Goal: Task Accomplishment & Management: Use online tool/utility

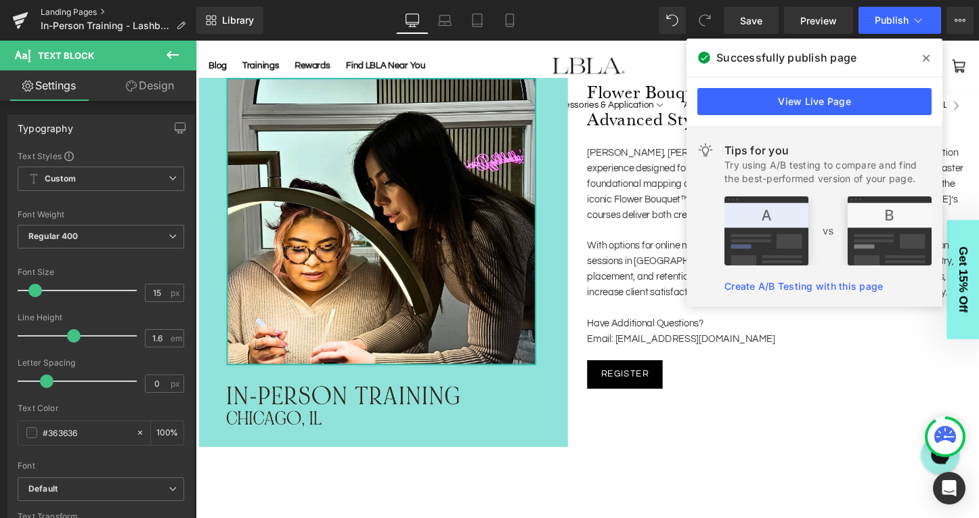
click at [88, 11] on link "Landing Pages" at bounding box center [119, 12] width 156 height 11
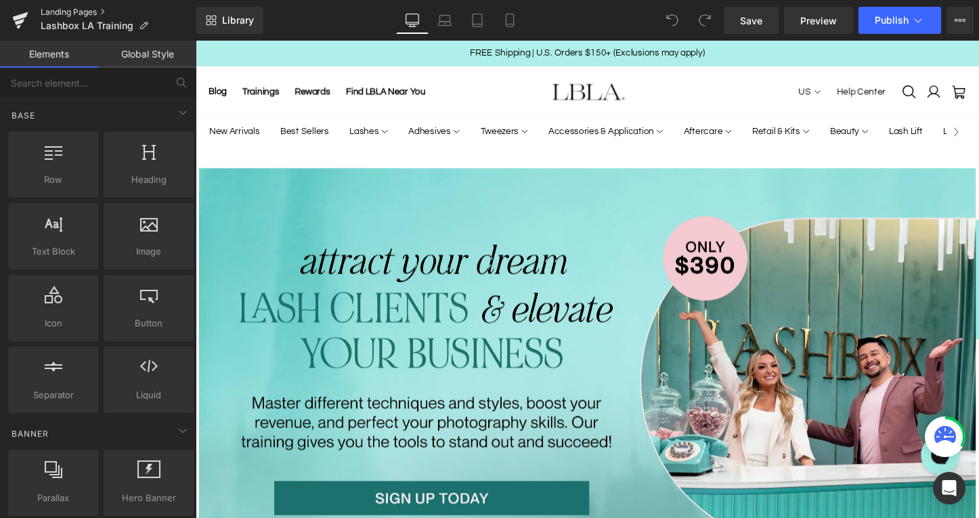
click at [79, 10] on link "Landing Pages" at bounding box center [119, 12] width 156 height 11
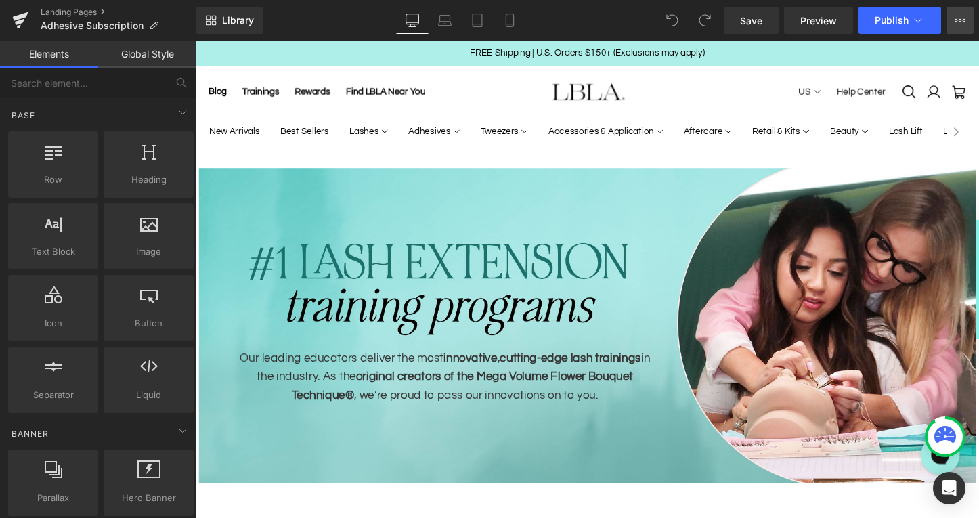
click at [962, 20] on icon at bounding box center [960, 20] width 11 height 11
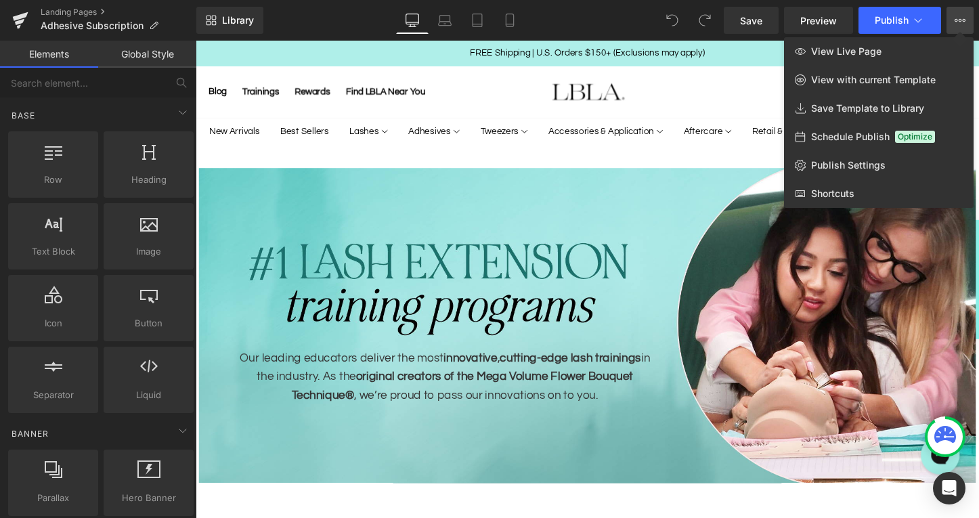
click at [316, 51] on div at bounding box center [587, 279] width 783 height 477
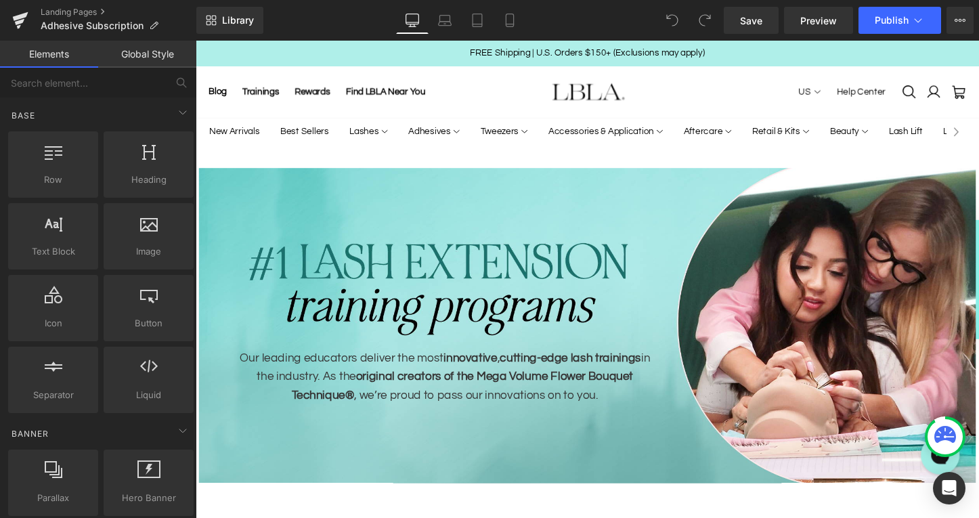
click at [640, 14] on div "Library Desktop Desktop Laptop Tablet Mobile Save Preview Publish Scheduled Vie…" at bounding box center [587, 20] width 783 height 27
click at [60, 10] on link "Landing Pages" at bounding box center [119, 12] width 156 height 11
click at [508, 14] on icon at bounding box center [510, 21] width 14 height 14
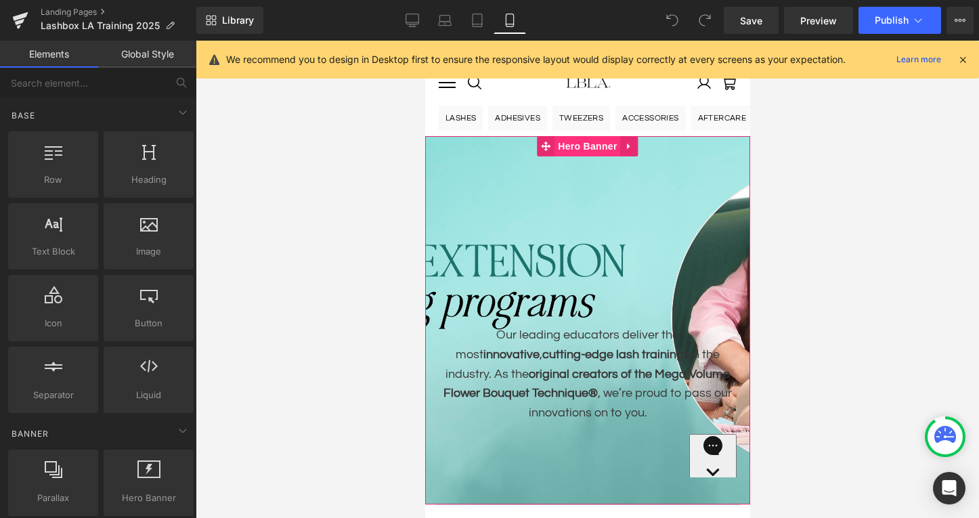
click at [590, 142] on span "Hero Banner" at bounding box center [587, 146] width 66 height 20
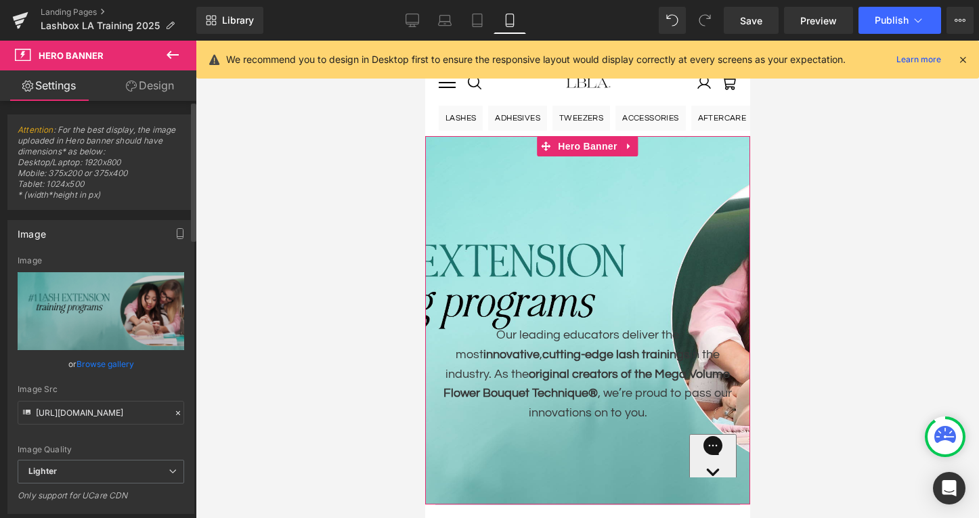
click at [99, 365] on link "Browse gallery" at bounding box center [106, 364] width 58 height 24
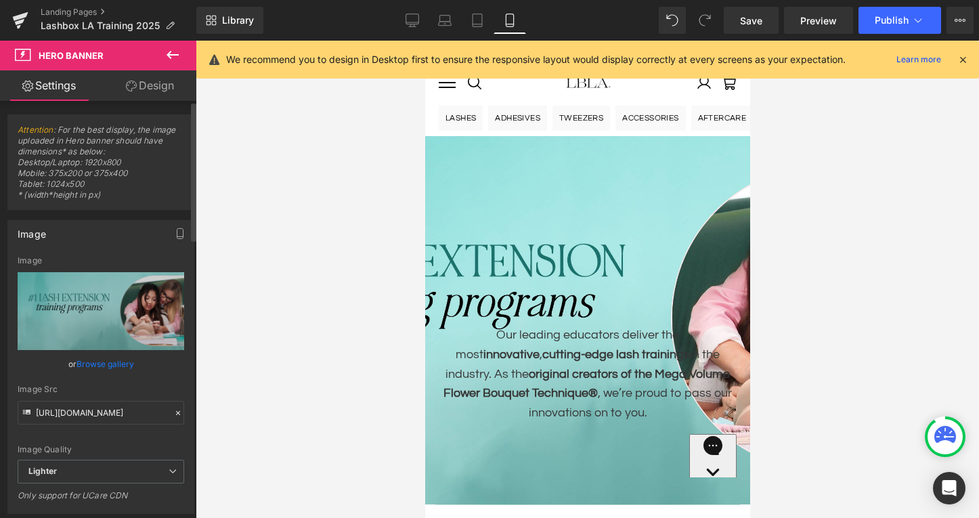
click at [121, 0] on div "Hero Banner You are previewing how the will restyle your page. You can not edit…" at bounding box center [489, 0] width 979 height 0
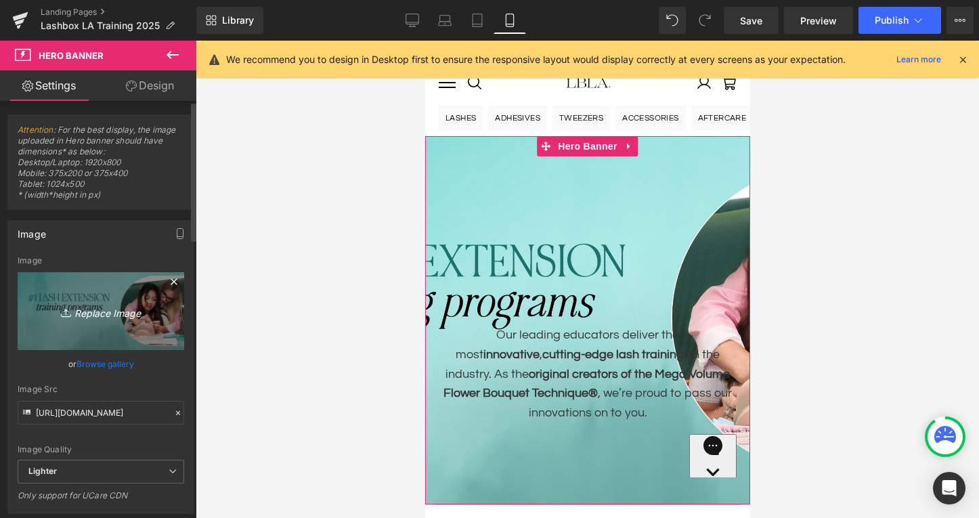
click at [105, 313] on icon "Replace Image" at bounding box center [101, 311] width 108 height 17
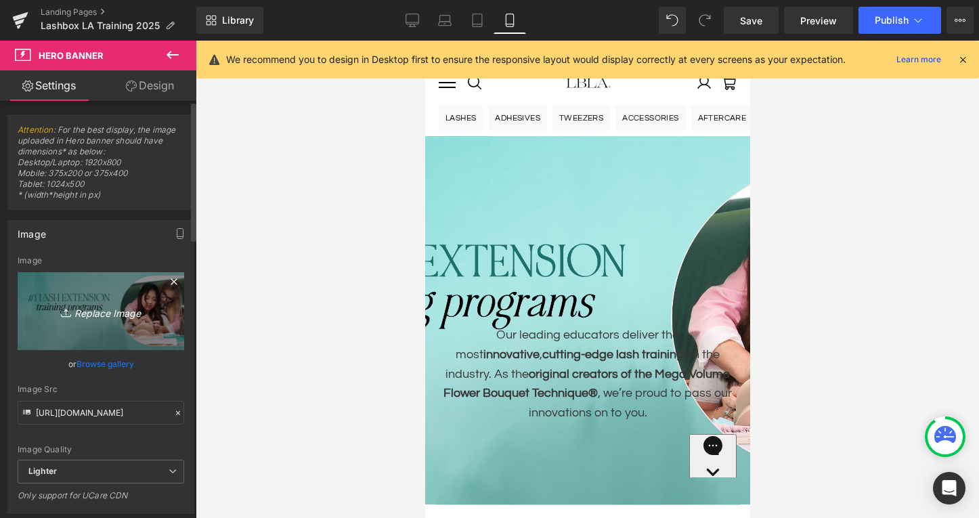
type input "C:\fakepath\PROLP_HomepageBanner_NEW_Mobile.jpg"
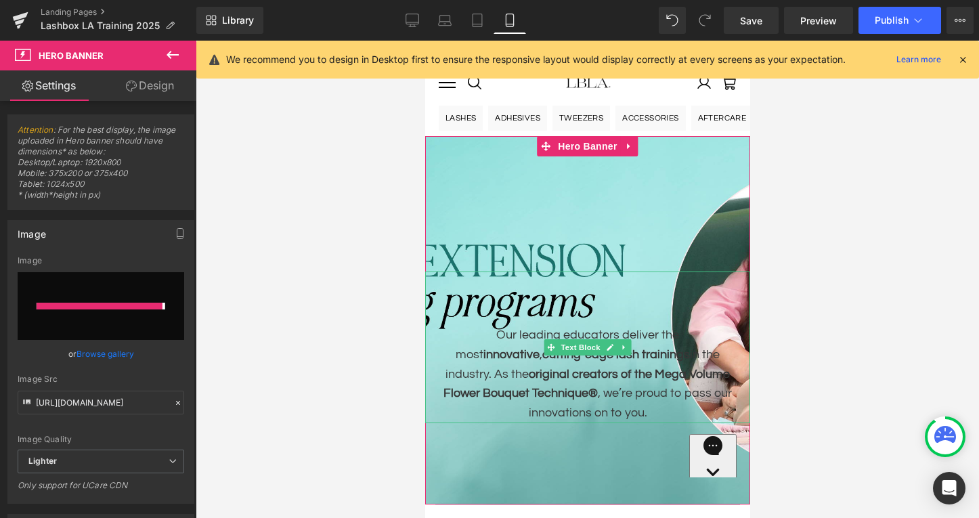
type input "[URL][DOMAIN_NAME]"
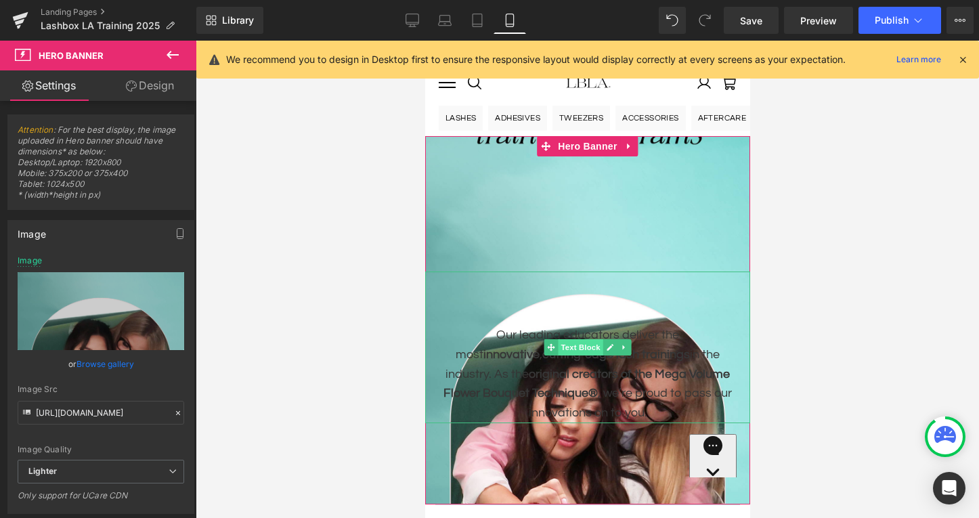
click at [576, 346] on span "Text Block" at bounding box center [579, 347] width 45 height 16
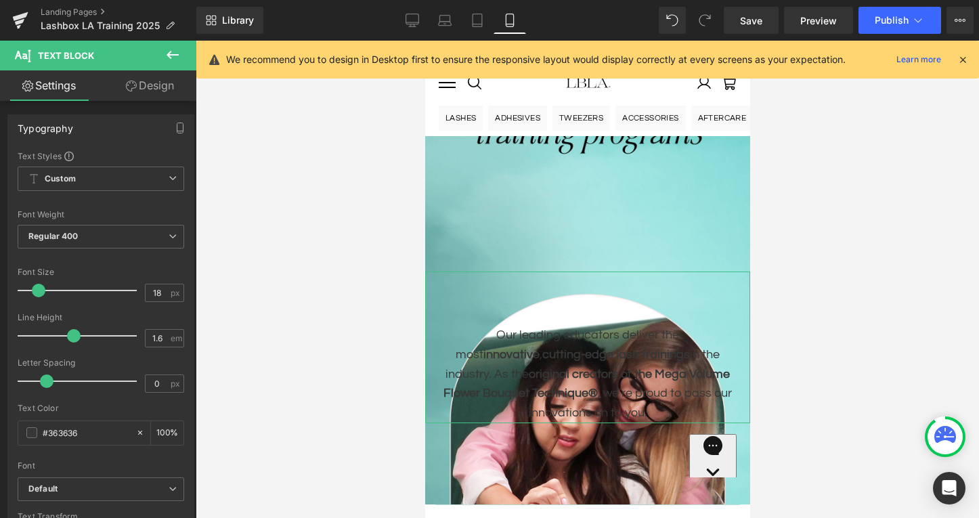
click at [153, 85] on link "Design" at bounding box center [150, 85] width 98 height 30
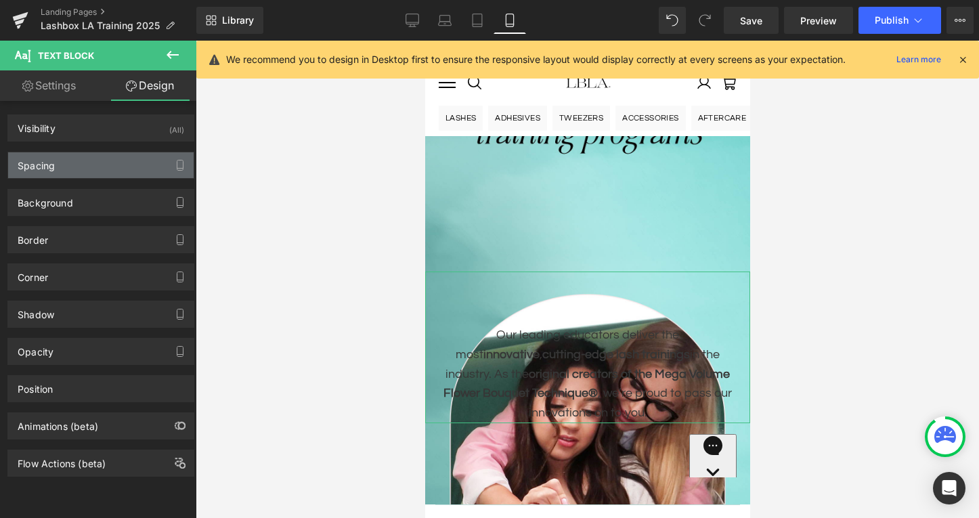
click at [76, 167] on div "Spacing" at bounding box center [101, 165] width 186 height 26
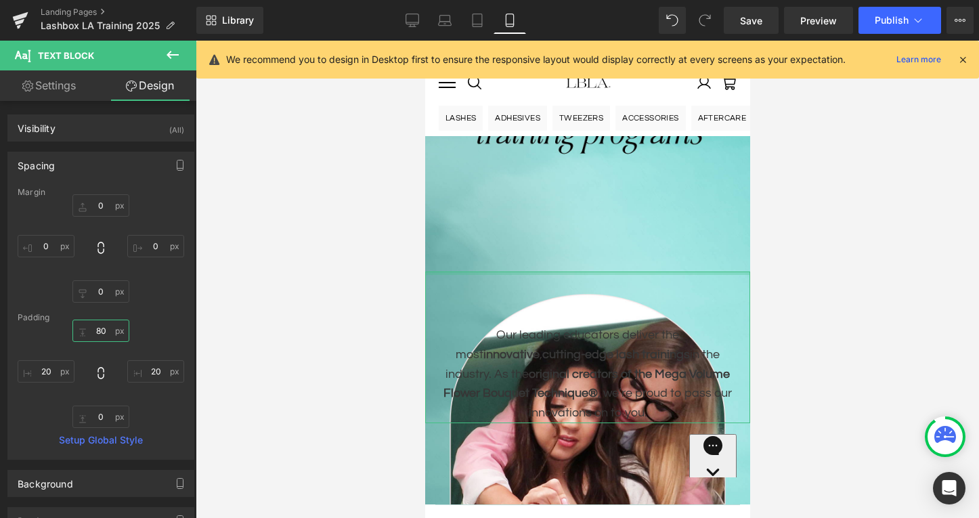
click at [100, 327] on input "80" at bounding box center [100, 331] width 57 height 22
type input "0"
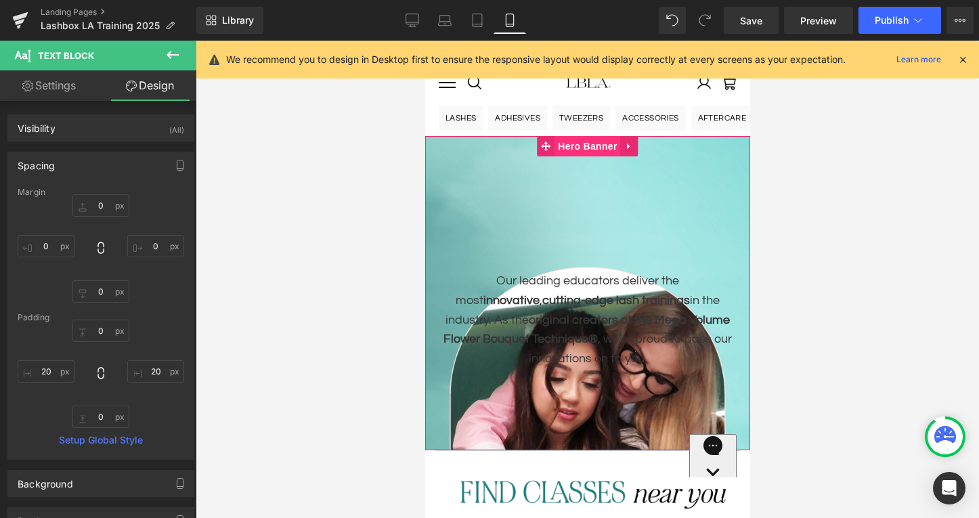
click at [603, 150] on span "Hero Banner" at bounding box center [587, 146] width 66 height 20
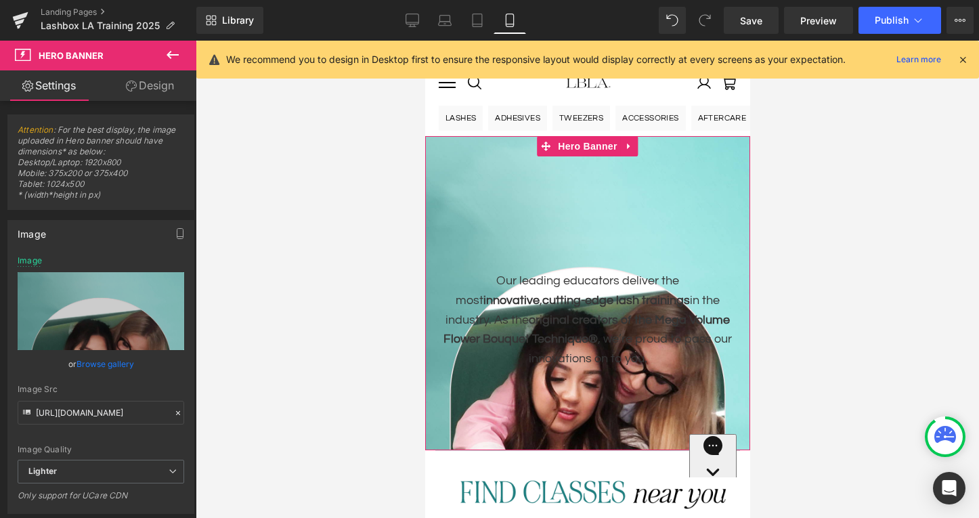
click at [154, 90] on link "Design" at bounding box center [150, 85] width 98 height 30
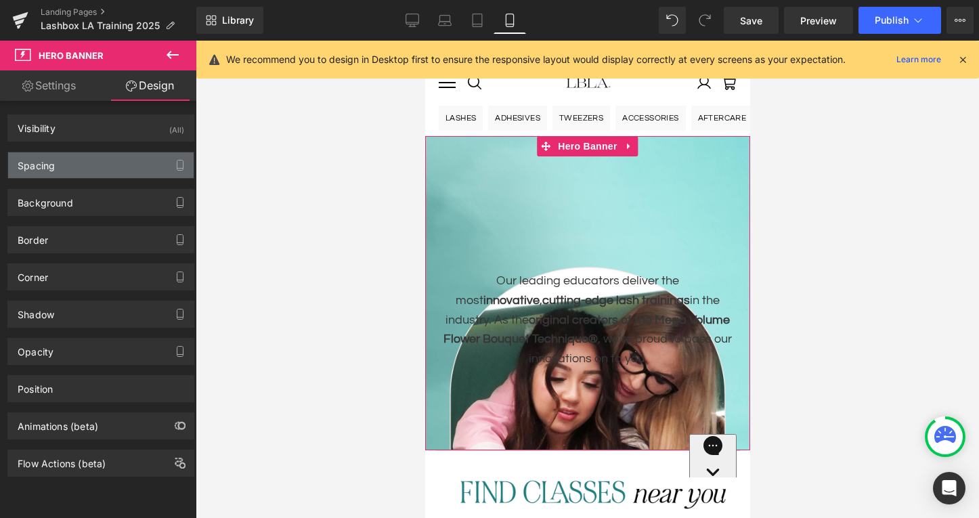
click at [93, 173] on div "Spacing" at bounding box center [101, 165] width 186 height 26
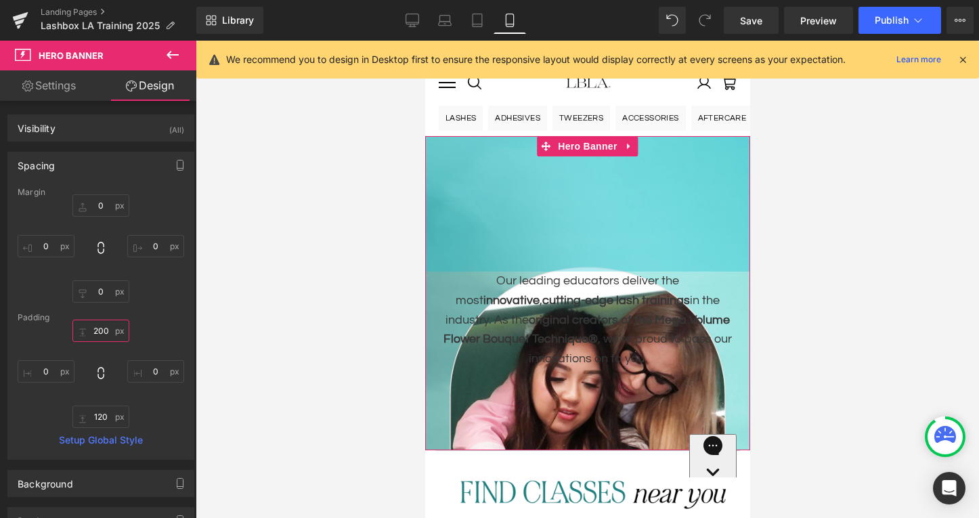
click at [97, 327] on input "200" at bounding box center [100, 331] width 57 height 22
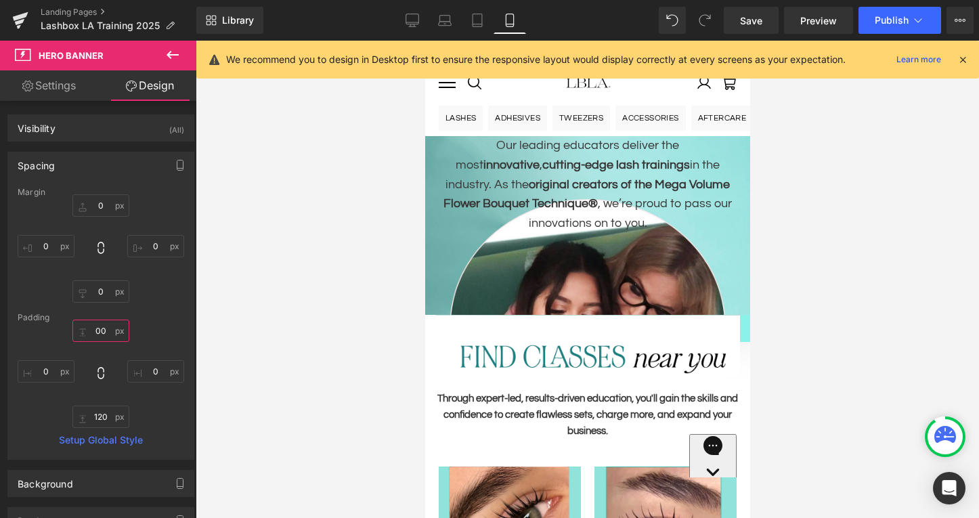
type input "200"
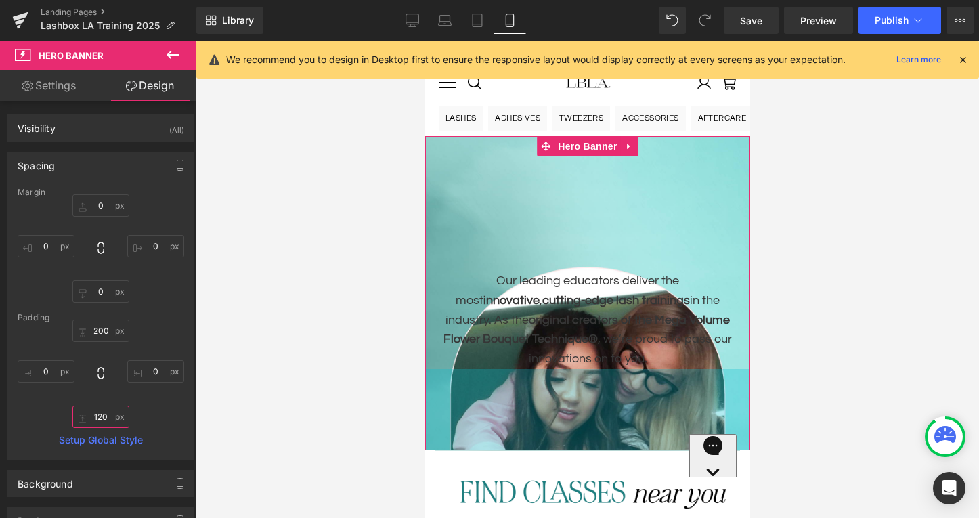
click at [89, 411] on input "120" at bounding box center [100, 417] width 57 height 22
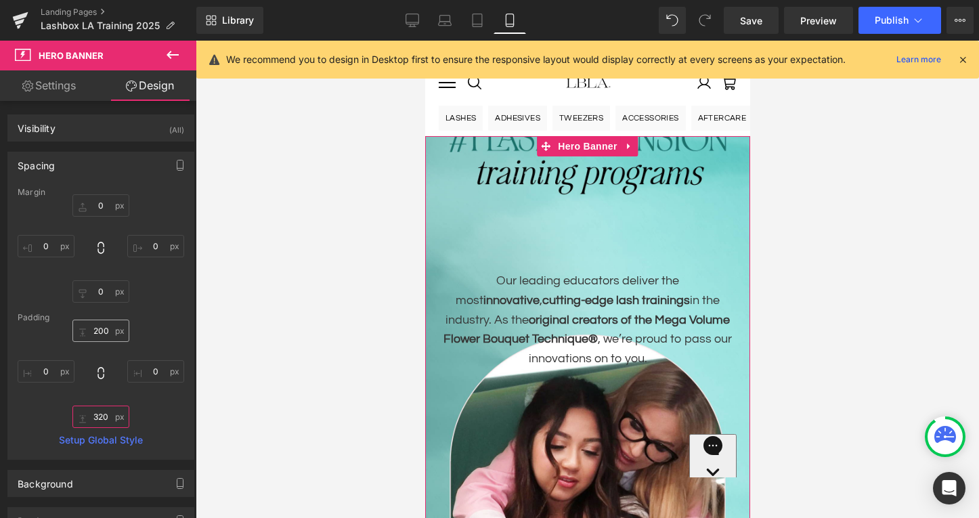
type input "320"
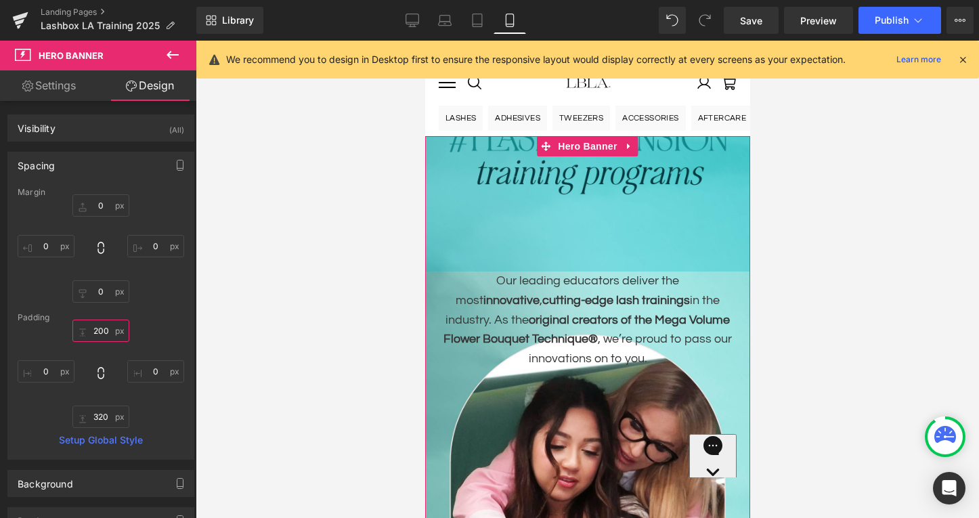
click at [95, 325] on input "200" at bounding box center [100, 331] width 57 height 22
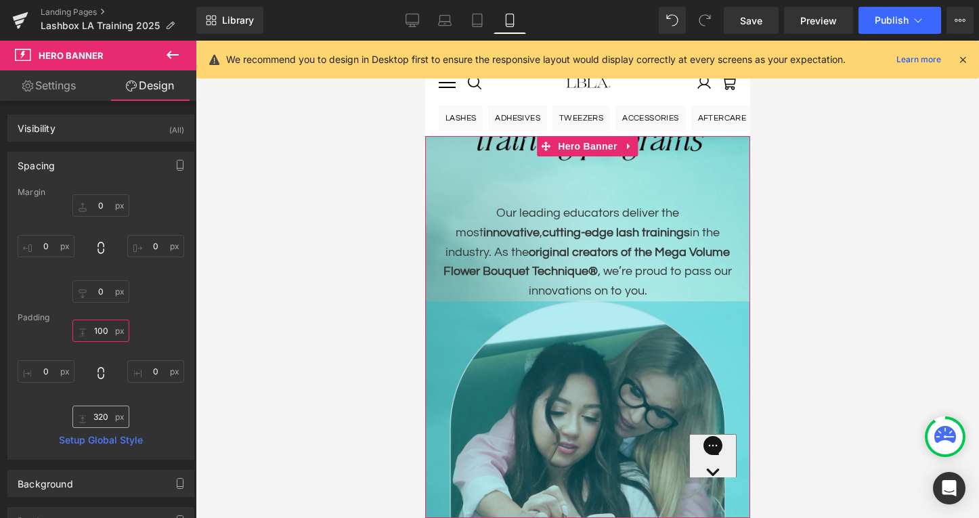
type input "100"
click at [95, 414] on input "320" at bounding box center [100, 417] width 57 height 22
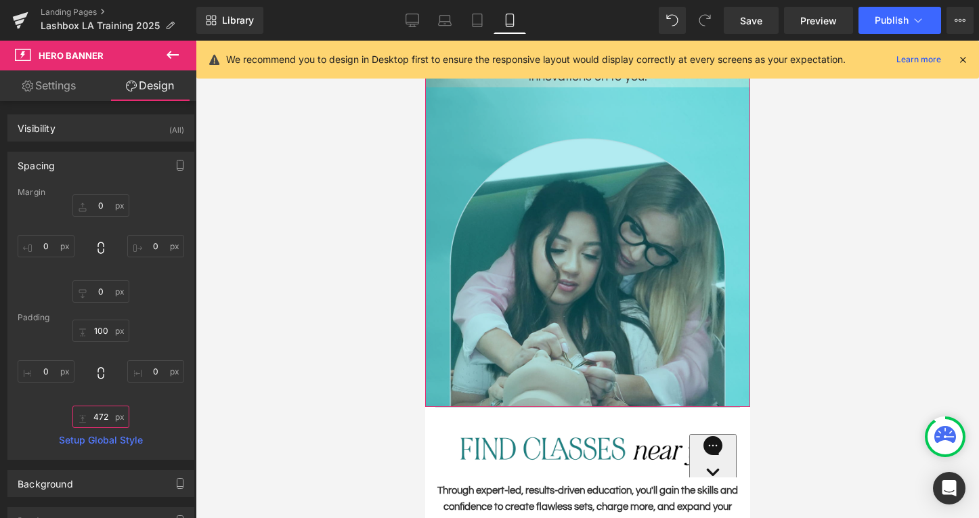
scroll to position [177, 0]
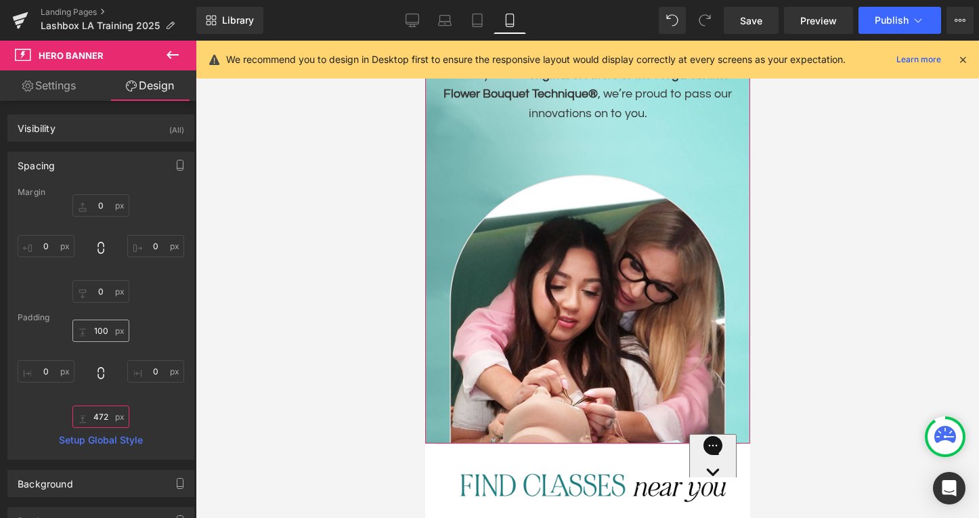
type input "472"
click at [100, 332] on input "100" at bounding box center [100, 331] width 57 height 22
click at [98, 326] on input "100" at bounding box center [100, 331] width 57 height 22
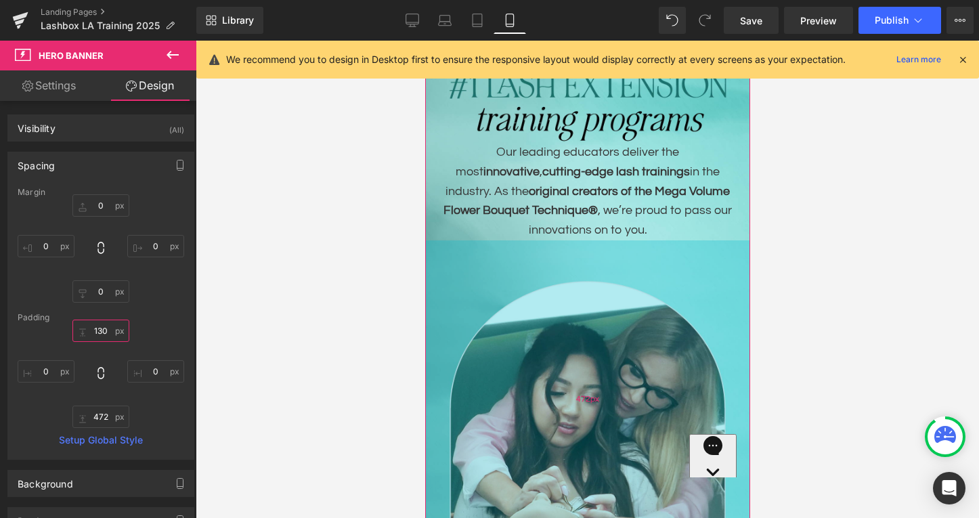
scroll to position [0, 0]
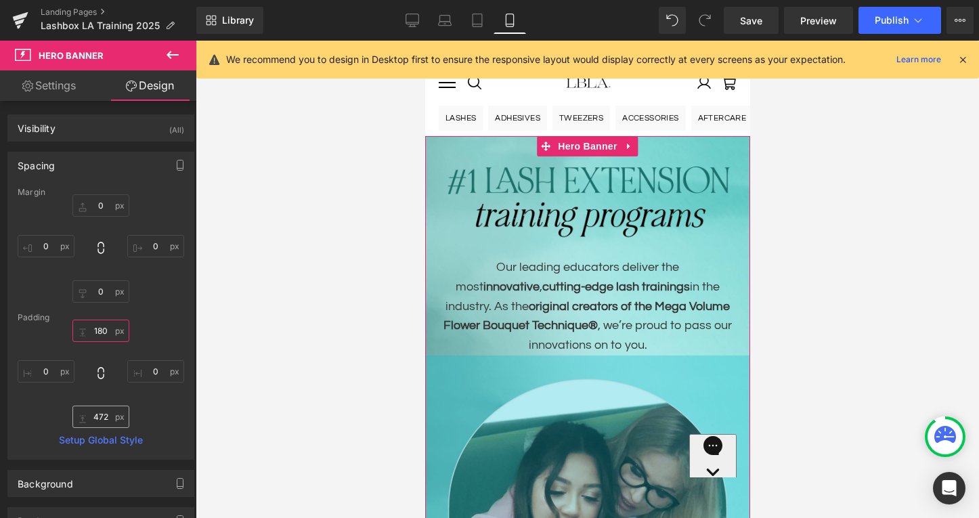
type input "180"
click at [108, 418] on input "472" at bounding box center [100, 417] width 57 height 22
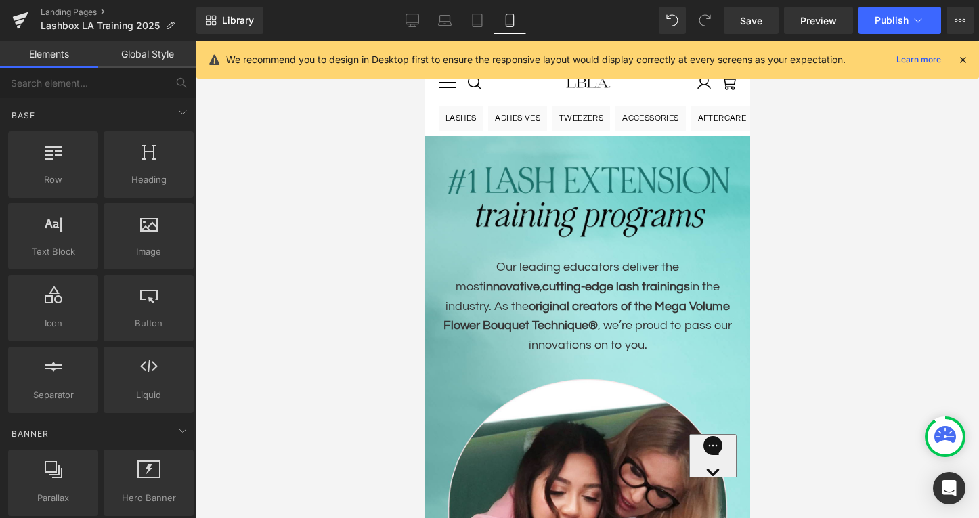
click at [363, 326] on div at bounding box center [587, 279] width 783 height 477
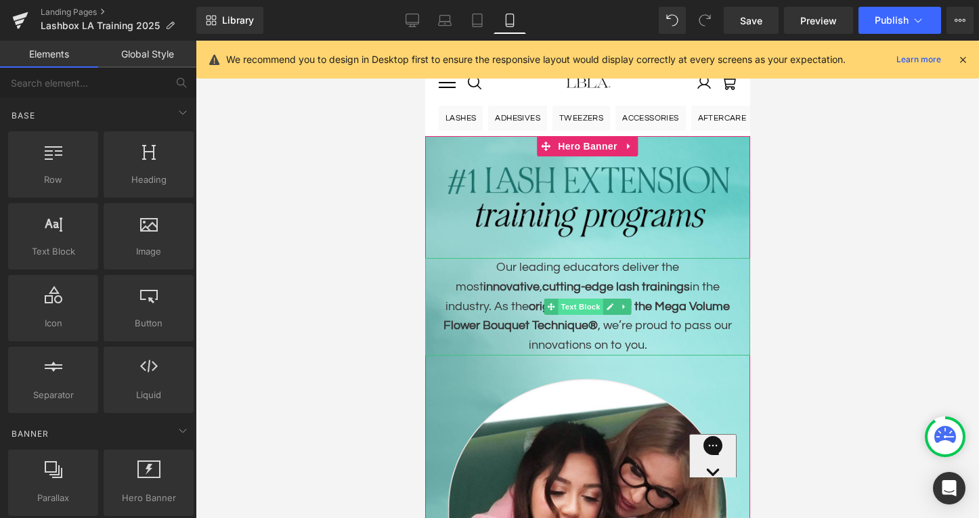
click at [584, 307] on span "Text Block" at bounding box center [579, 307] width 45 height 16
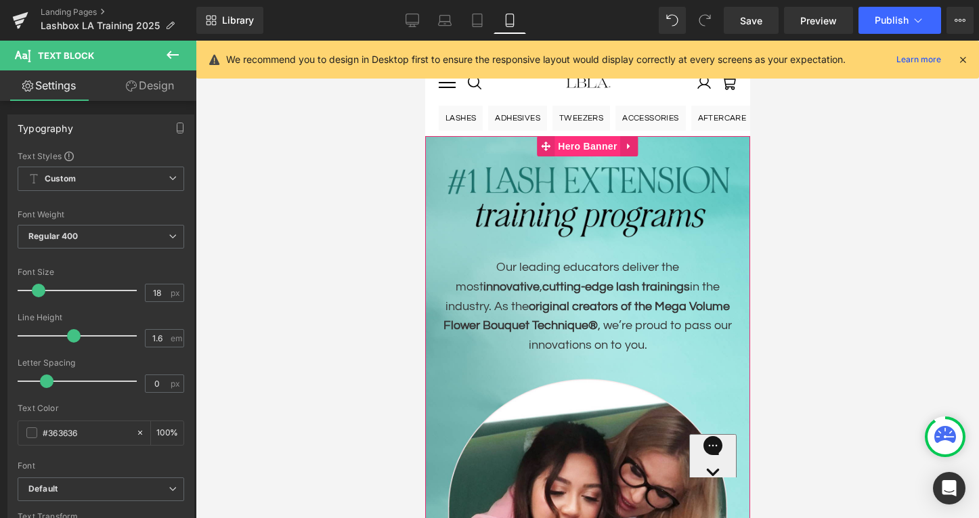
click at [581, 148] on span "Hero Banner" at bounding box center [587, 146] width 66 height 20
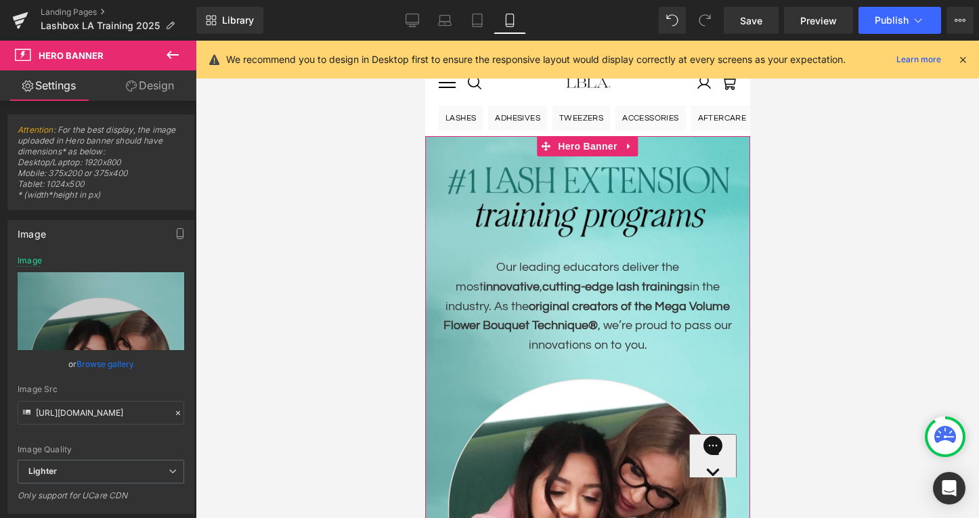
click at [152, 87] on link "Design" at bounding box center [150, 85] width 98 height 30
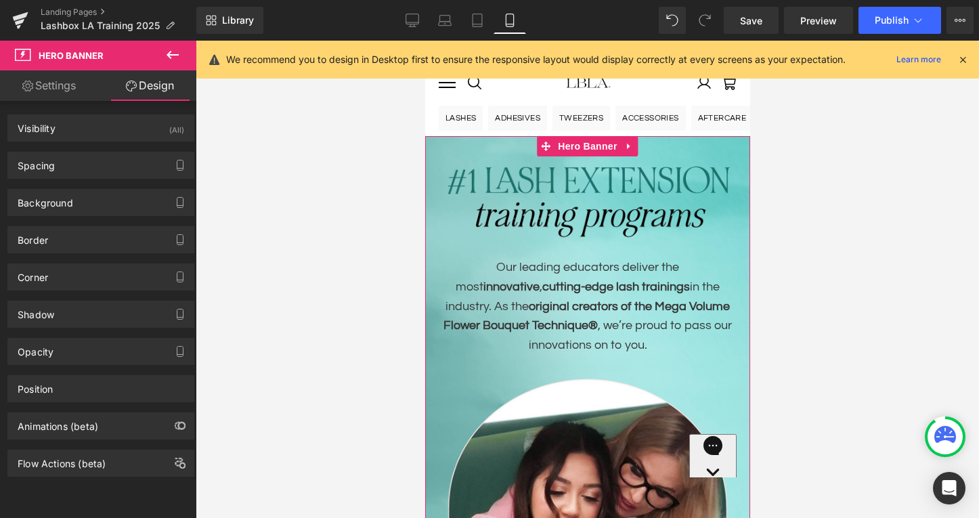
type input "0"
type input "180"
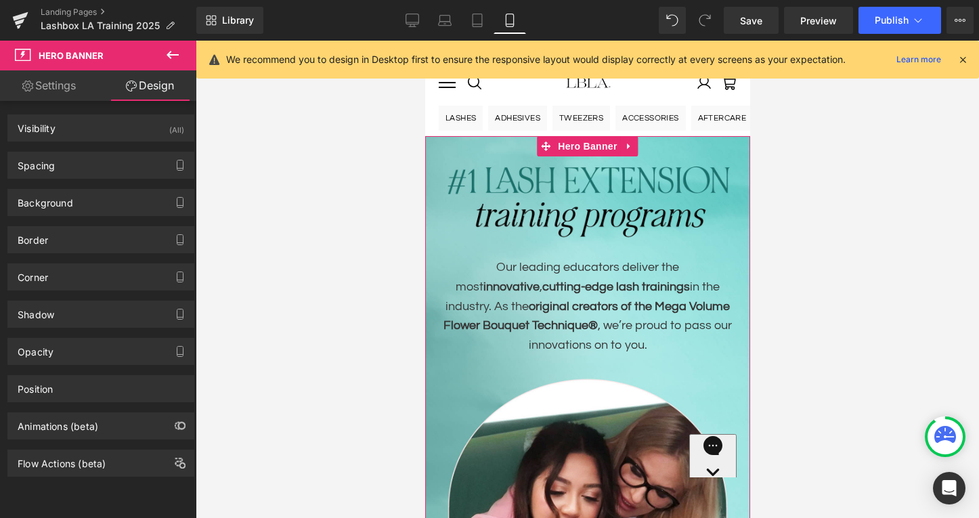
type input "0"
type input "472"
type input "0"
click at [107, 157] on div "Spacing" at bounding box center [101, 165] width 186 height 26
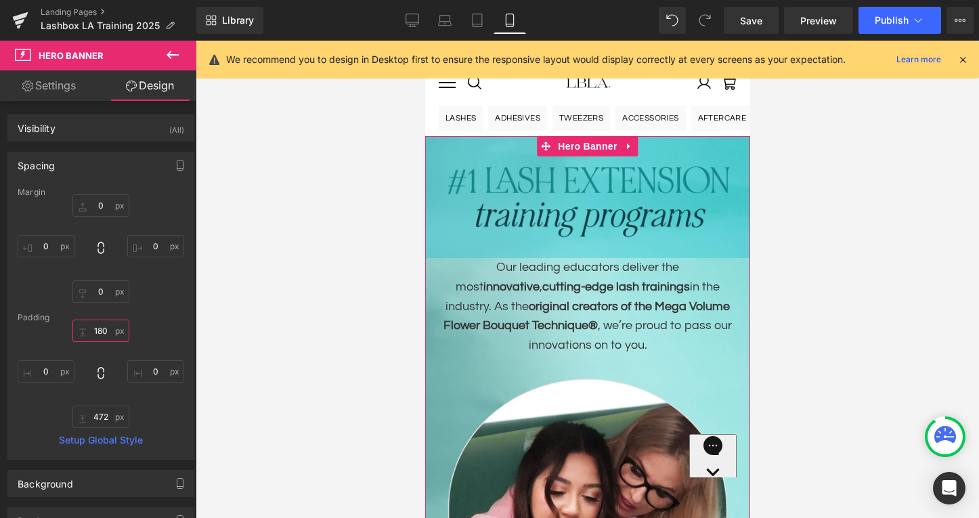
click at [101, 329] on input "180" at bounding box center [100, 331] width 57 height 22
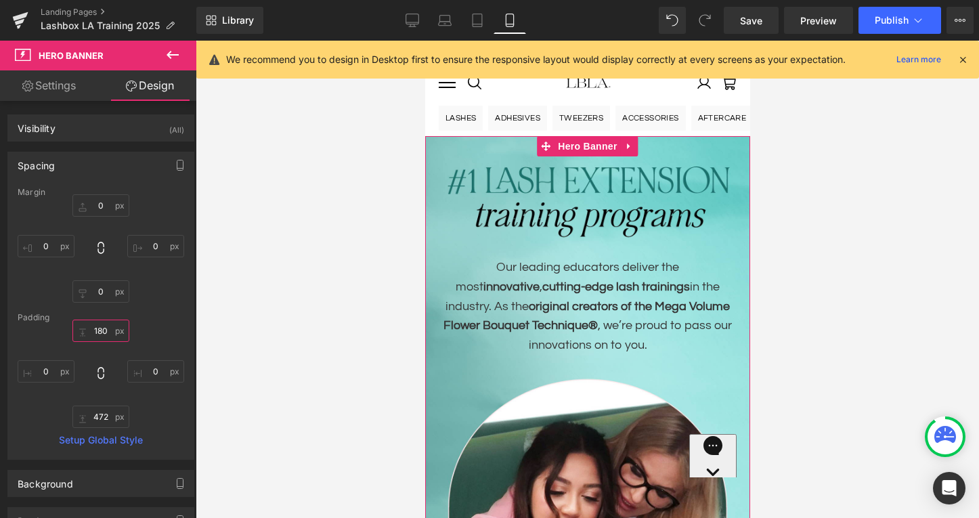
click at [106, 330] on input "180" at bounding box center [100, 331] width 57 height 22
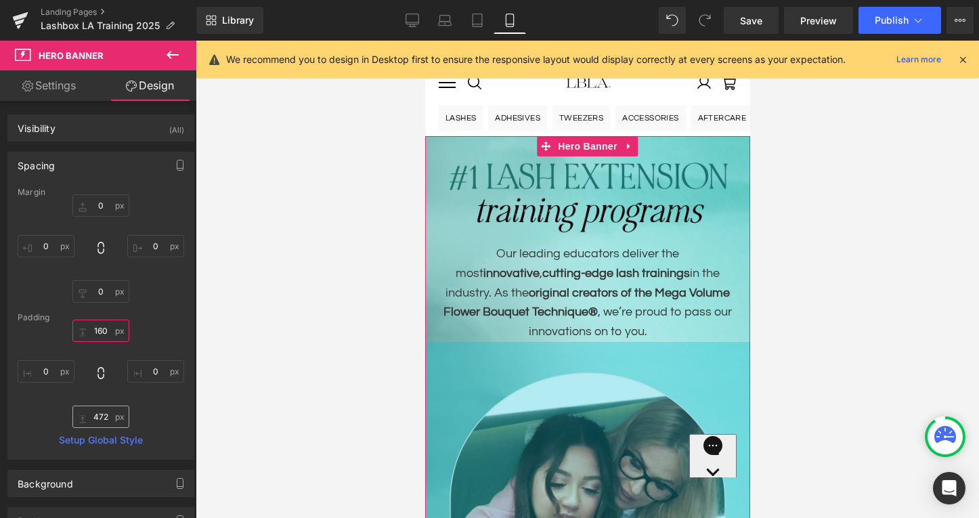
type input "160"
click at [104, 415] on input "472" at bounding box center [100, 417] width 57 height 22
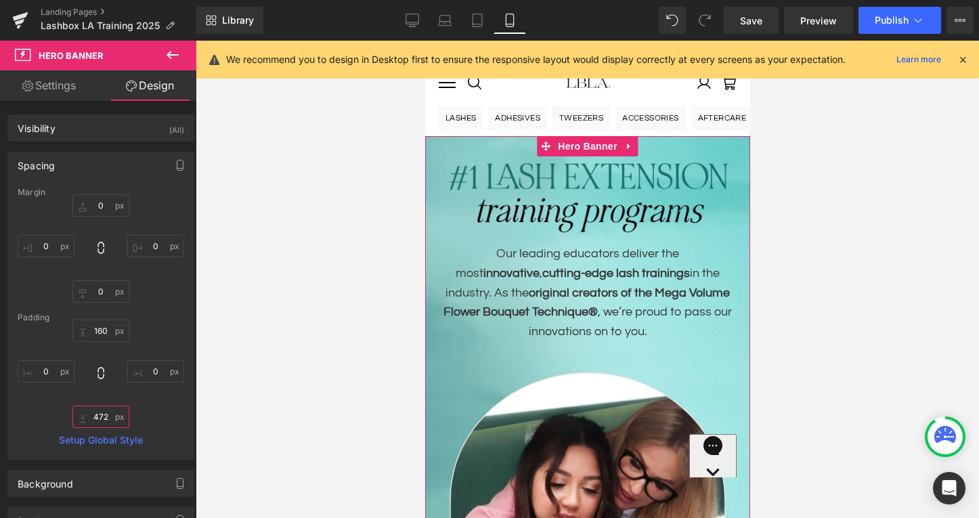
click at [96, 415] on input "472" at bounding box center [100, 417] width 57 height 22
drag, startPoint x: 108, startPoint y: 415, endPoint x: 72, endPoint y: 415, distance: 35.9
click at [72, 415] on input "472" at bounding box center [100, 417] width 57 height 22
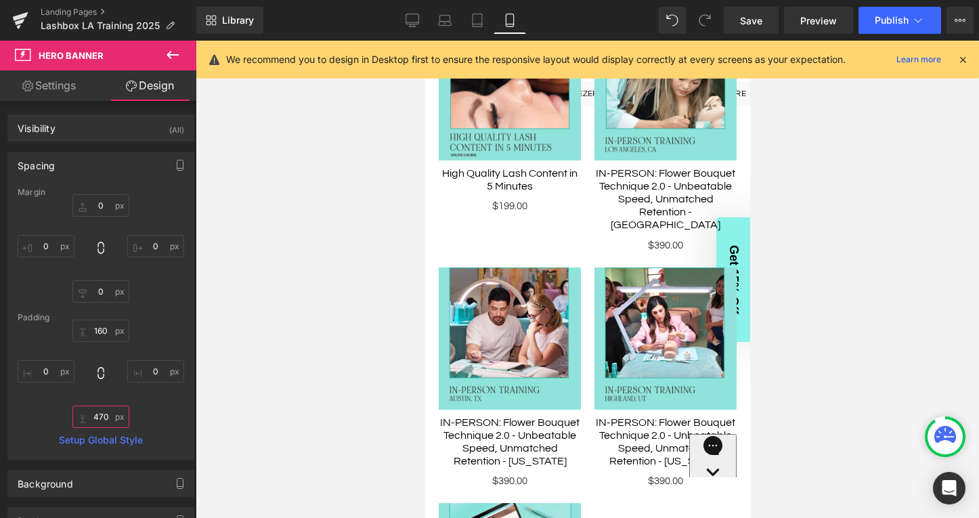
scroll to position [948, 0]
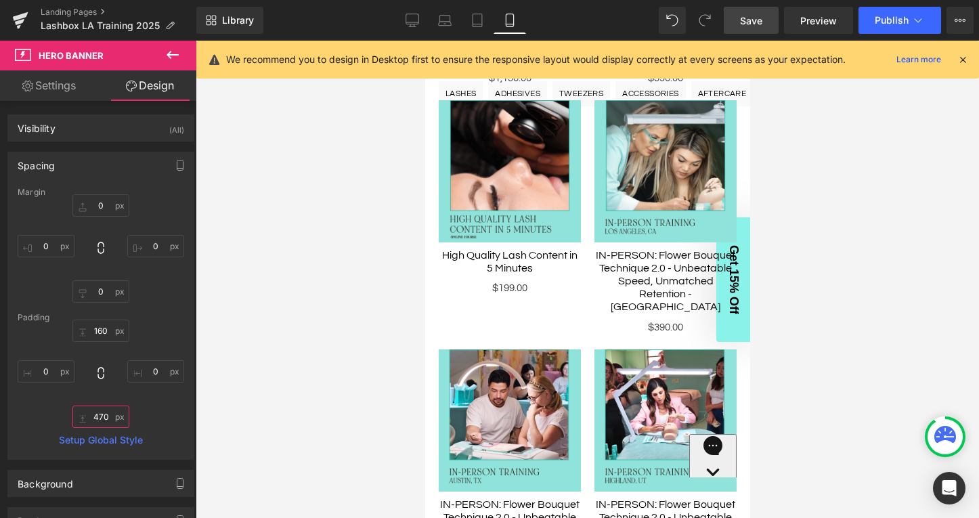
type input "470"
click at [754, 16] on span "Save" at bounding box center [751, 21] width 22 height 14
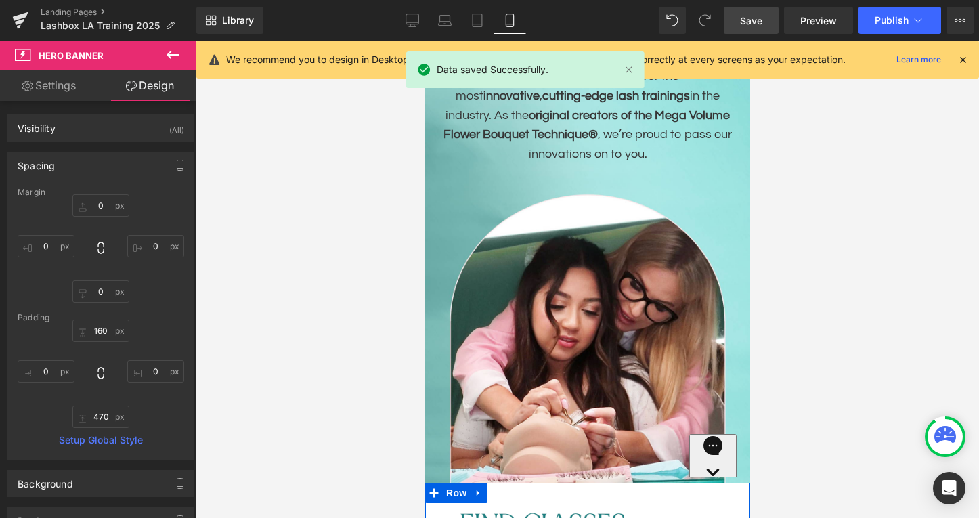
scroll to position [0, 0]
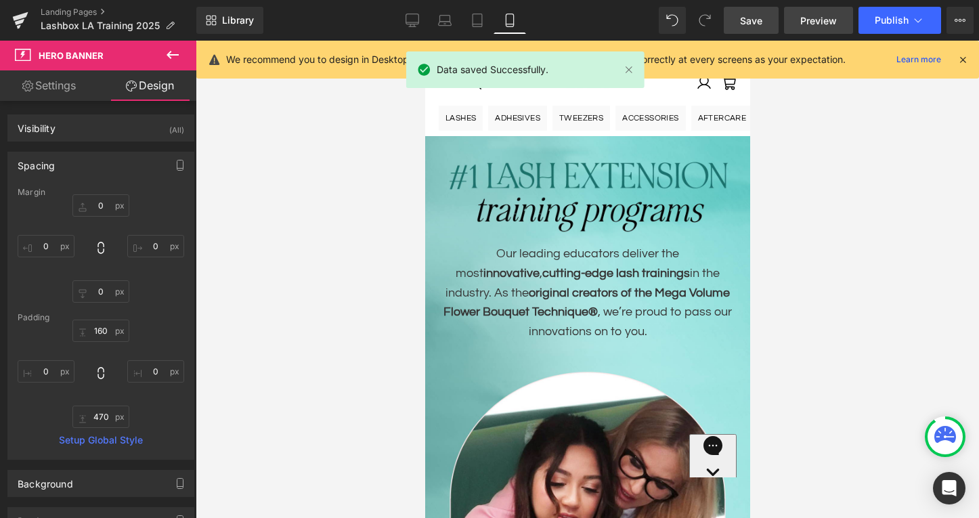
click at [806, 19] on span "Preview" at bounding box center [818, 21] width 37 height 14
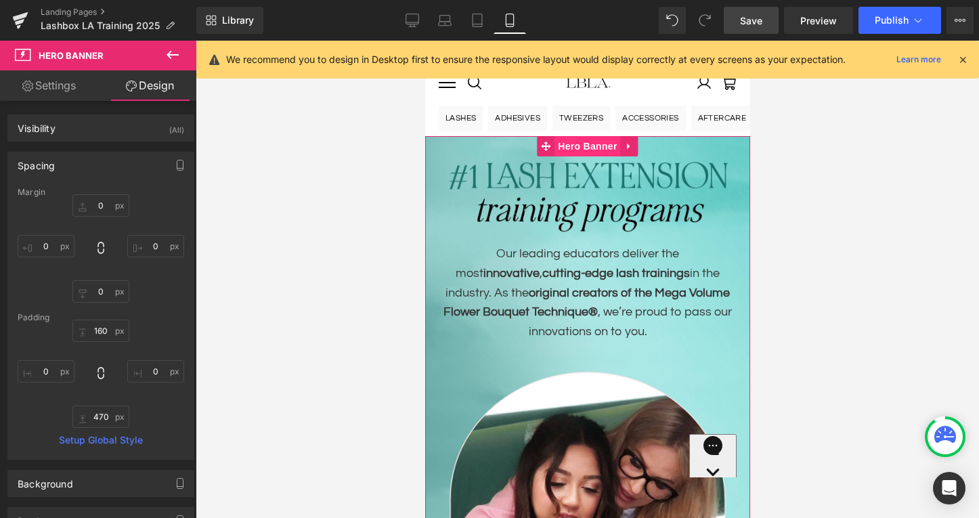
click at [578, 148] on span "Hero Banner" at bounding box center [587, 146] width 66 height 20
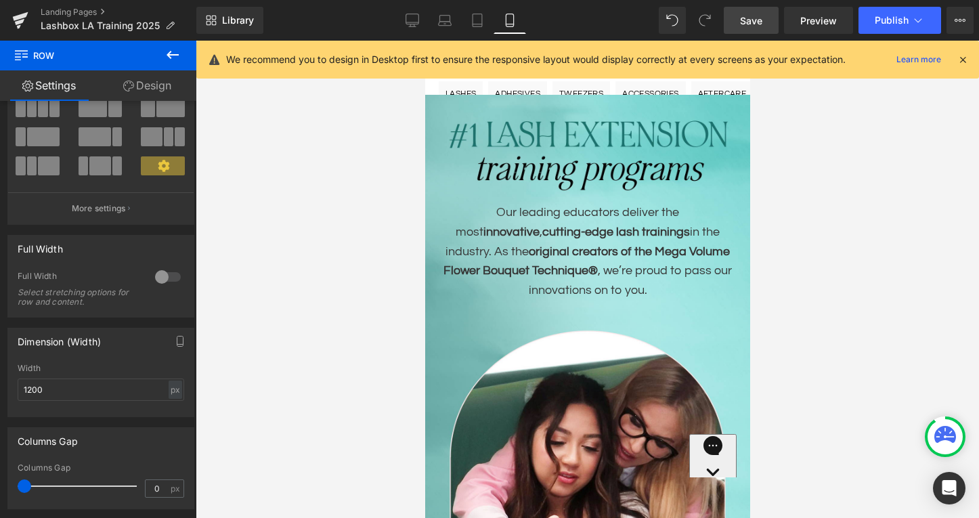
scroll to position [100, 0]
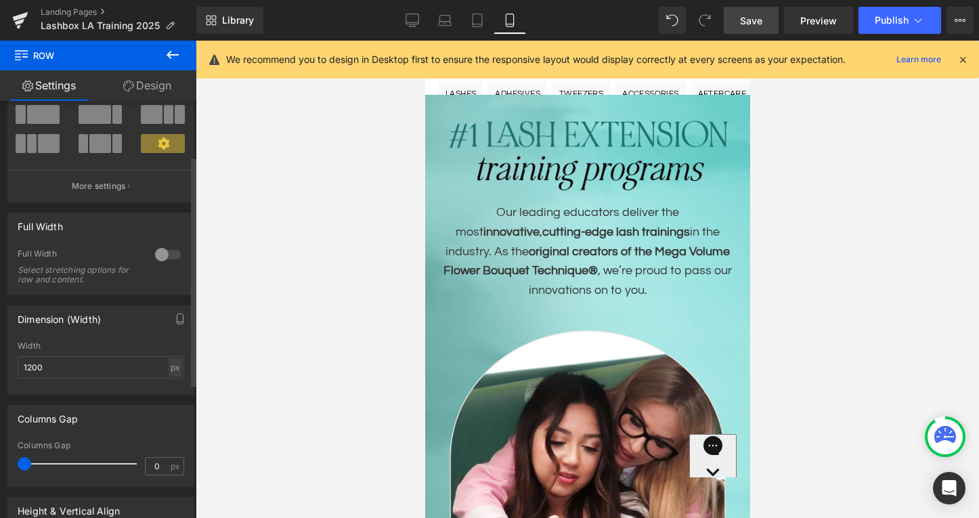
click at [160, 258] on div at bounding box center [168, 255] width 33 height 22
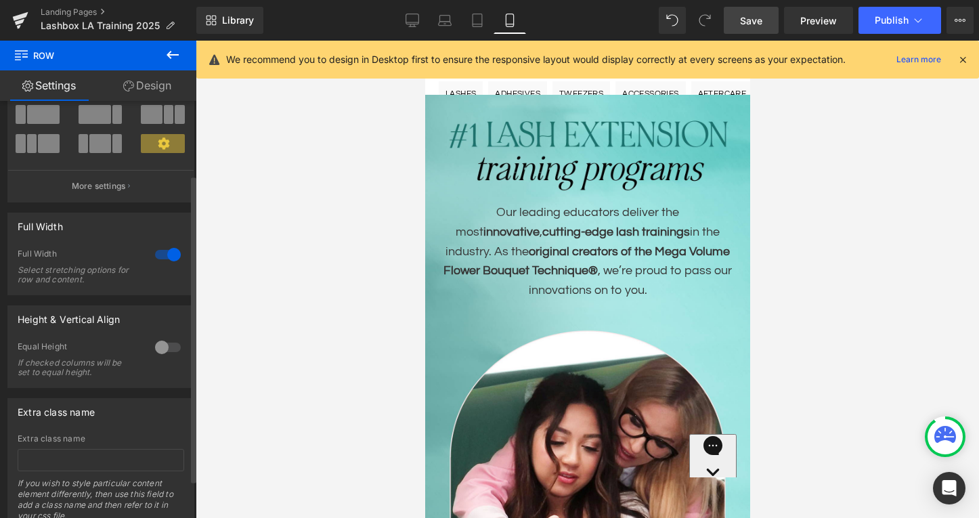
click at [160, 254] on div at bounding box center [168, 255] width 33 height 22
type input "100"
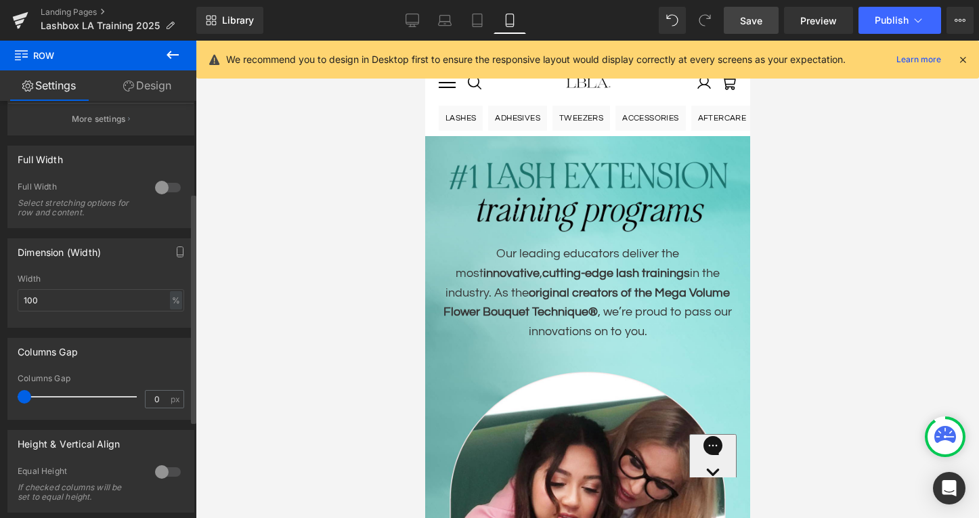
scroll to position [180, 0]
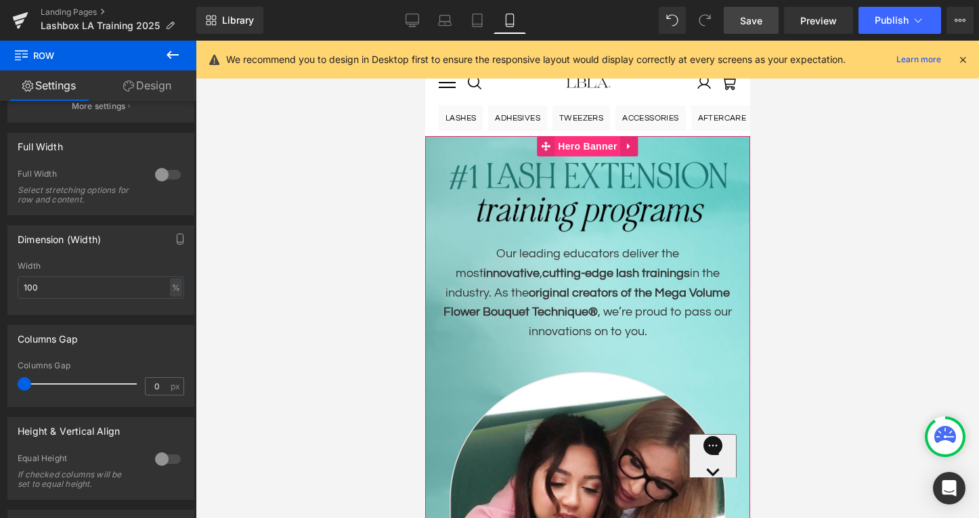
click at [595, 145] on span "Hero Banner" at bounding box center [587, 146] width 66 height 20
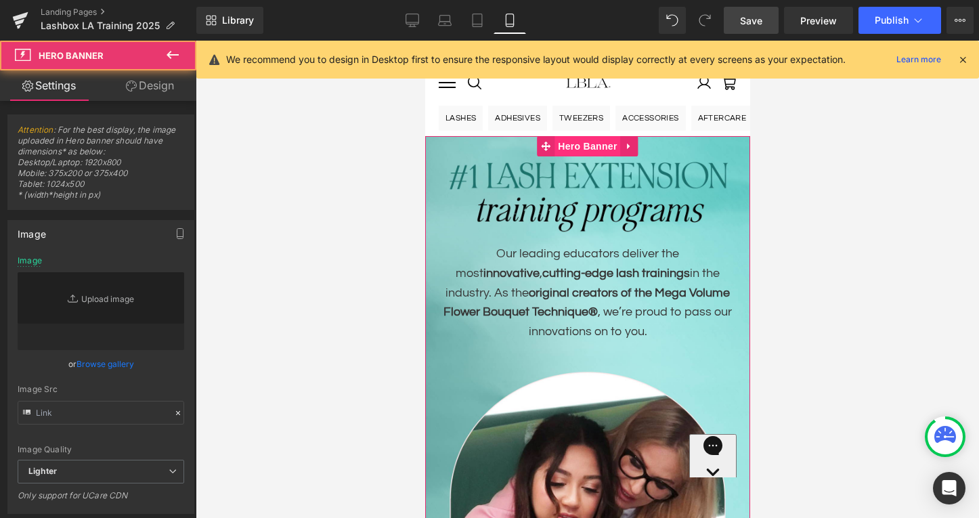
type input "[URL][DOMAIN_NAME]"
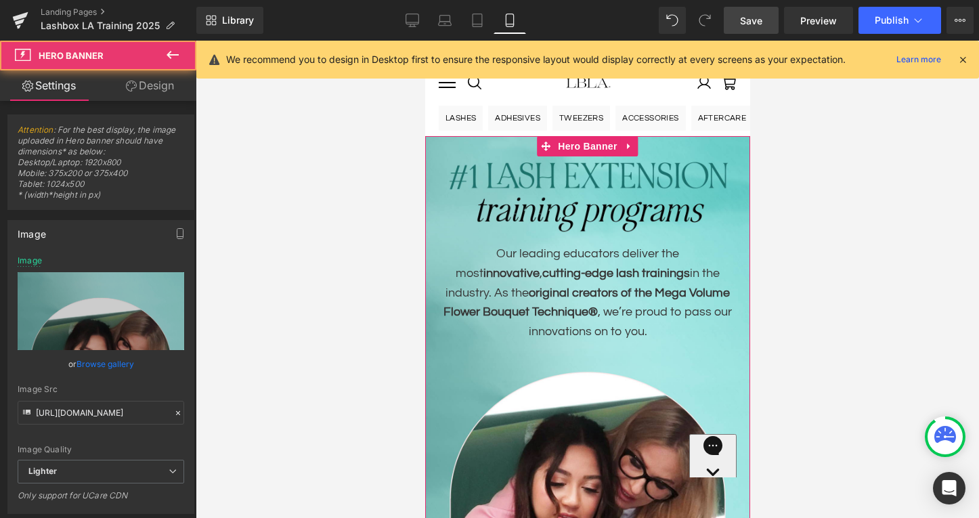
click at [154, 86] on link "Design" at bounding box center [150, 85] width 98 height 30
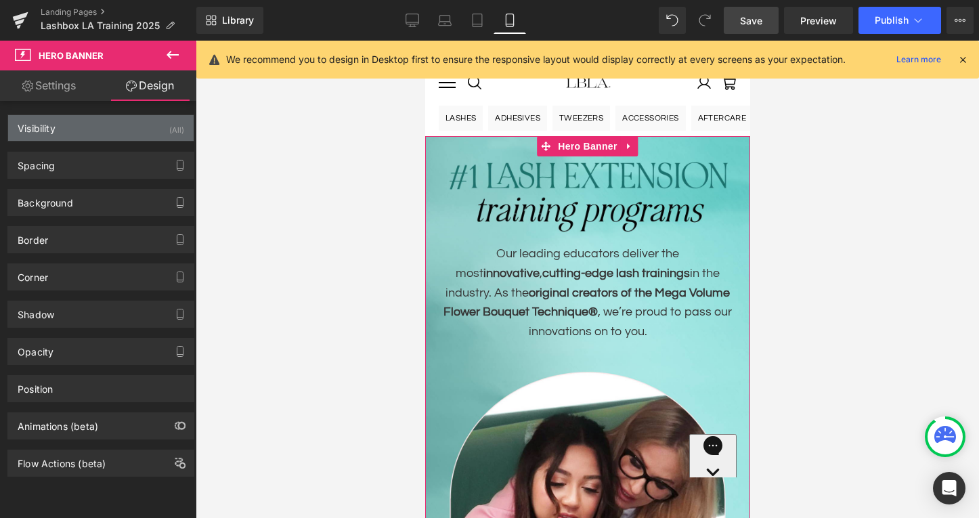
type input "0"
type input "160"
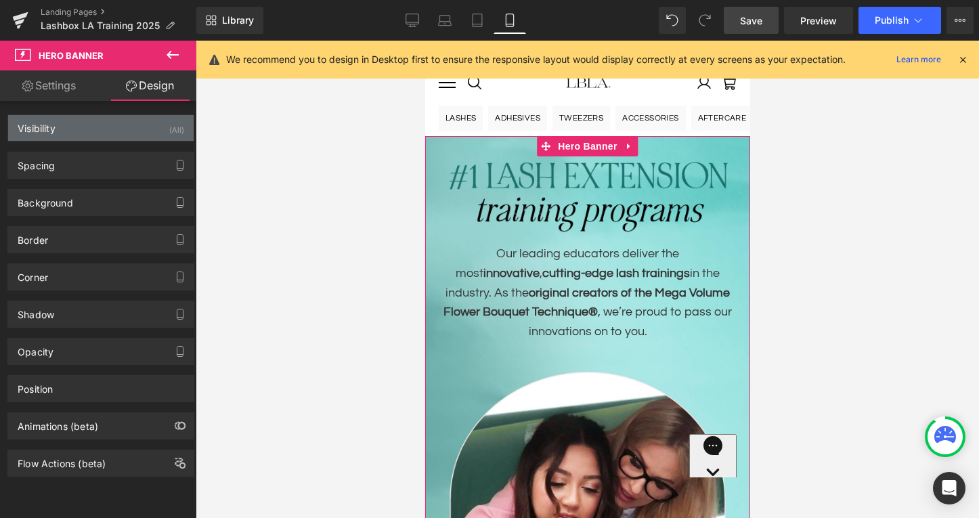
type input "0"
type input "470"
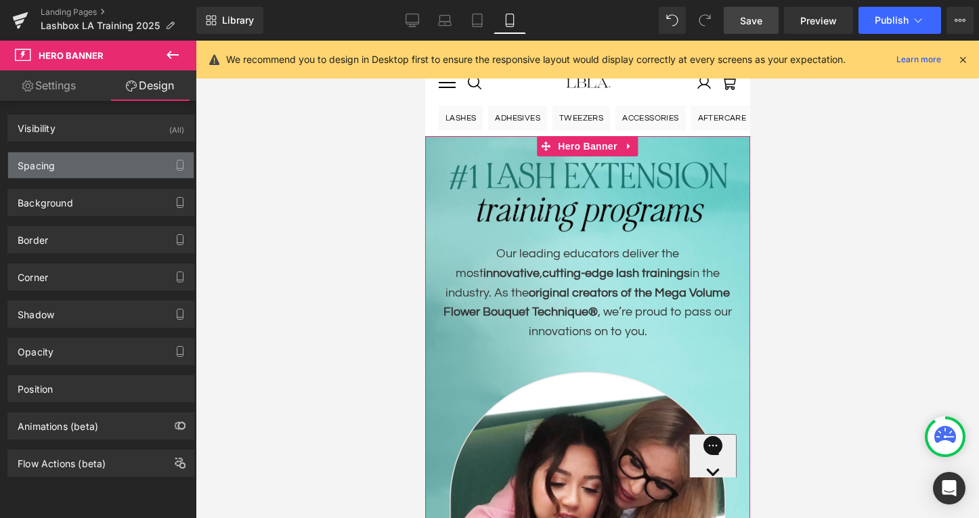
click at [97, 165] on div "Spacing" at bounding box center [101, 165] width 186 height 26
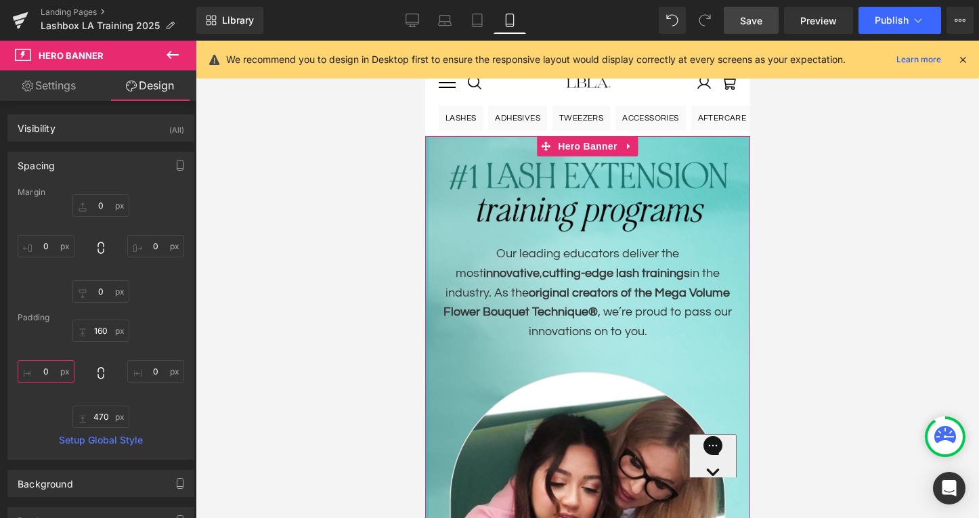
click at [49, 372] on input "0" at bounding box center [46, 371] width 57 height 22
type input "15"
click at [153, 368] on input "0" at bounding box center [155, 371] width 57 height 22
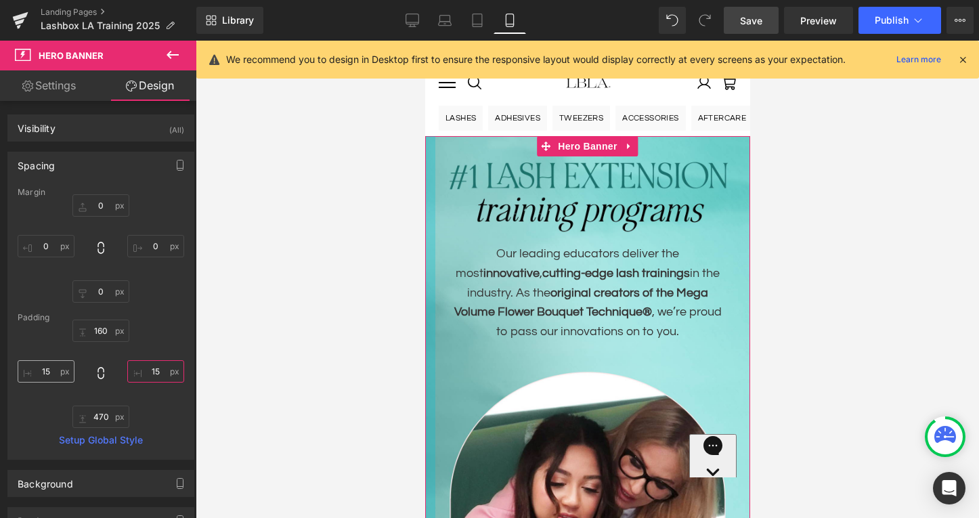
type input "15"
drag, startPoint x: 51, startPoint y: 370, endPoint x: 21, endPoint y: 370, distance: 29.8
click at [21, 370] on input "15" at bounding box center [46, 371] width 57 height 22
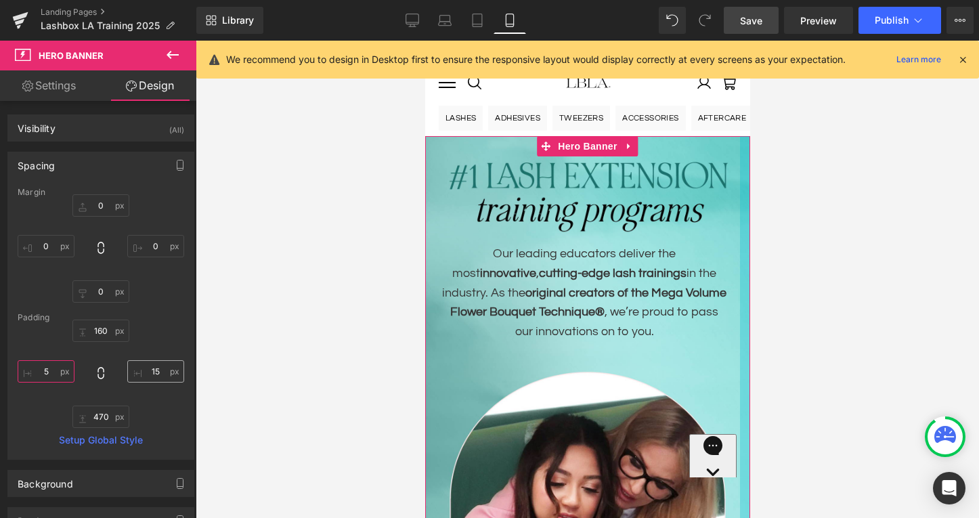
type input "5"
click at [152, 371] on input "15" at bounding box center [155, 371] width 57 height 22
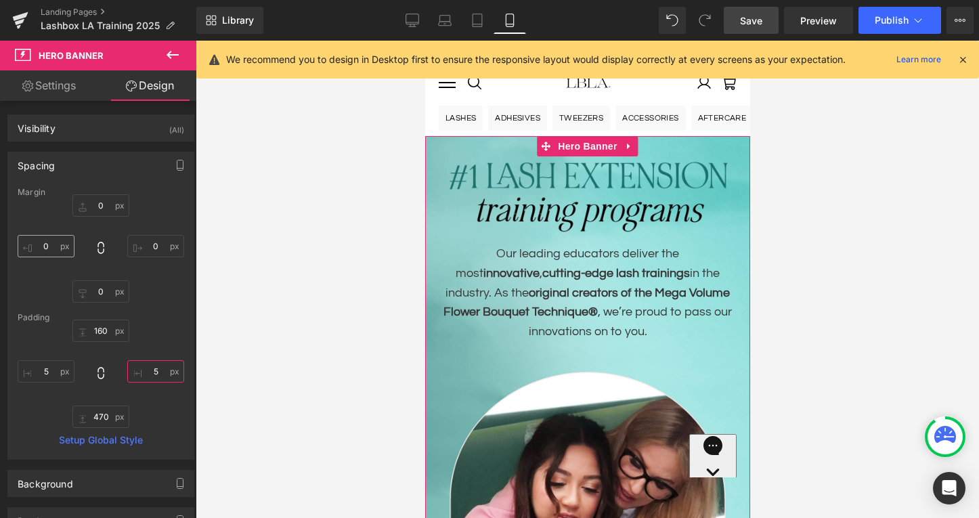
type input "5"
click at [45, 240] on input "0" at bounding box center [46, 246] width 57 height 22
type input "5"
click at [594, 150] on span "Hero Banner" at bounding box center [587, 147] width 66 height 20
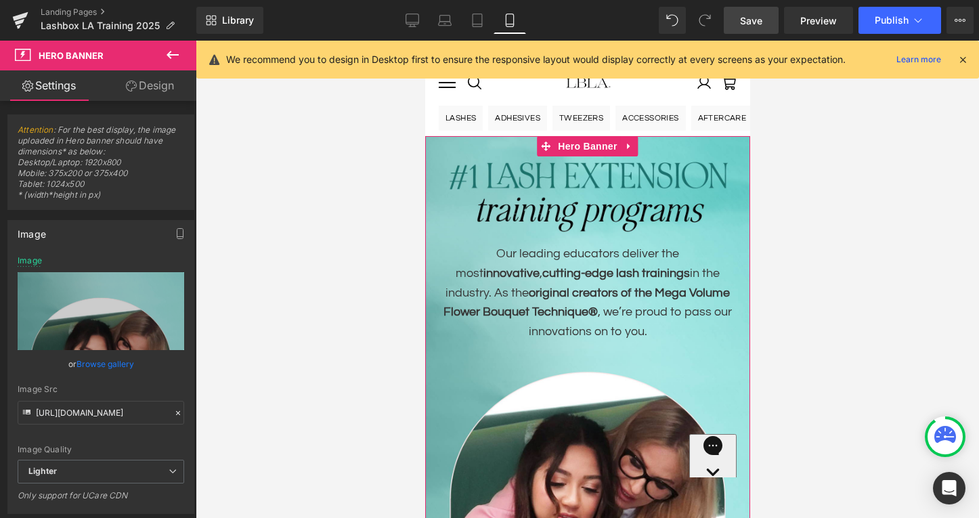
click at [149, 89] on link "Design" at bounding box center [150, 85] width 98 height 30
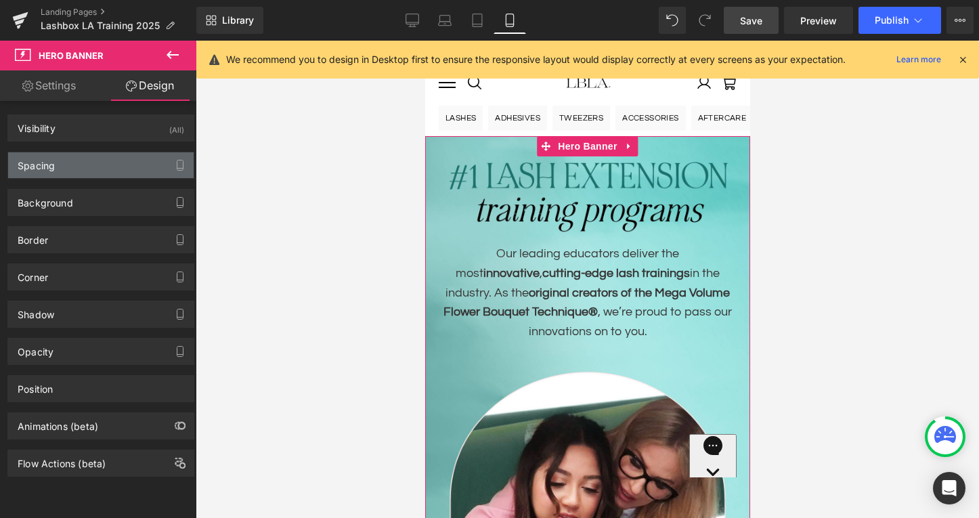
click at [89, 171] on div "Spacing" at bounding box center [101, 165] width 186 height 26
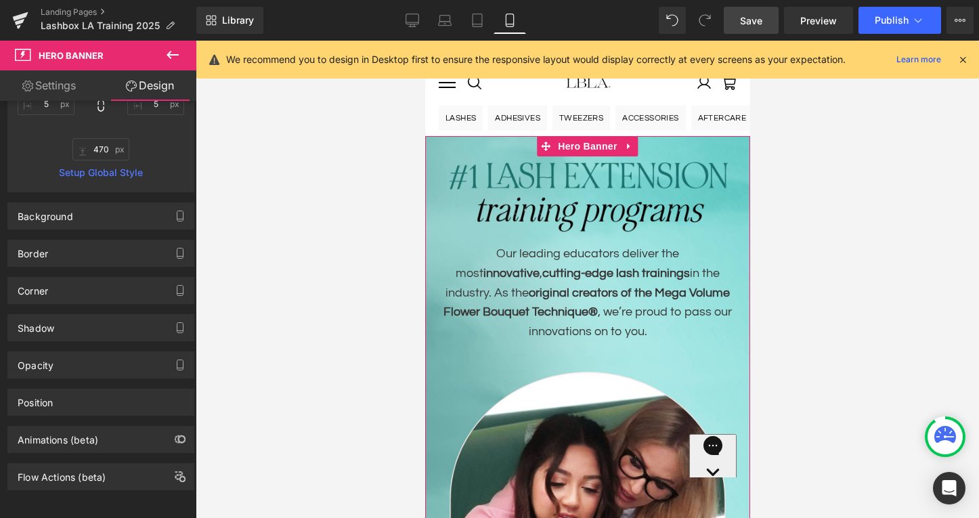
scroll to position [278, 0]
click at [115, 207] on div "Background" at bounding box center [101, 216] width 186 height 26
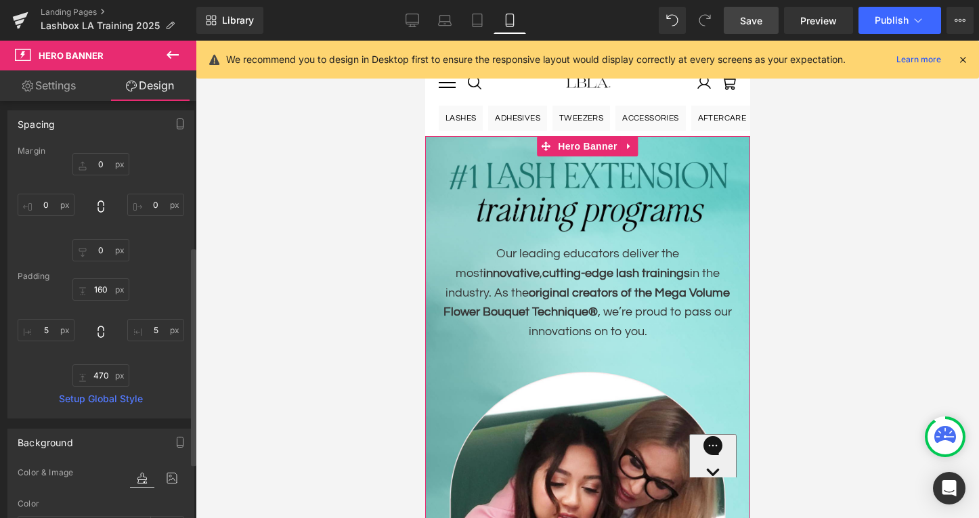
scroll to position [0, 0]
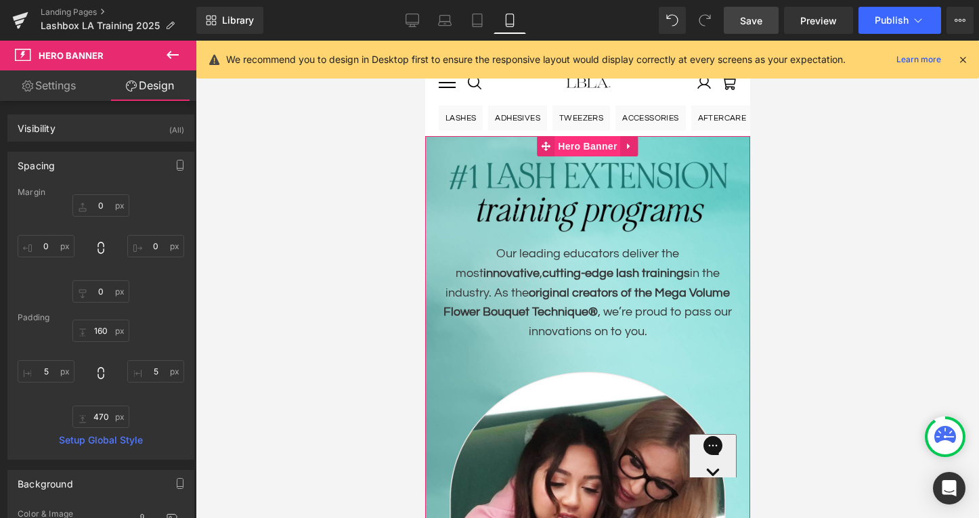
click at [589, 141] on span "Hero Banner" at bounding box center [587, 146] width 66 height 20
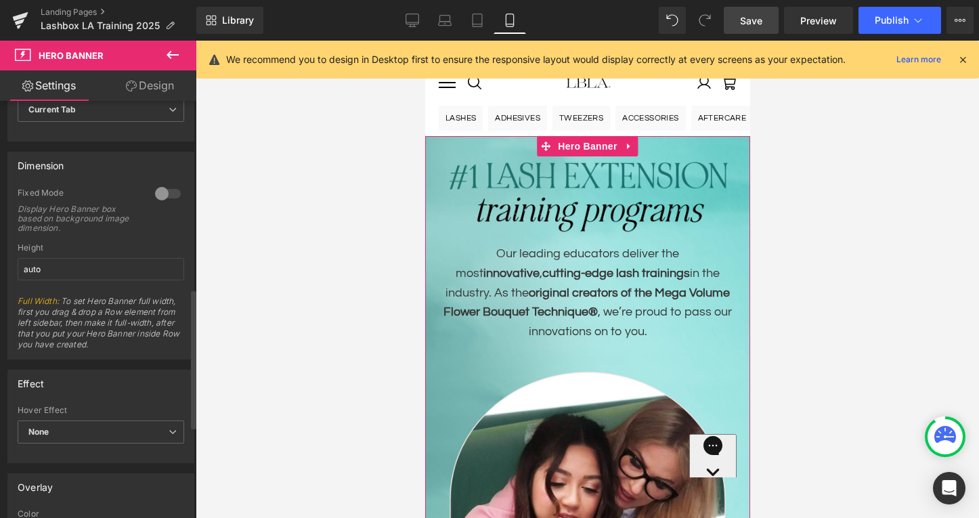
scroll to position [561, 0]
click at [163, 190] on div at bounding box center [168, 191] width 33 height 22
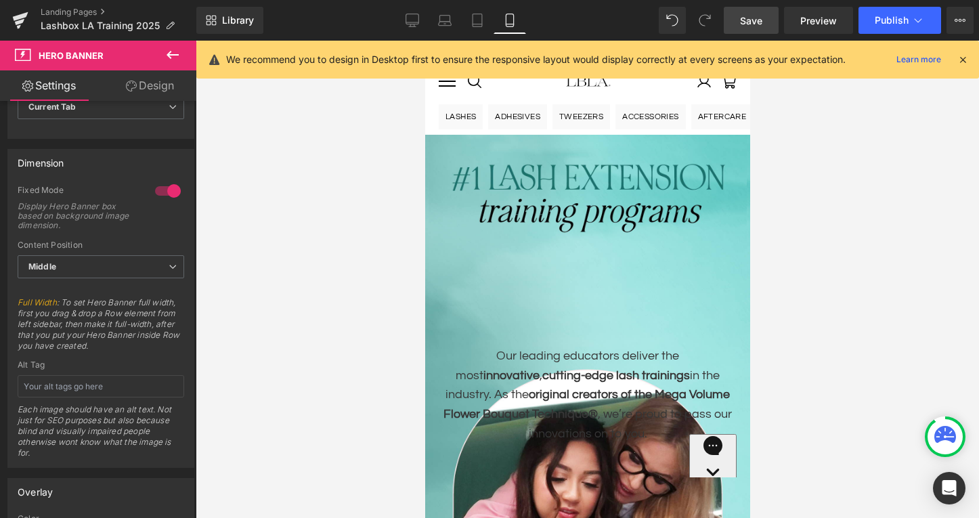
scroll to position [0, 0]
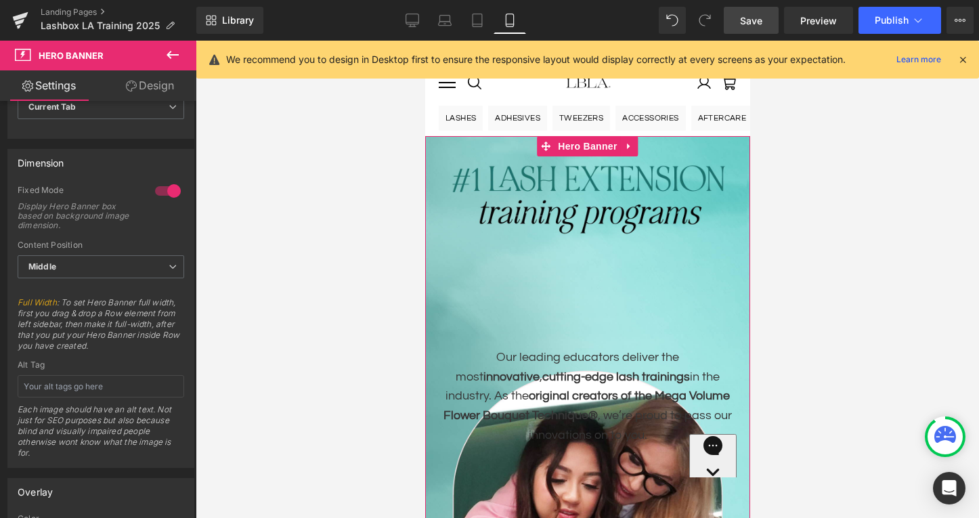
click at [153, 83] on link "Design" at bounding box center [150, 85] width 98 height 30
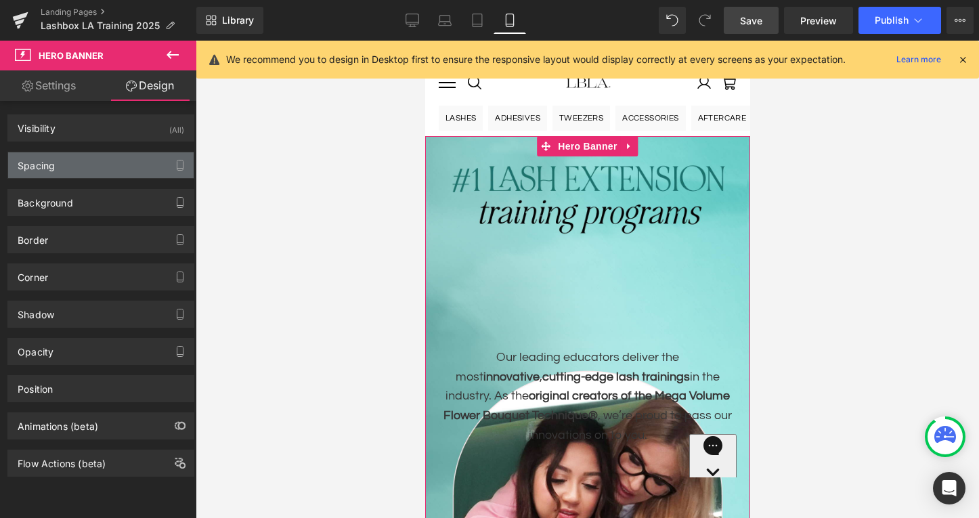
type input "0"
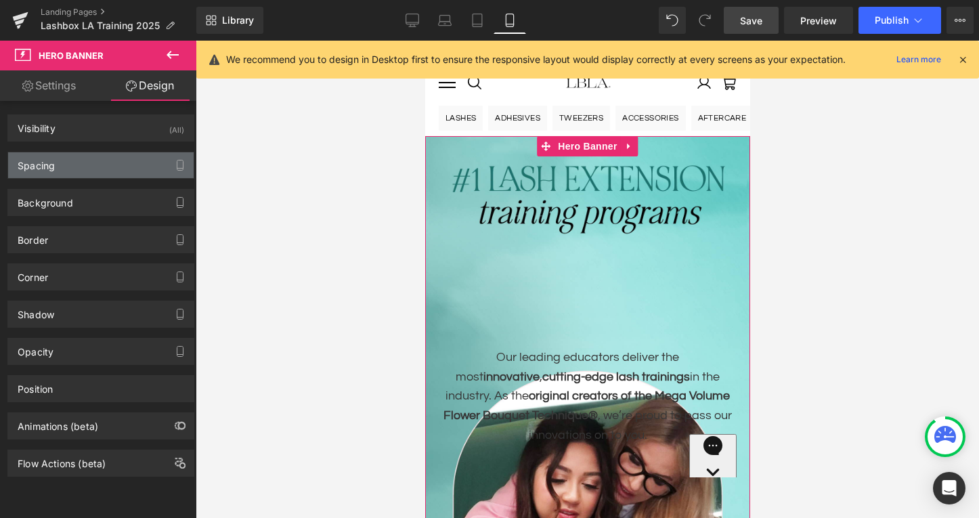
type input "5"
type input "0"
type input "5"
click at [88, 171] on div "Spacing" at bounding box center [101, 165] width 186 height 26
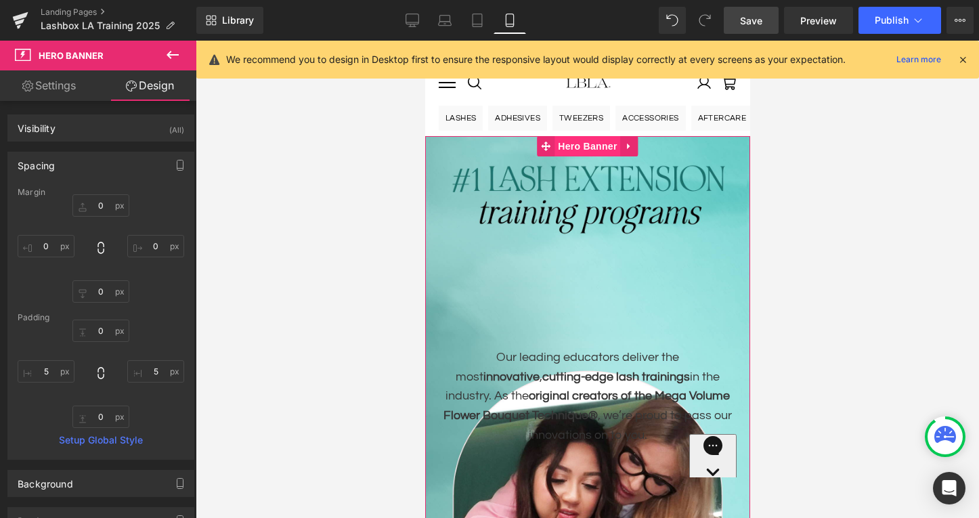
click at [595, 145] on span "Hero Banner" at bounding box center [587, 146] width 66 height 20
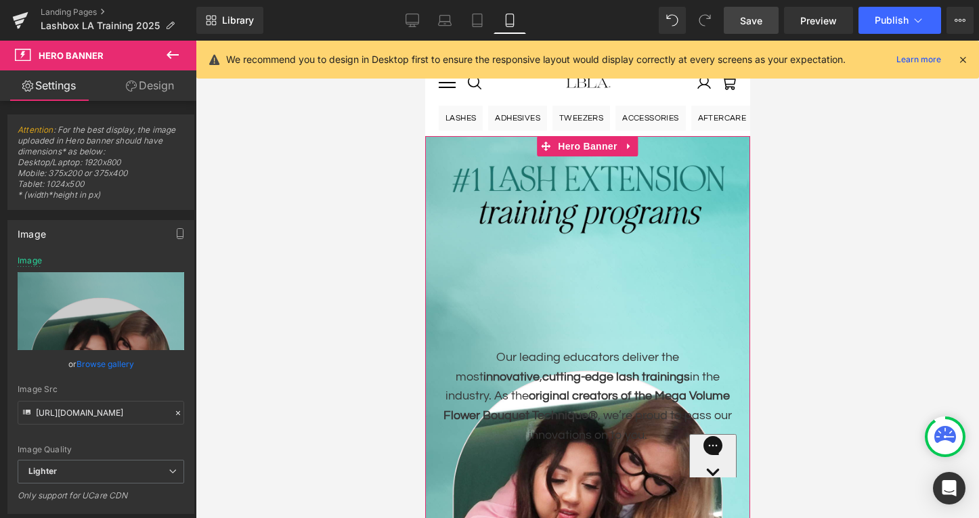
click at [150, 89] on link "Design" at bounding box center [150, 85] width 98 height 30
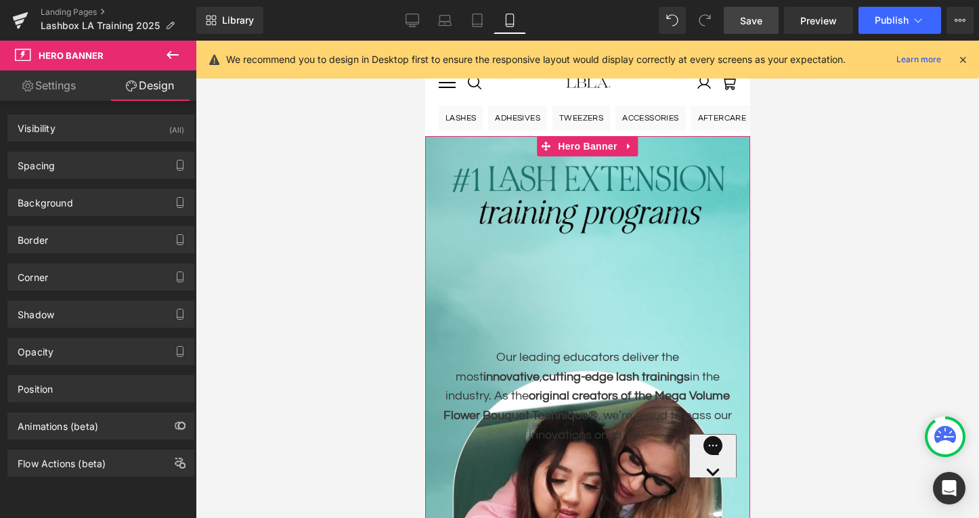
click at [89, 179] on div "Background Color & Image color #d3d3d3 Color #d3d3d3 100 % [URL][DOMAIN_NAME] I…" at bounding box center [101, 197] width 202 height 37
click at [103, 163] on div "Spacing" at bounding box center [101, 165] width 186 height 26
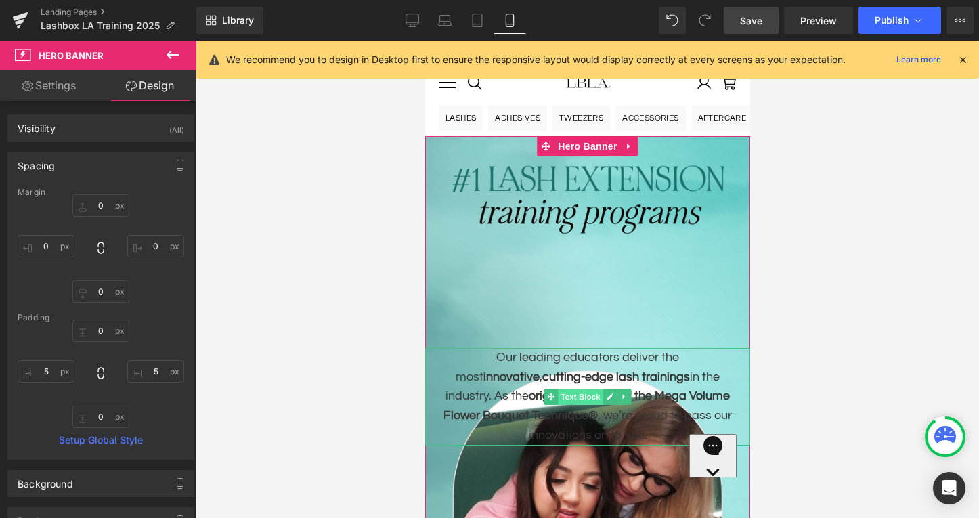
click at [593, 390] on span "Text Block" at bounding box center [579, 397] width 45 height 16
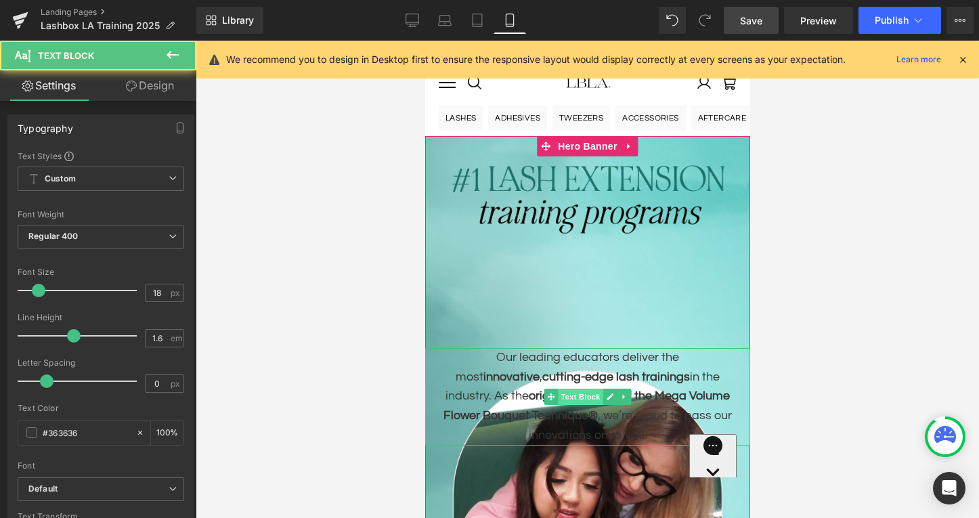
click at [576, 398] on span "Text Block" at bounding box center [579, 397] width 45 height 16
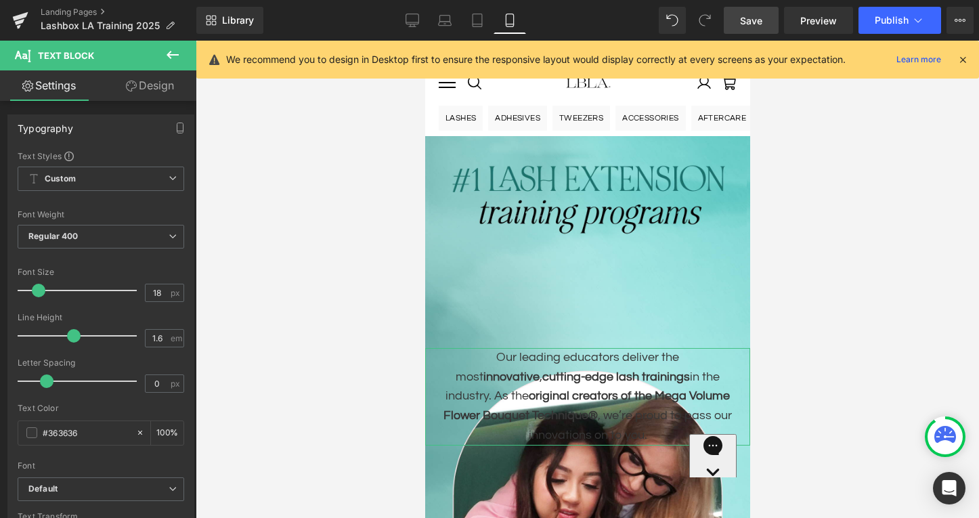
click at [150, 90] on link "Design" at bounding box center [150, 85] width 98 height 30
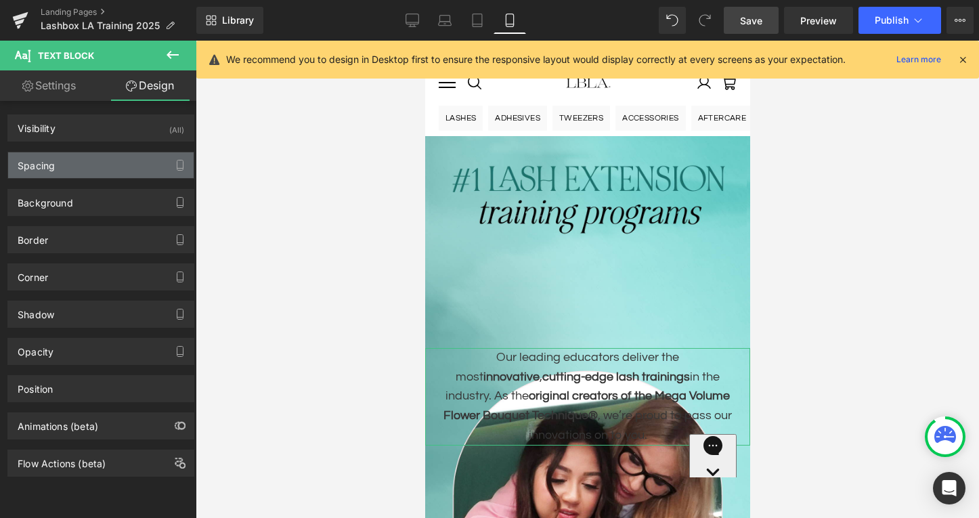
click at [93, 173] on div "Spacing" at bounding box center [101, 165] width 186 height 26
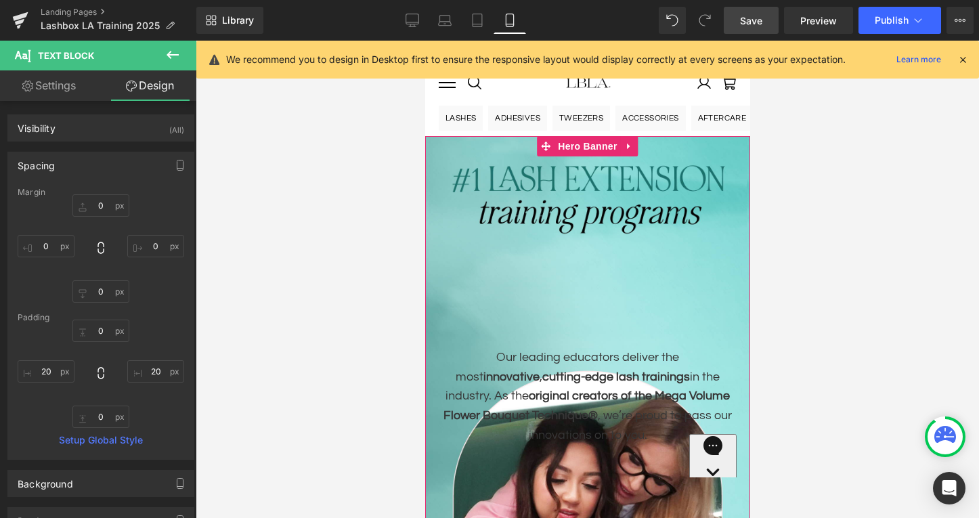
click at [572, 280] on div "Our leading educators deliver the most innovative , cutting-edge lash trainings…" at bounding box center [587, 396] width 325 height 521
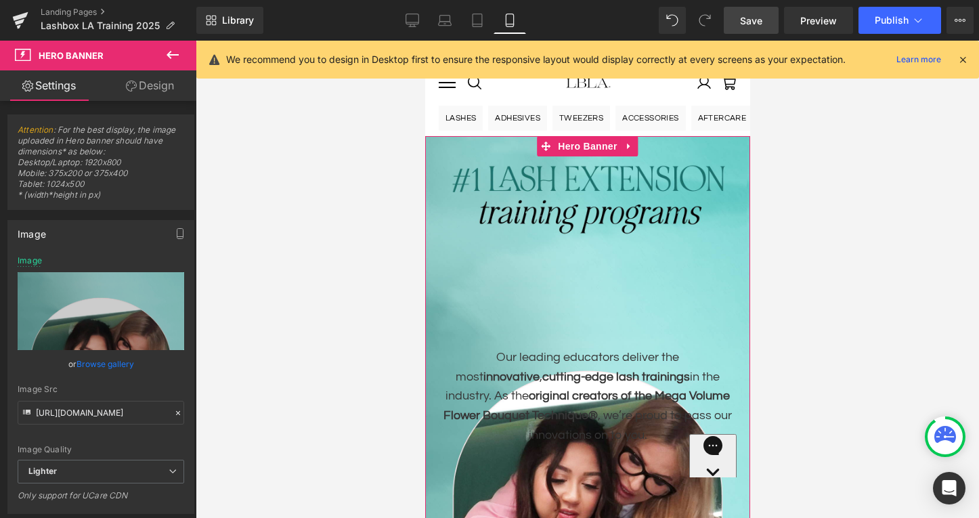
click at [155, 71] on link "Design" at bounding box center [150, 85] width 98 height 30
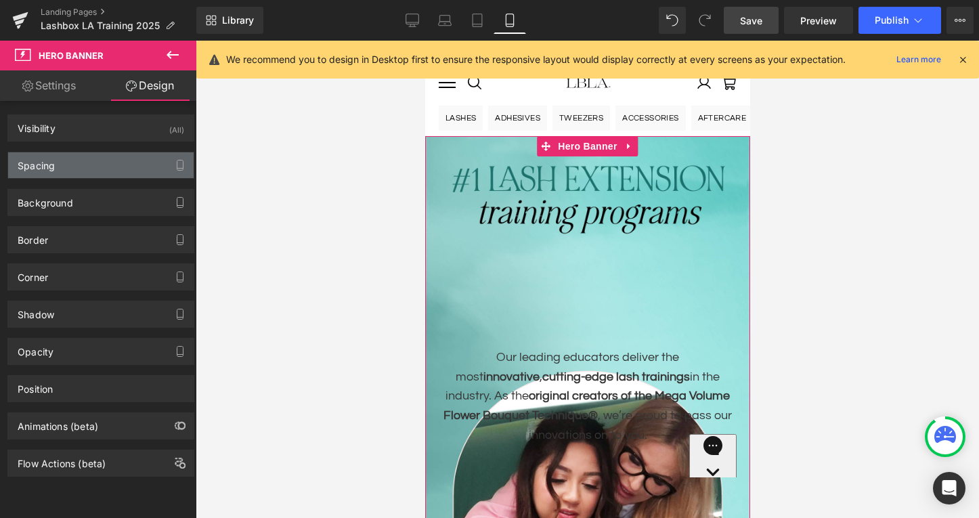
click at [87, 163] on div "Spacing" at bounding box center [101, 165] width 186 height 26
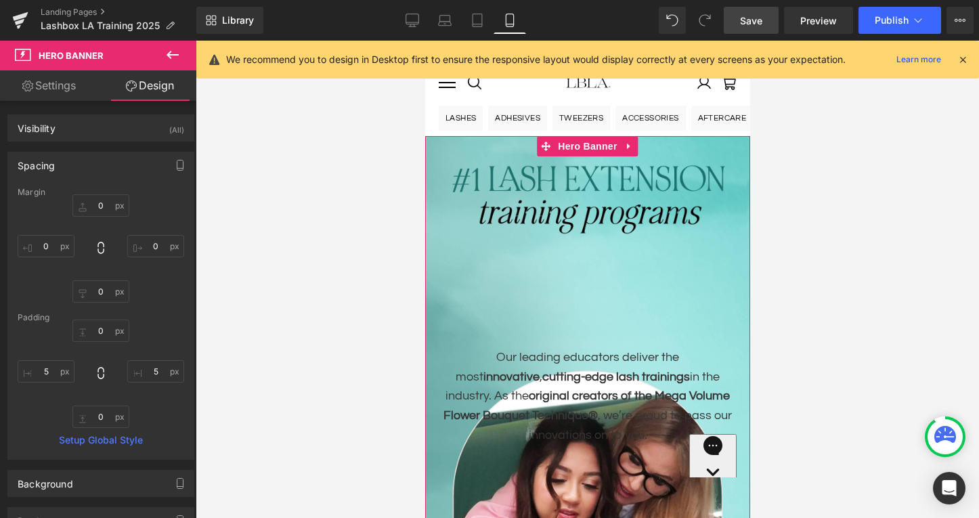
click at [53, 83] on link "Settings" at bounding box center [49, 85] width 98 height 30
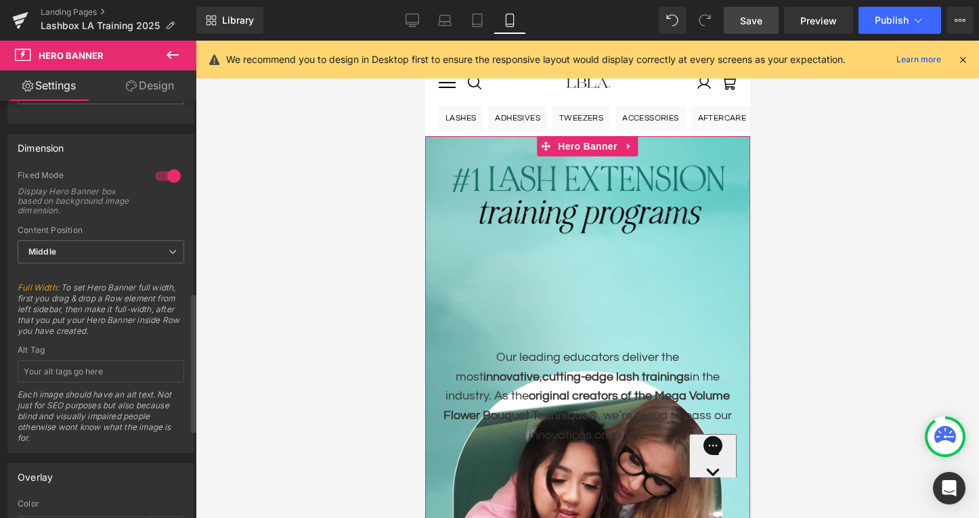
scroll to position [584, 0]
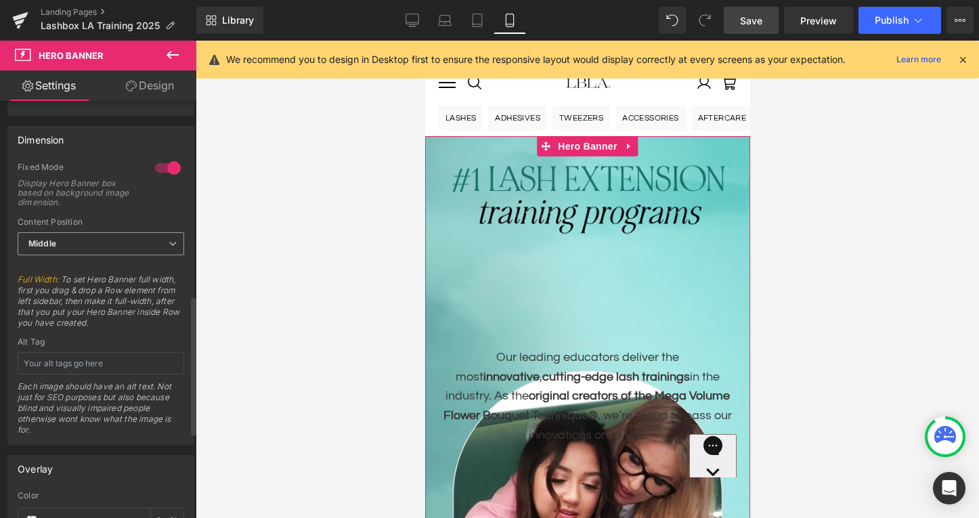
click at [109, 241] on span "Middle" at bounding box center [101, 244] width 167 height 24
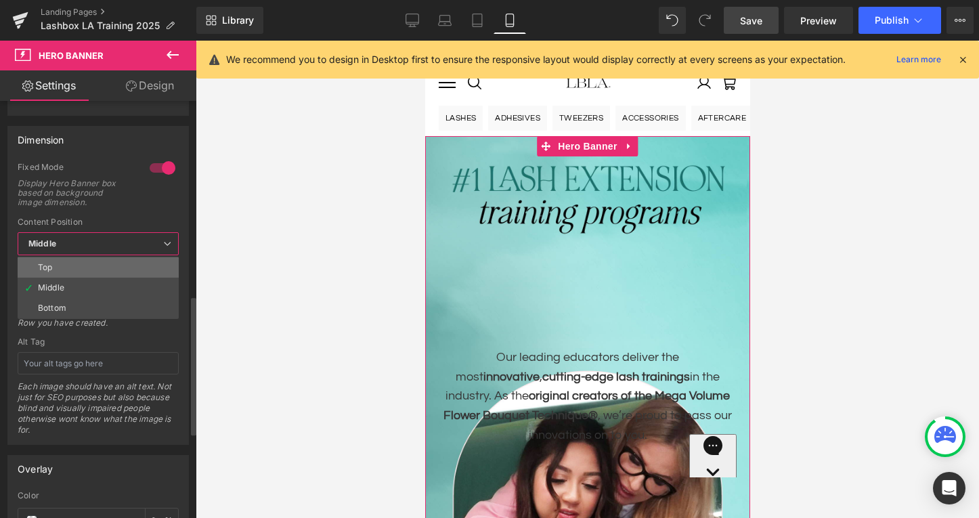
click at [101, 267] on li "Top" at bounding box center [98, 267] width 161 height 20
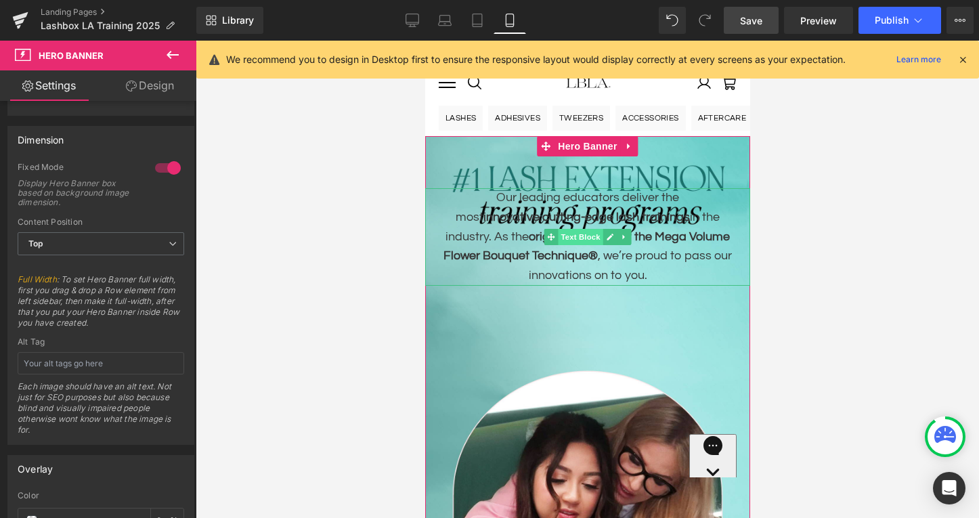
click at [582, 234] on span "Text Block" at bounding box center [579, 237] width 45 height 16
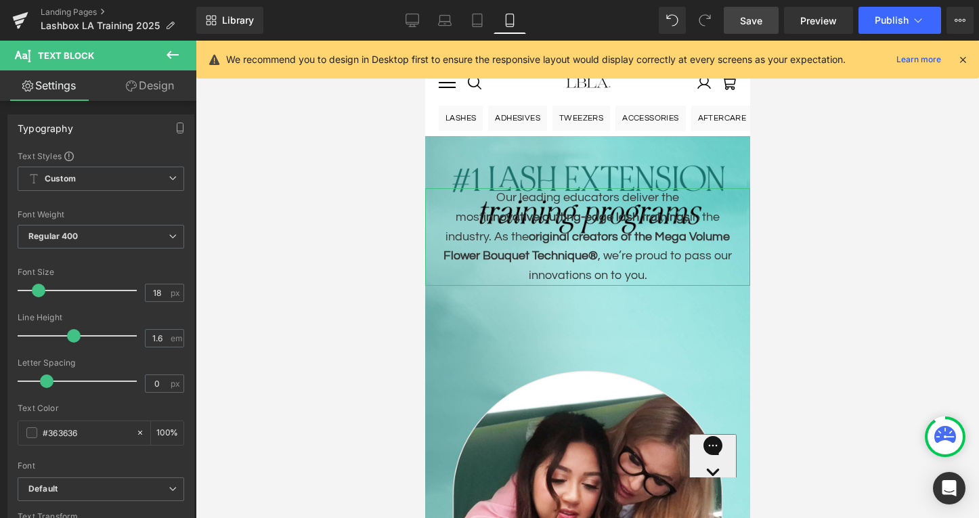
click at [152, 90] on link "Design" at bounding box center [150, 85] width 98 height 30
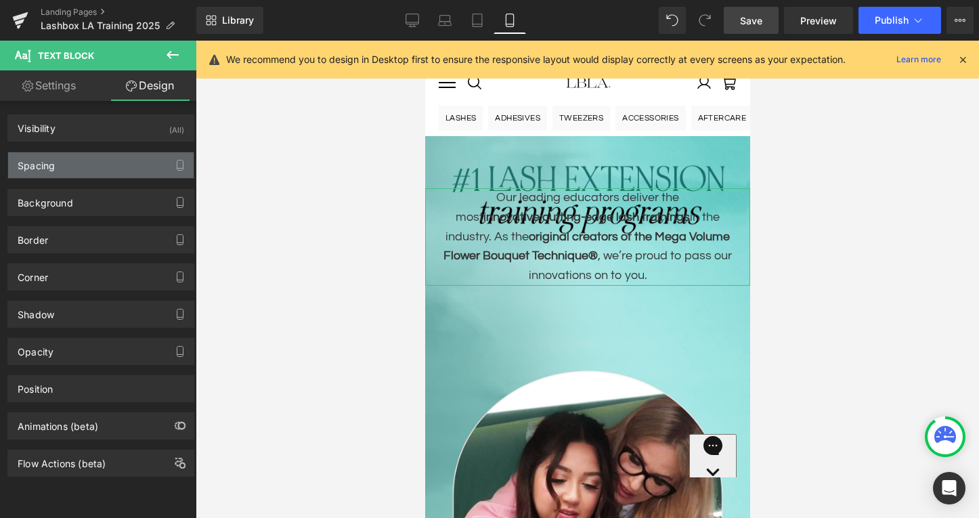
click at [96, 169] on div "Spacing" at bounding box center [101, 165] width 186 height 26
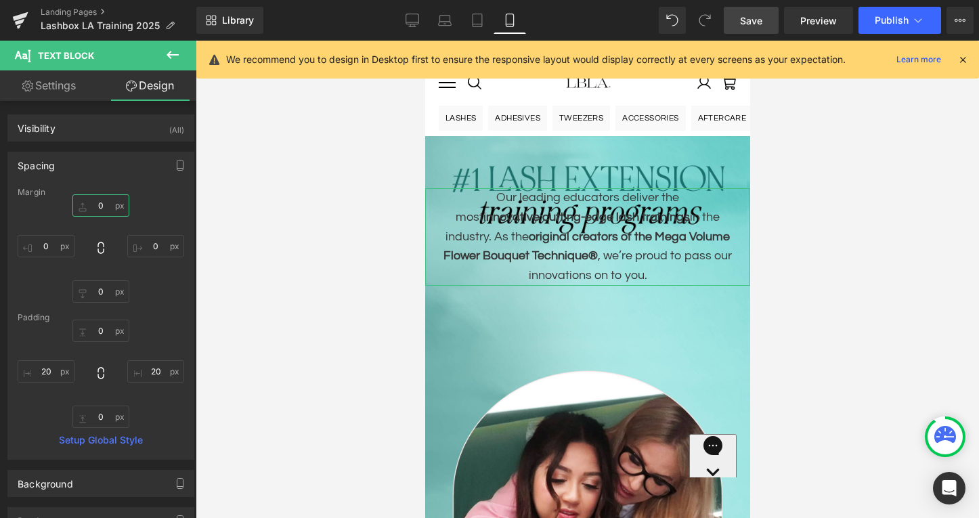
click at [99, 203] on input "0" at bounding box center [100, 205] width 57 height 22
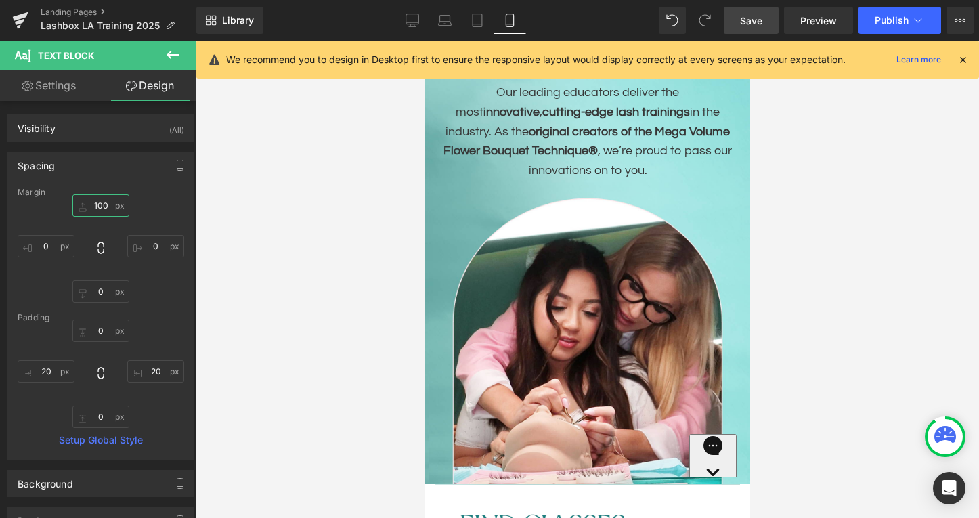
scroll to position [4, 0]
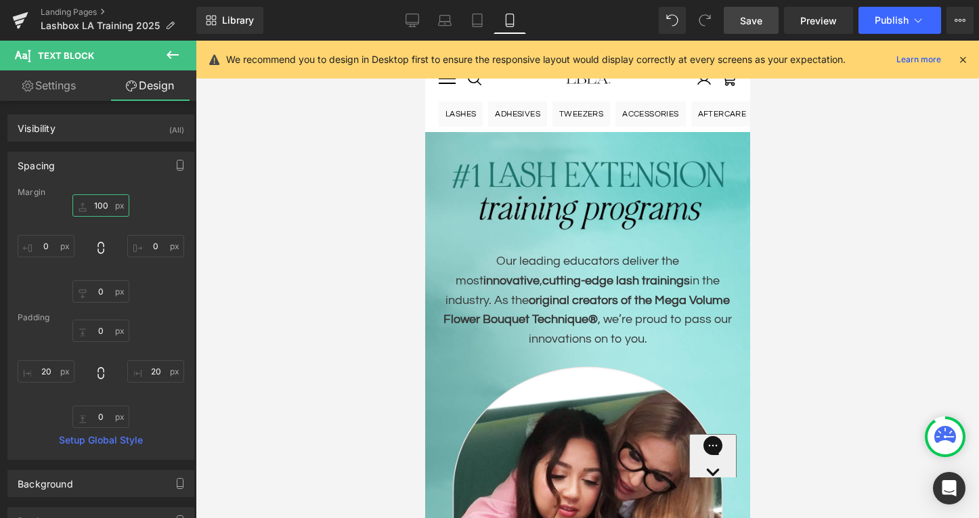
type input "100"
click at [754, 24] on span "Save" at bounding box center [751, 21] width 22 height 14
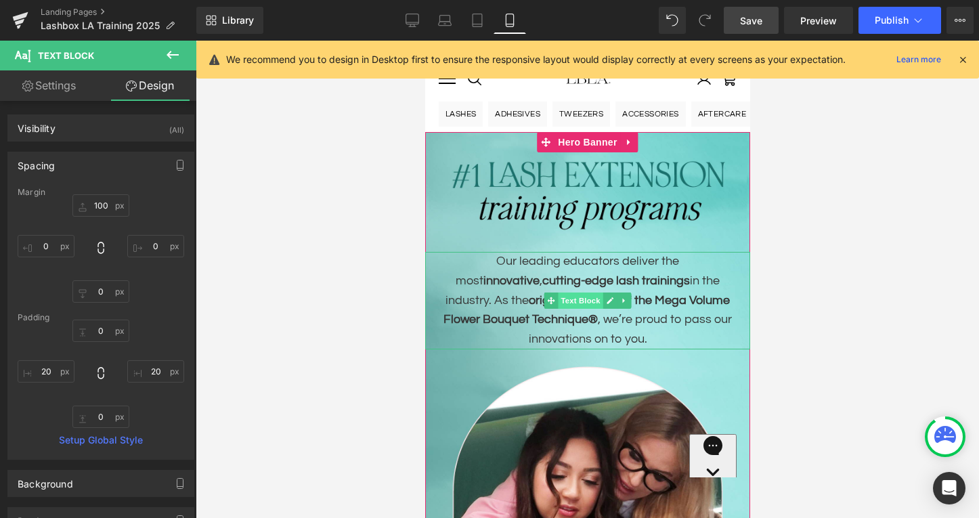
click at [594, 296] on span "Text Block" at bounding box center [579, 301] width 45 height 16
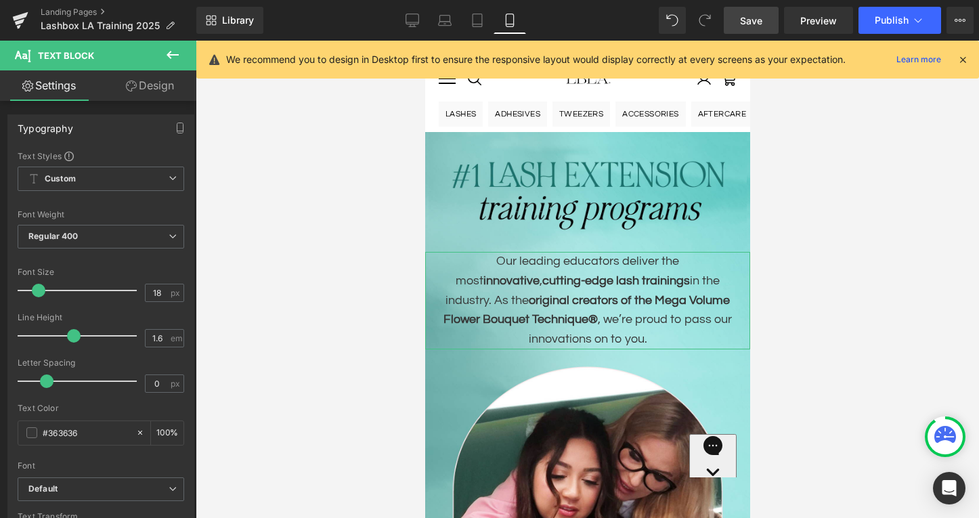
click at [155, 89] on link "Design" at bounding box center [150, 85] width 98 height 30
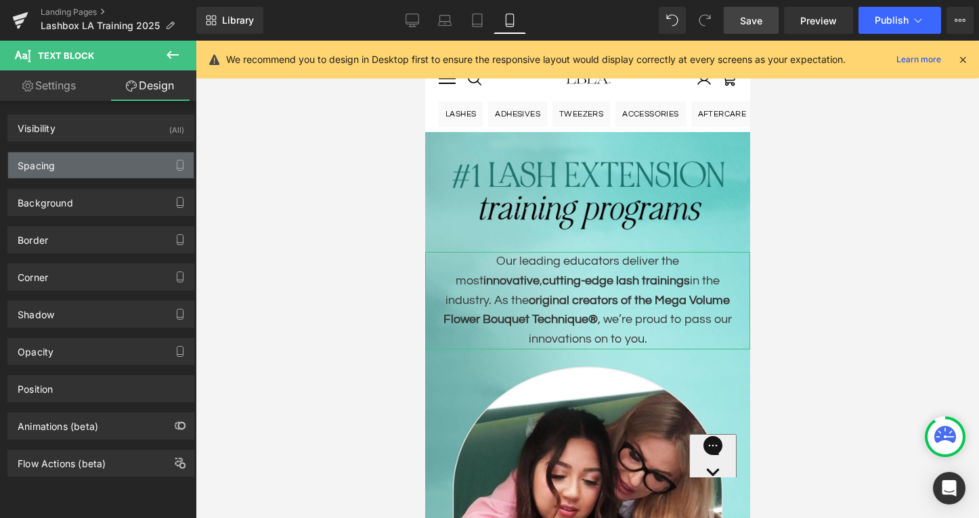
click at [106, 167] on div "Spacing" at bounding box center [101, 165] width 186 height 26
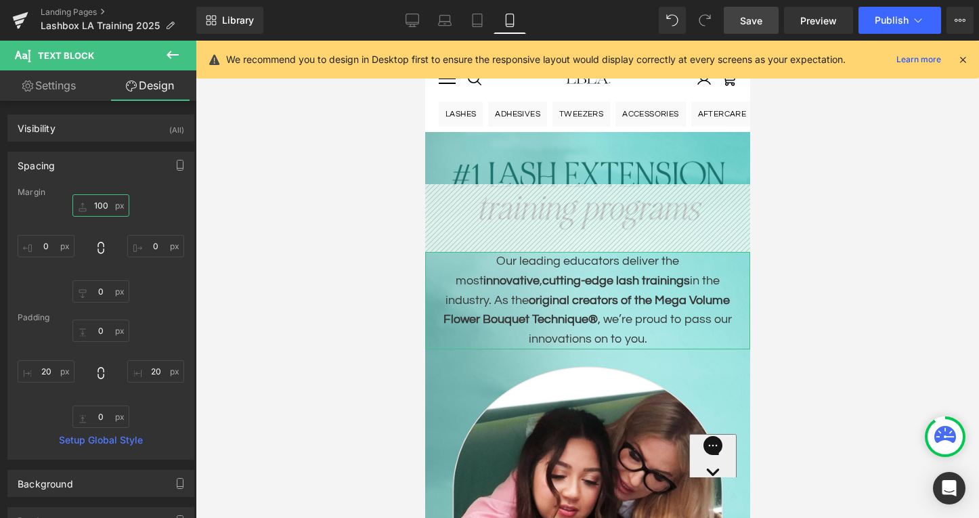
click at [102, 203] on input "100" at bounding box center [100, 205] width 57 height 22
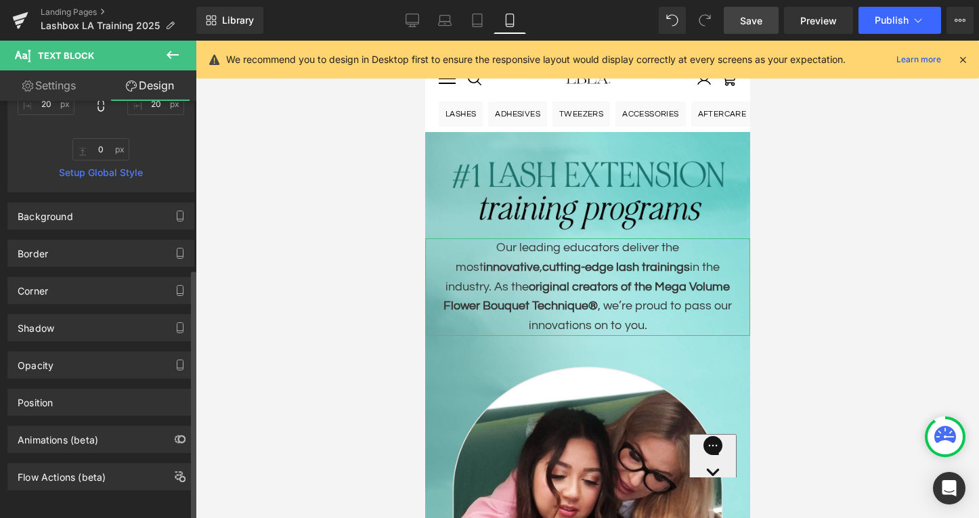
scroll to position [0, 0]
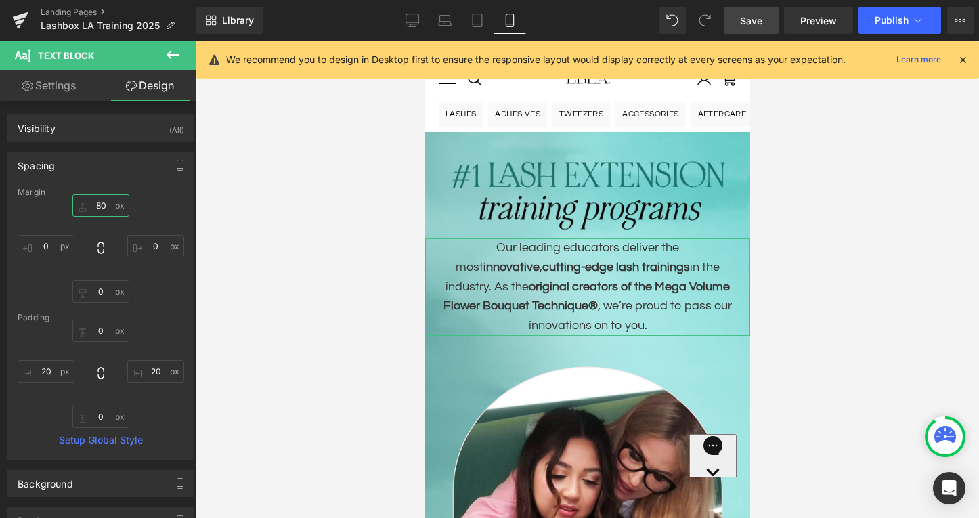
type input "80"
click at [66, 87] on link "Settings" at bounding box center [49, 85] width 98 height 30
type input "100"
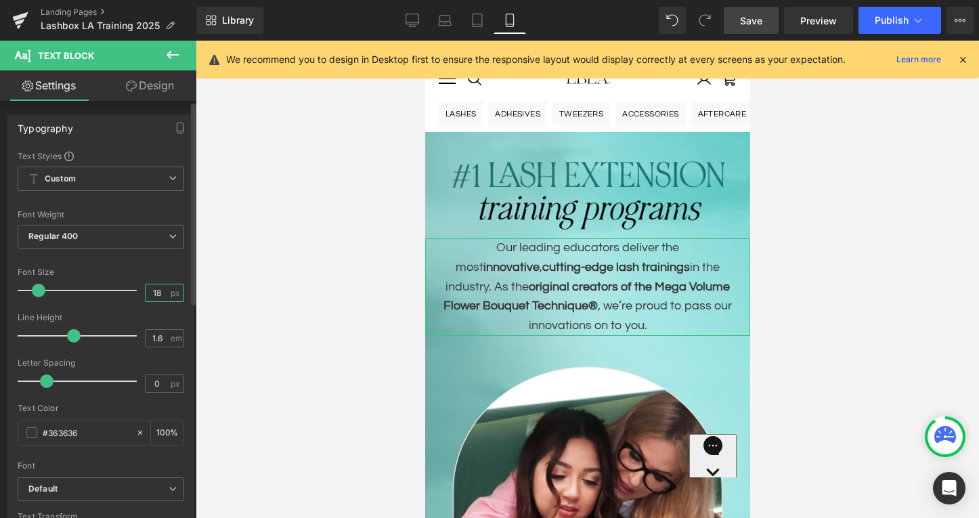
click at [156, 290] on input "18" at bounding box center [158, 292] width 24 height 17
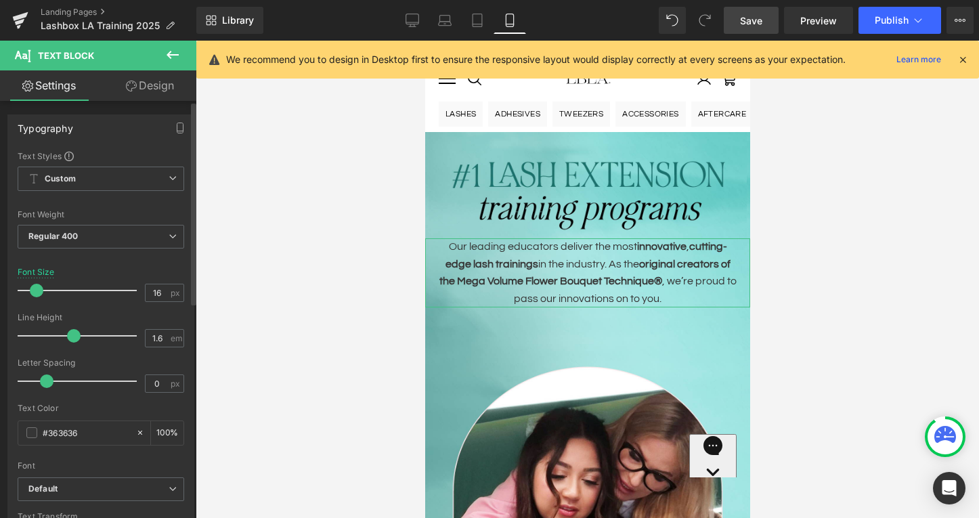
click at [121, 265] on div "Font Default Fjalla One Questrial Work Sans Open Sans Sterling Default Default …" at bounding box center [101, 313] width 167 height 327
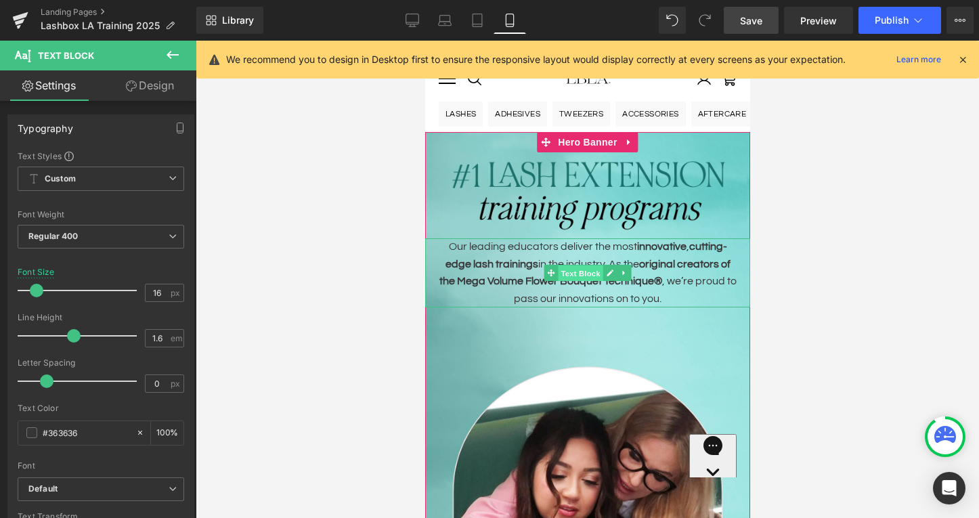
click at [580, 273] on span "Text Block" at bounding box center [579, 273] width 45 height 16
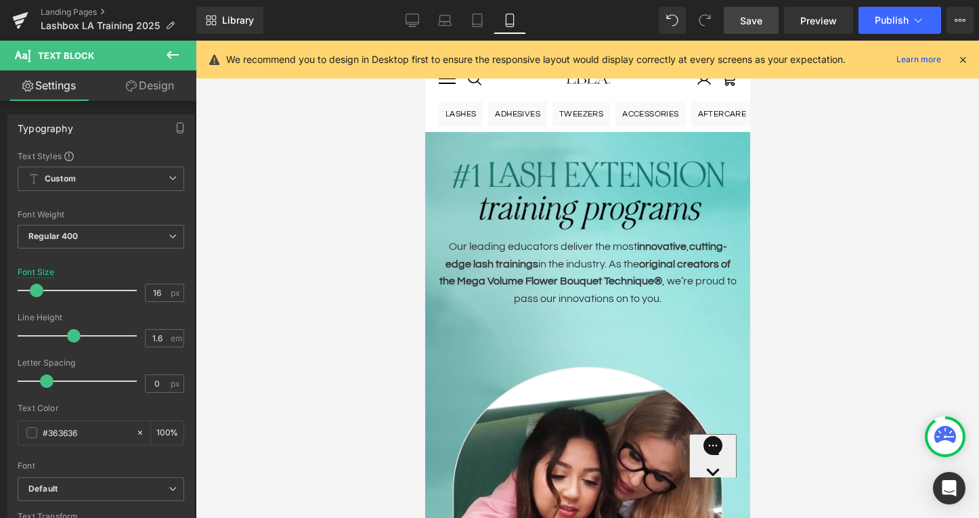
click at [760, 21] on span "Save" at bounding box center [751, 21] width 22 height 14
click at [157, 290] on input "16" at bounding box center [158, 292] width 24 height 17
type input "15"
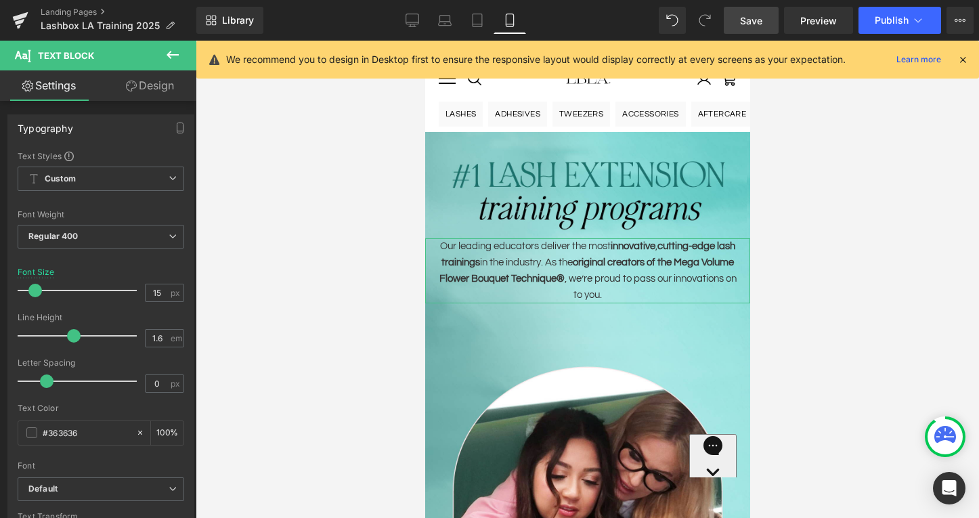
click at [146, 85] on link "Design" at bounding box center [150, 85] width 98 height 30
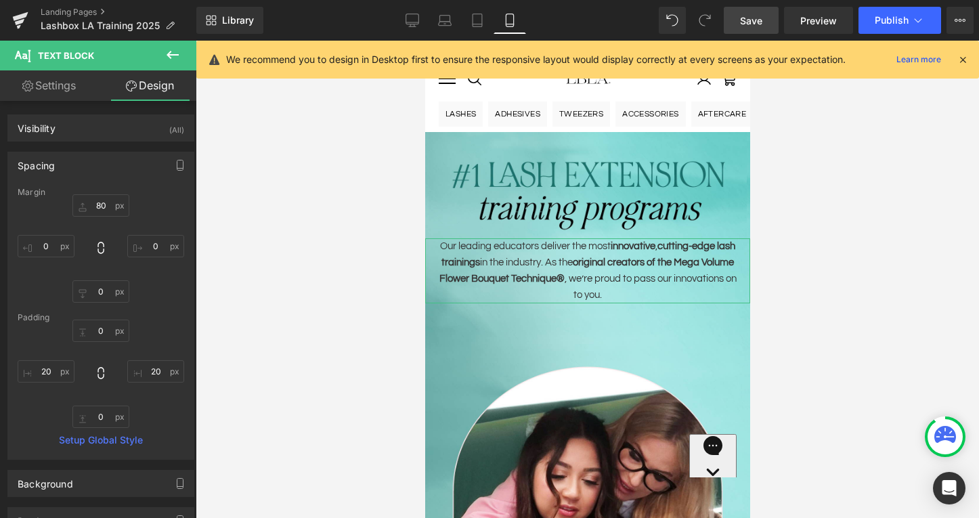
type input "80"
type input "0"
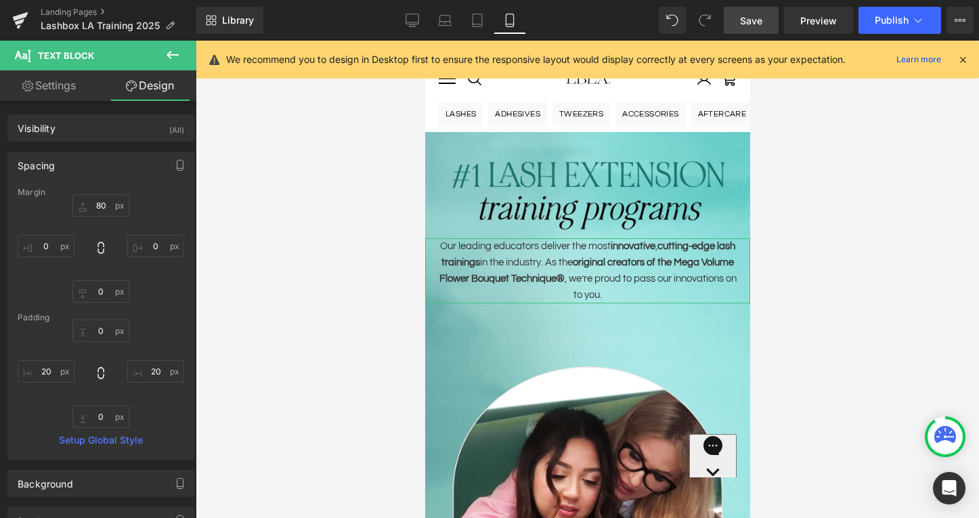
type input "20"
type input "0"
type input "20"
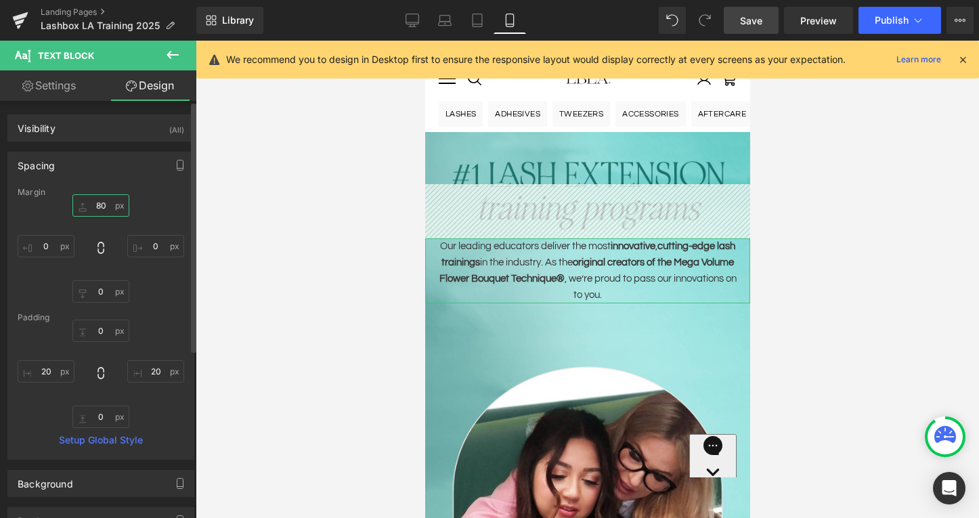
click at [102, 208] on input "80" at bounding box center [100, 205] width 57 height 22
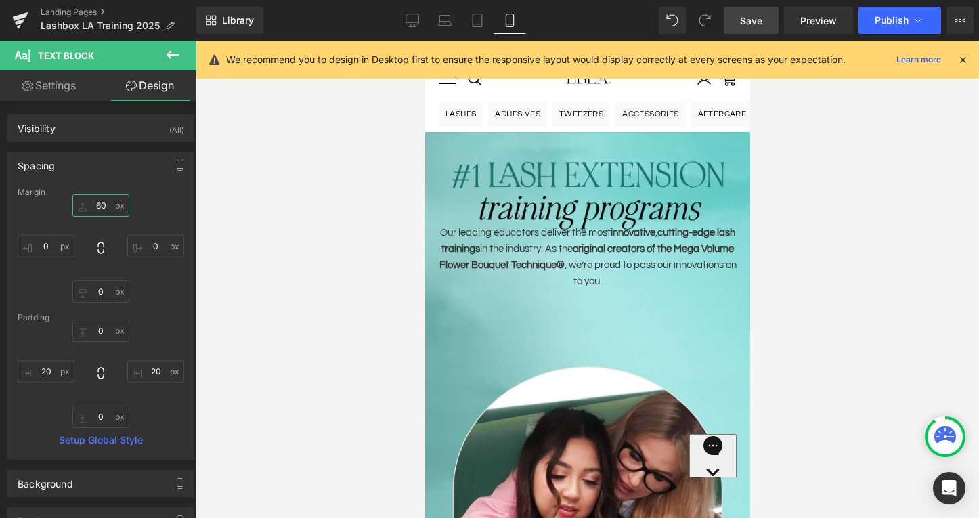
type input "60"
click at [746, 12] on link "Save" at bounding box center [751, 20] width 55 height 27
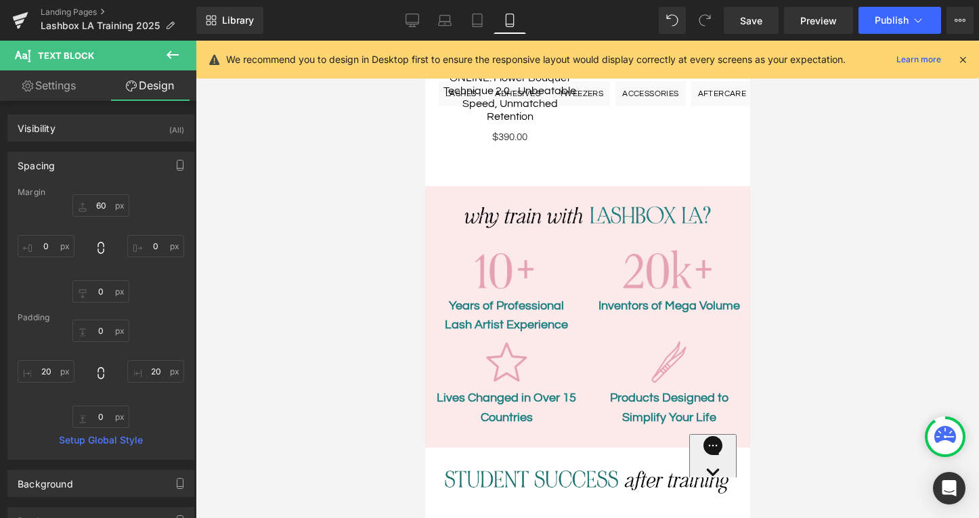
scroll to position [1612, 0]
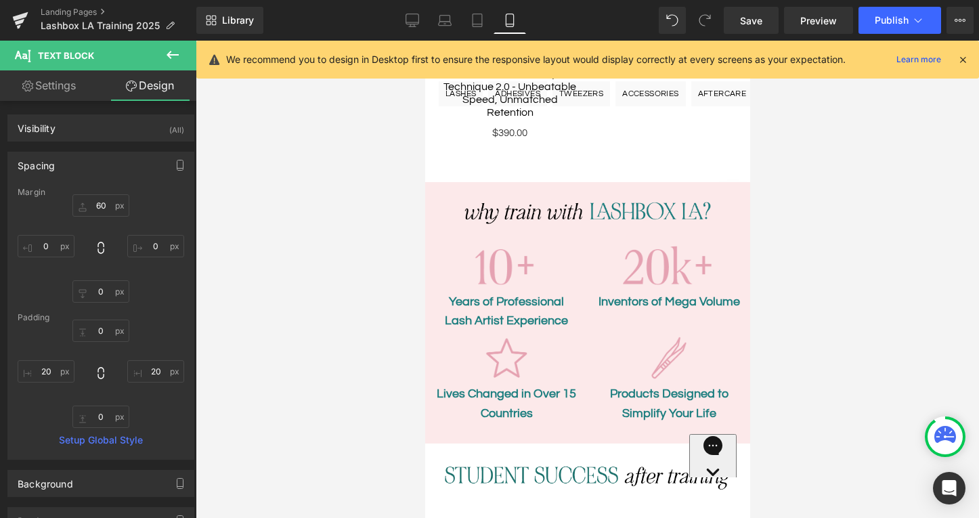
click at [511, 293] on div "Years of Professional Lash Artist Experience Text Block" at bounding box center [506, 312] width 142 height 39
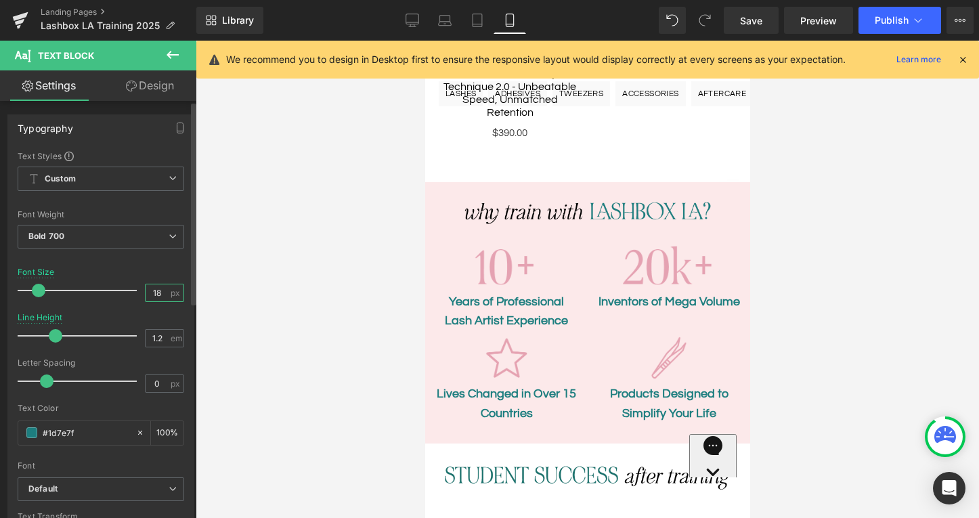
click at [150, 293] on input "18" at bounding box center [158, 292] width 24 height 17
type input "16"
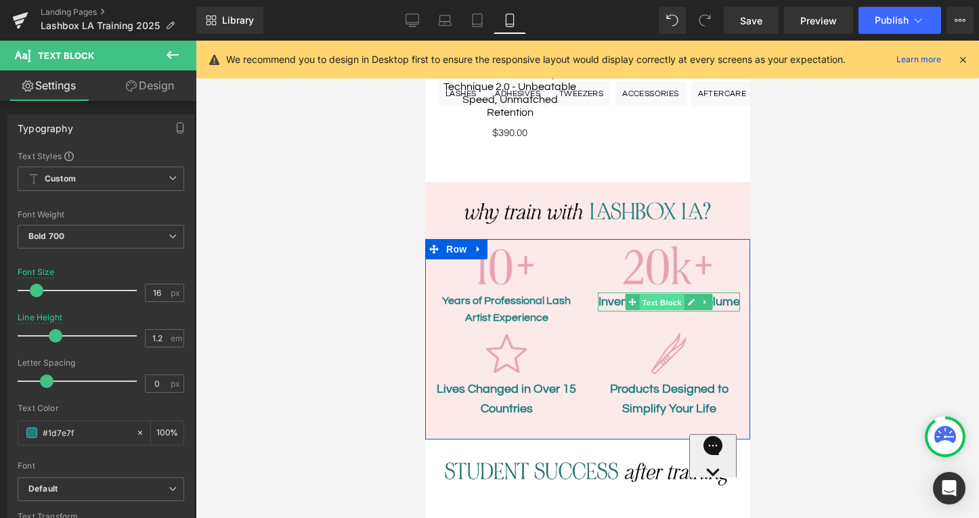
click at [678, 295] on span "Text Block" at bounding box center [661, 303] width 45 height 16
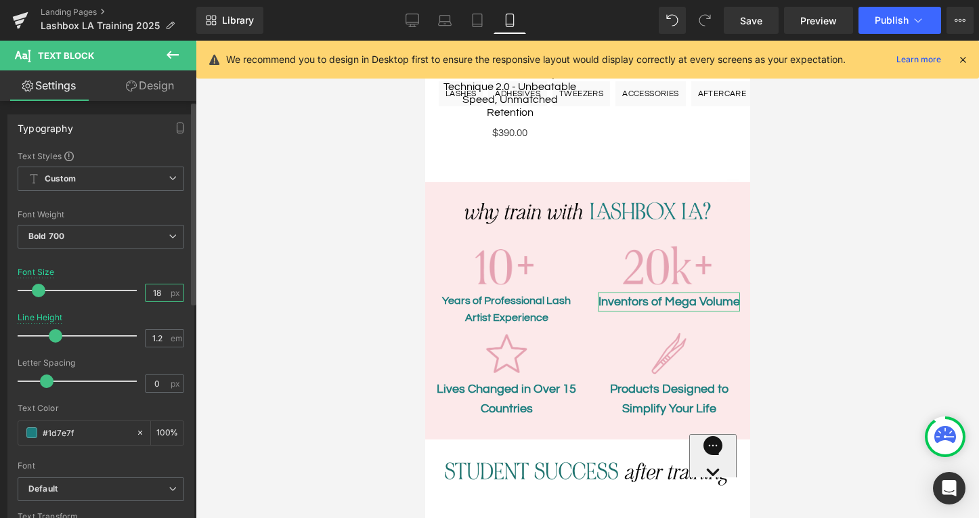
click at [155, 293] on input "18" at bounding box center [158, 292] width 24 height 17
type input "16"
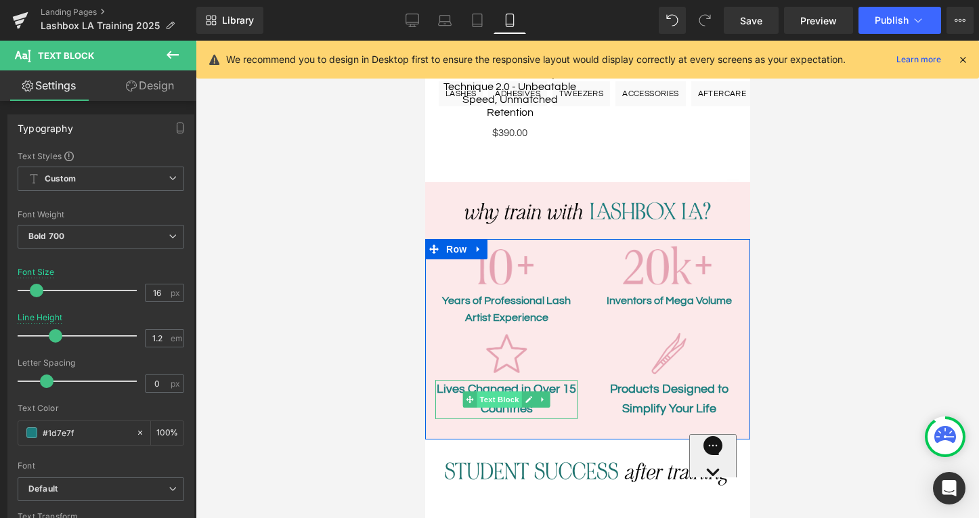
click at [515, 391] on span "Text Block" at bounding box center [498, 399] width 45 height 16
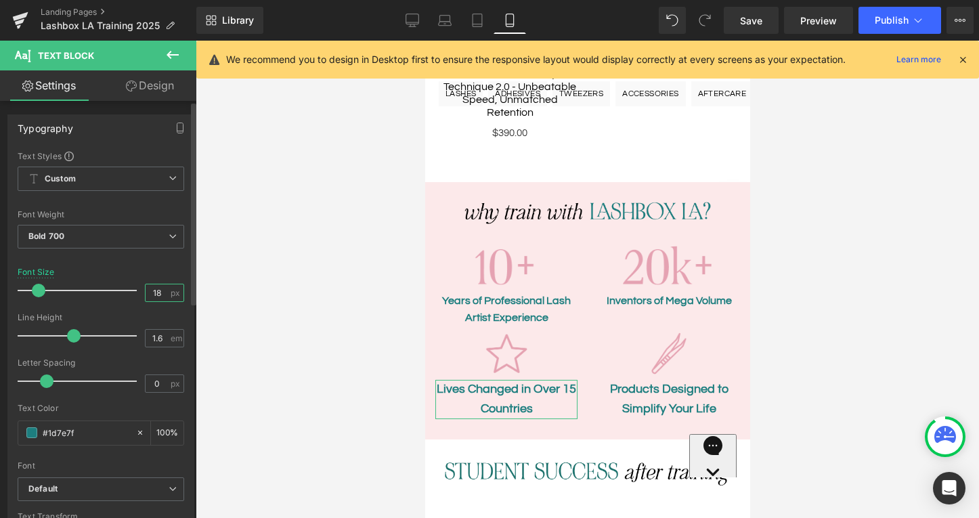
click at [155, 288] on input "18" at bounding box center [158, 292] width 24 height 17
type input "16"
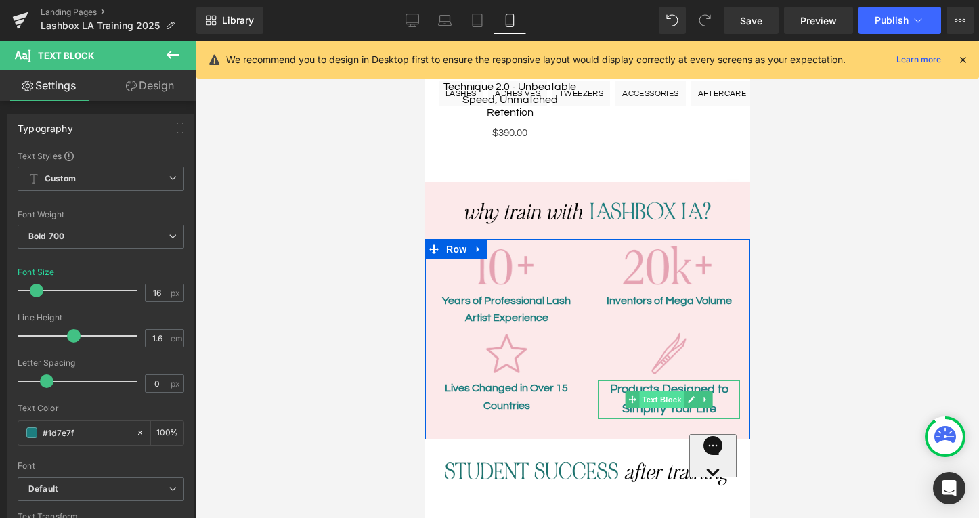
click at [657, 391] on span "Text Block" at bounding box center [661, 399] width 45 height 16
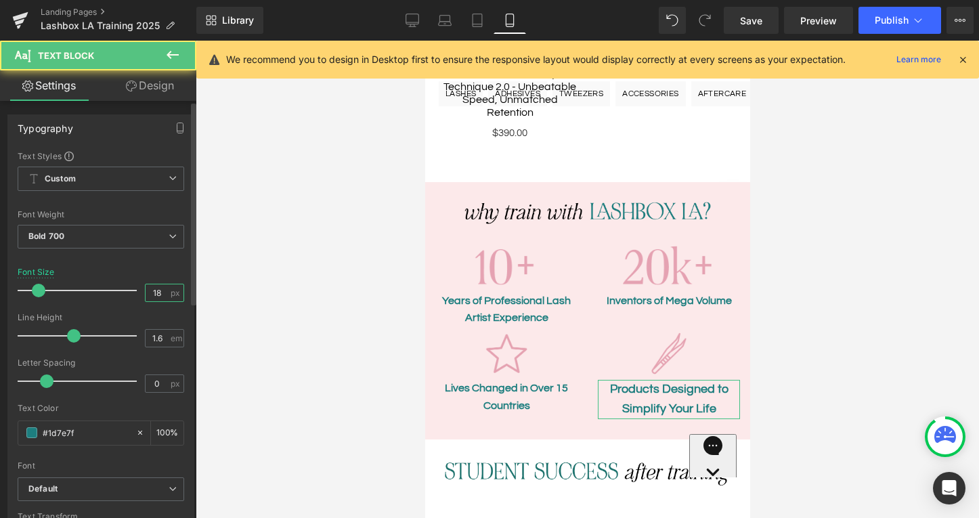
click at [151, 294] on input "18" at bounding box center [158, 292] width 24 height 17
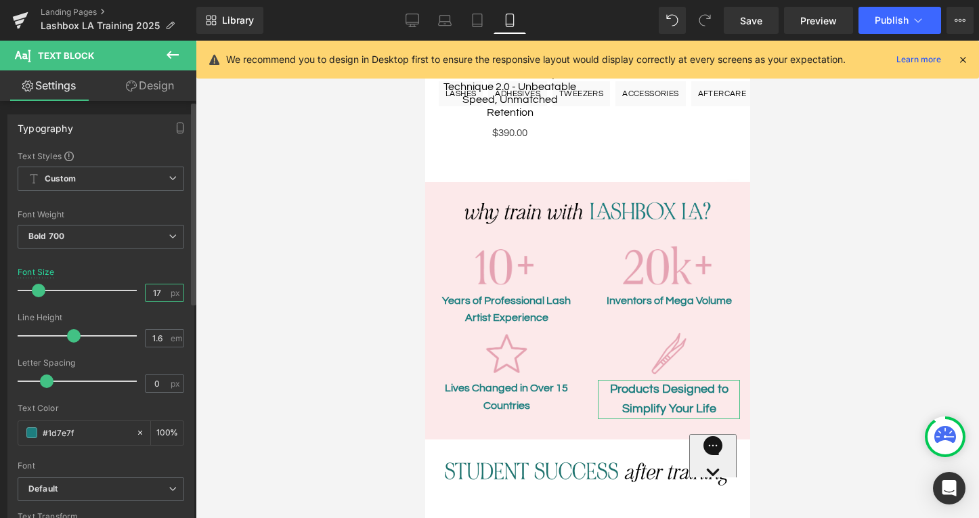
type input "16"
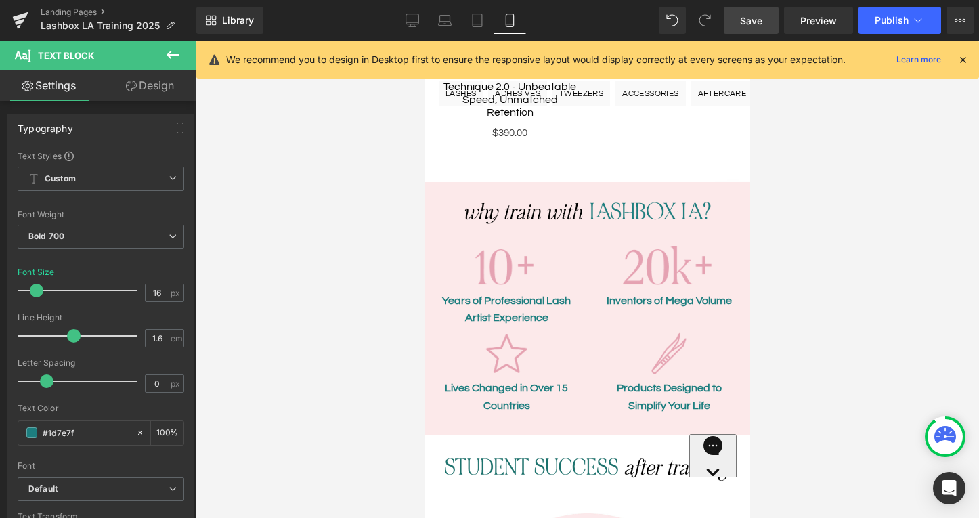
click at [752, 20] on span "Save" at bounding box center [751, 21] width 22 height 14
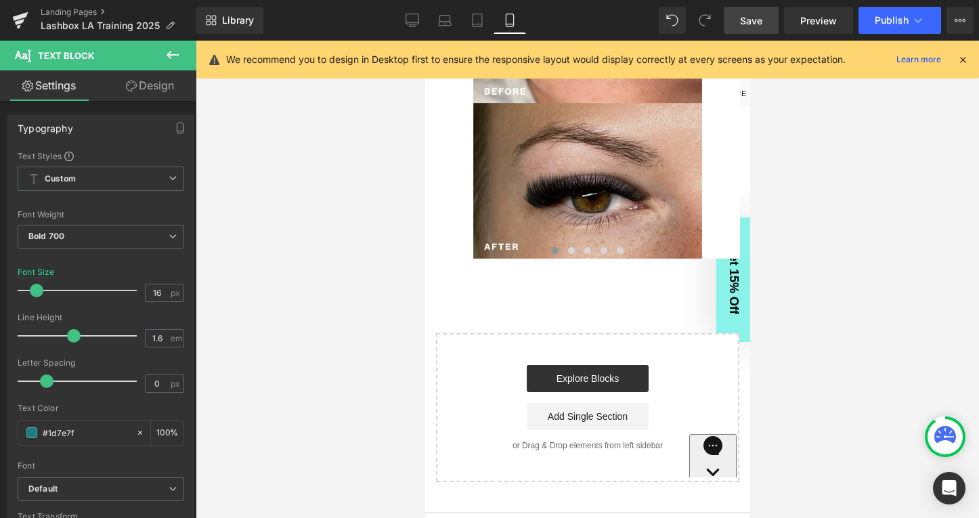
scroll to position [2254, 0]
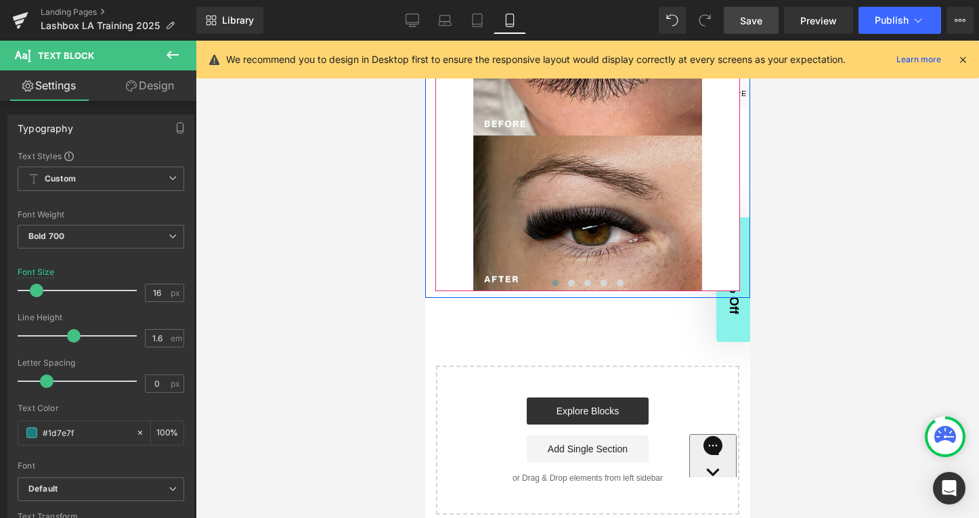
click at [535, 276] on div at bounding box center [587, 284] width 305 height 16
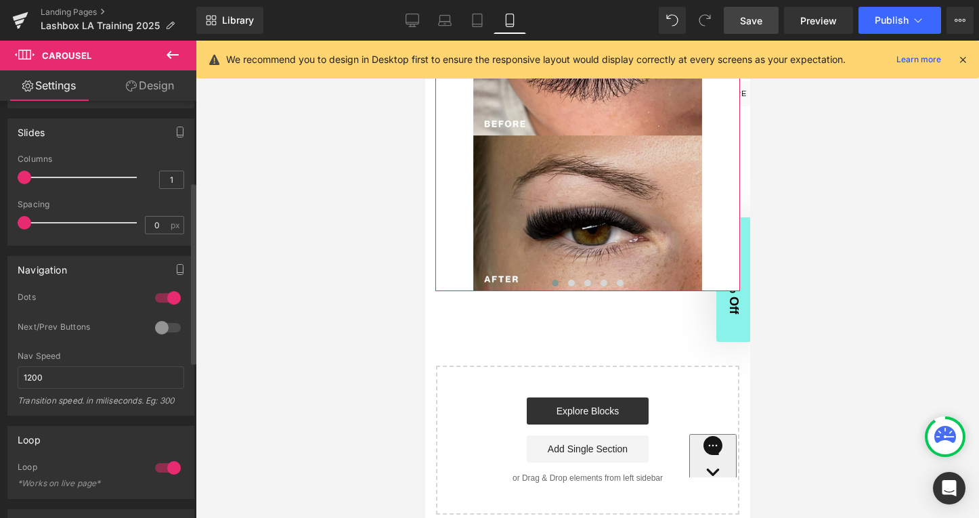
scroll to position [0, 0]
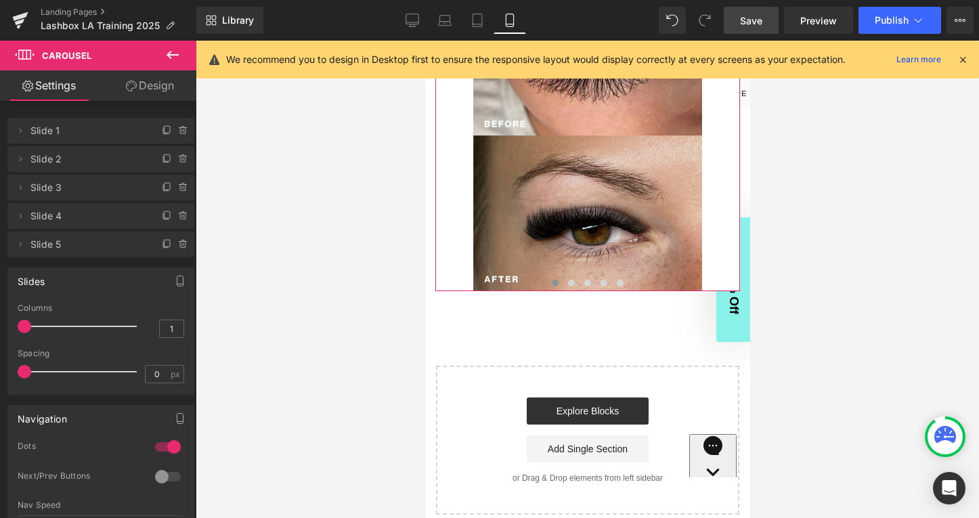
click at [155, 84] on link "Design" at bounding box center [150, 85] width 98 height 30
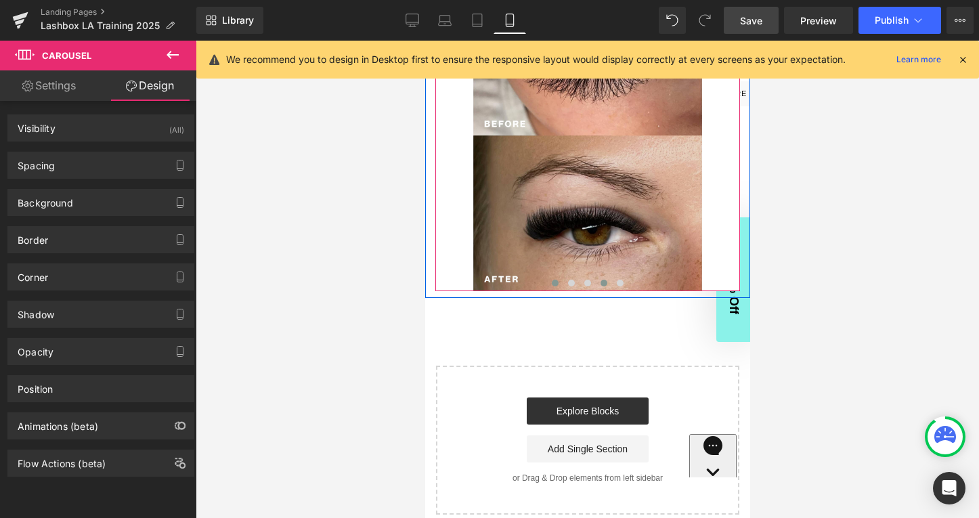
click at [607, 276] on button at bounding box center [603, 283] width 16 height 14
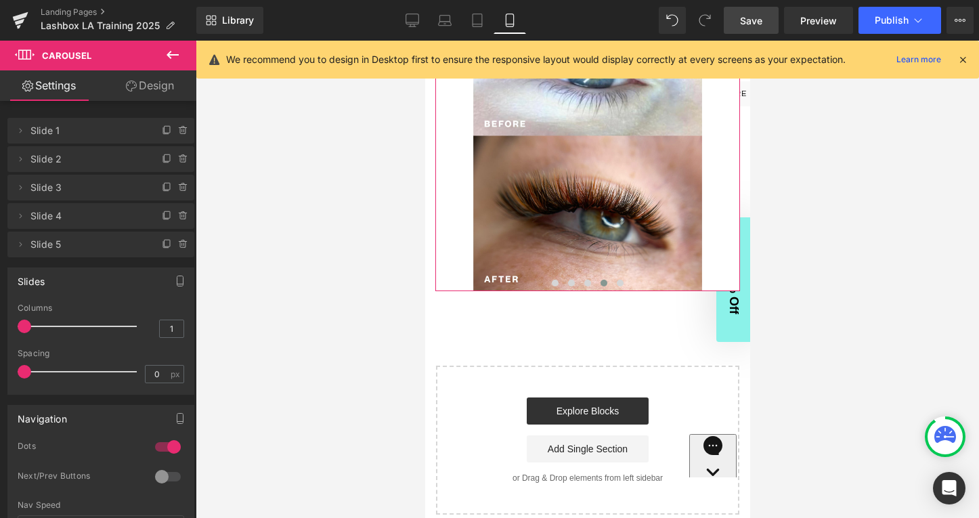
click at [158, 91] on link "Design" at bounding box center [150, 85] width 98 height 30
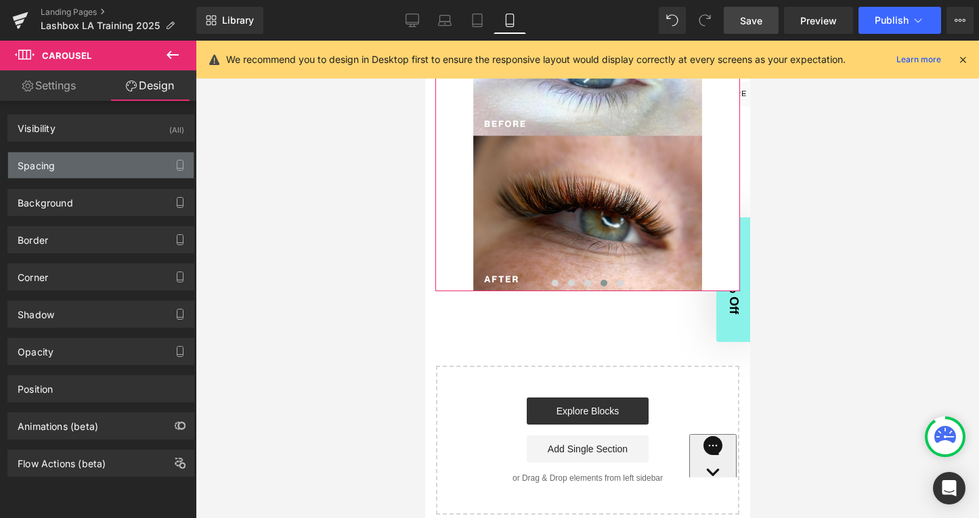
type input "0"
type input "30"
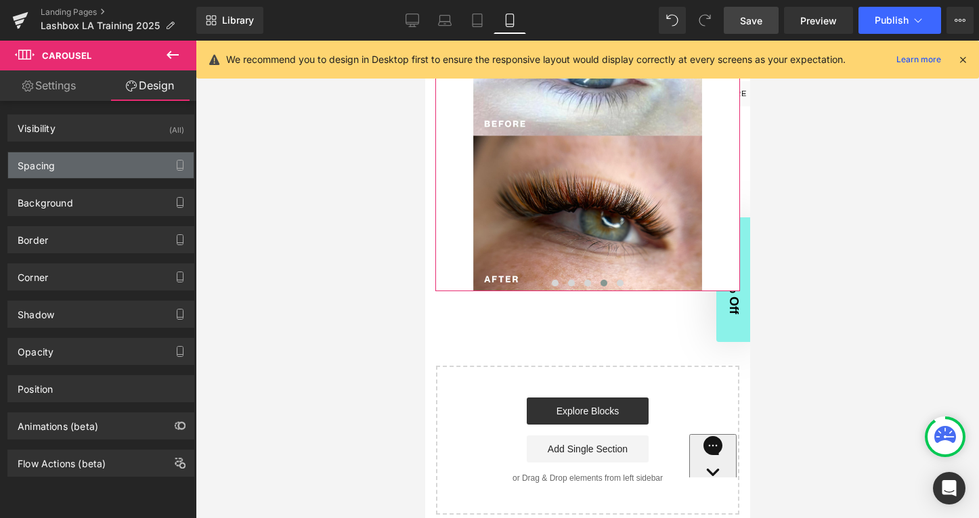
type input "0"
click at [100, 169] on div "Spacing" at bounding box center [101, 165] width 186 height 26
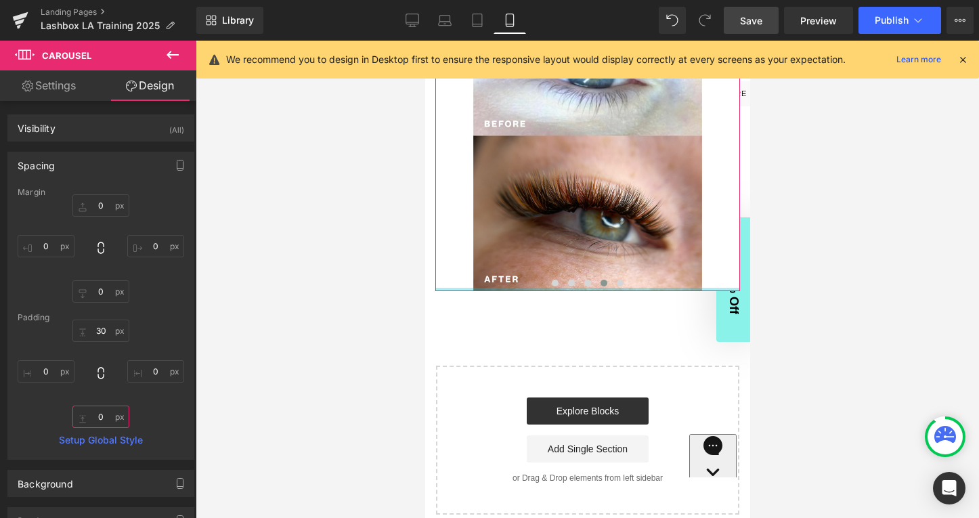
click at [100, 418] on input "0" at bounding box center [100, 417] width 57 height 22
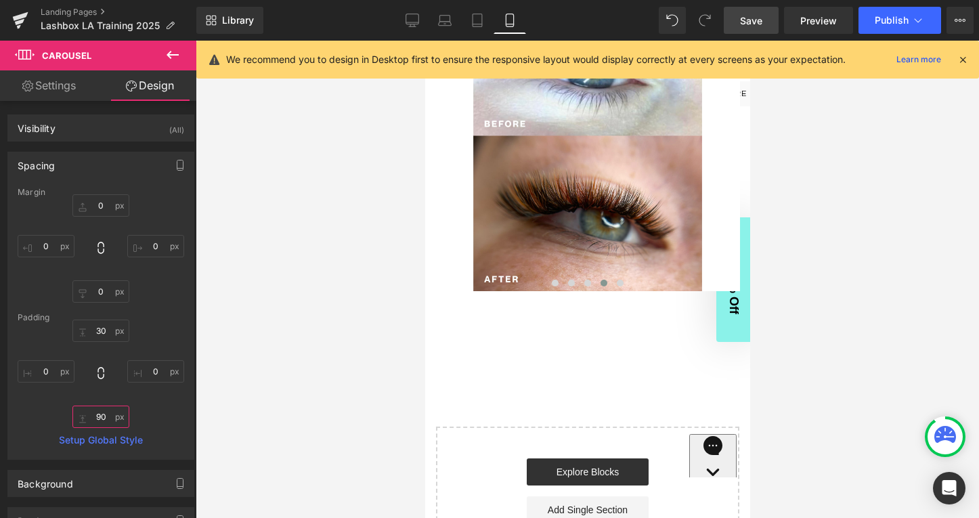
type input "0"
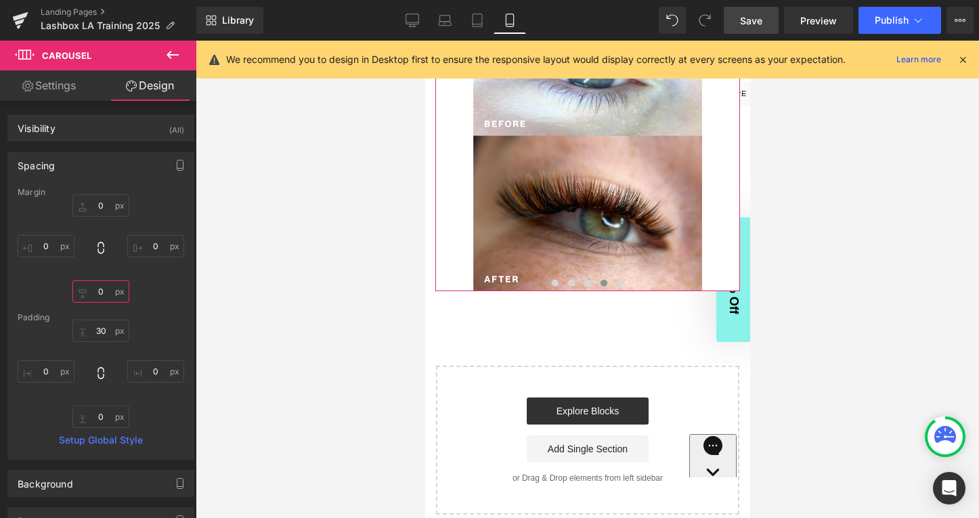
click at [104, 295] on input "0" at bounding box center [100, 291] width 57 height 22
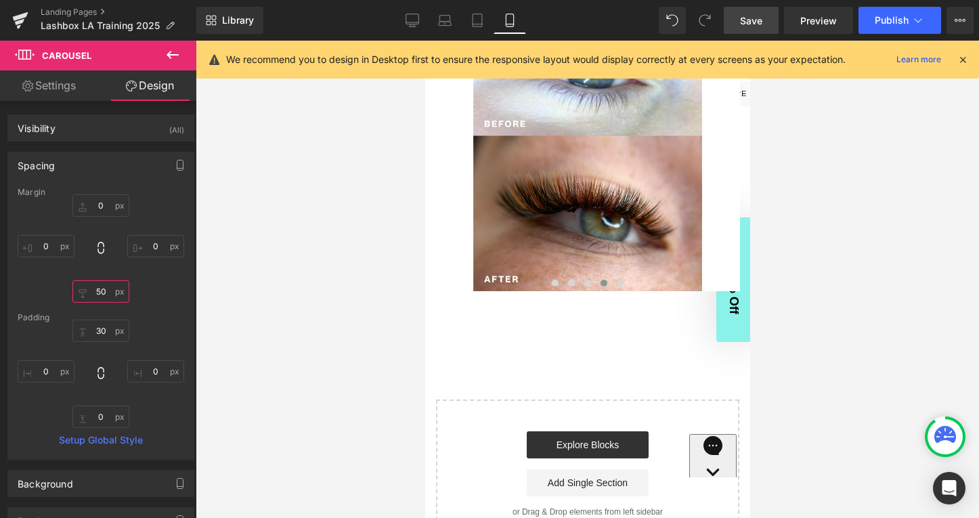
type input "0"
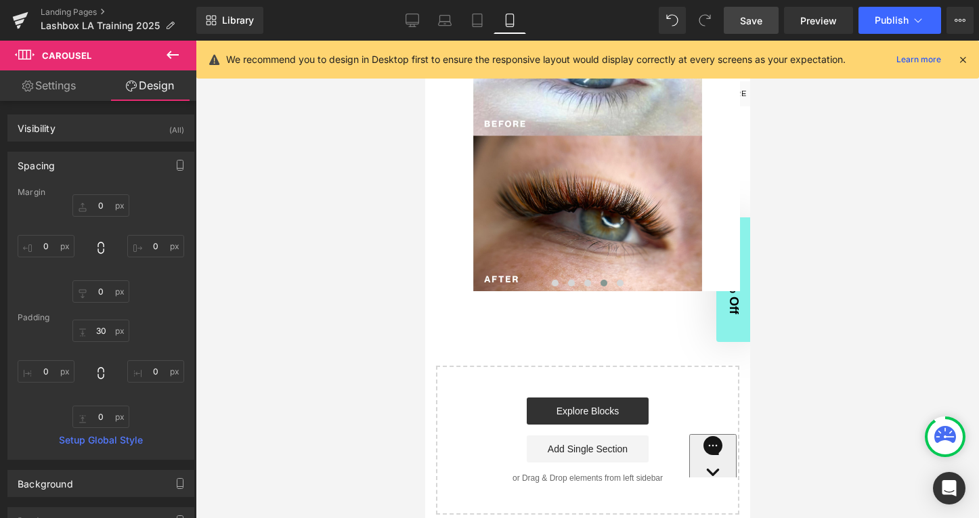
click at [752, 20] on span "Save" at bounding box center [751, 21] width 22 height 14
click at [823, 22] on span "Preview" at bounding box center [818, 21] width 37 height 14
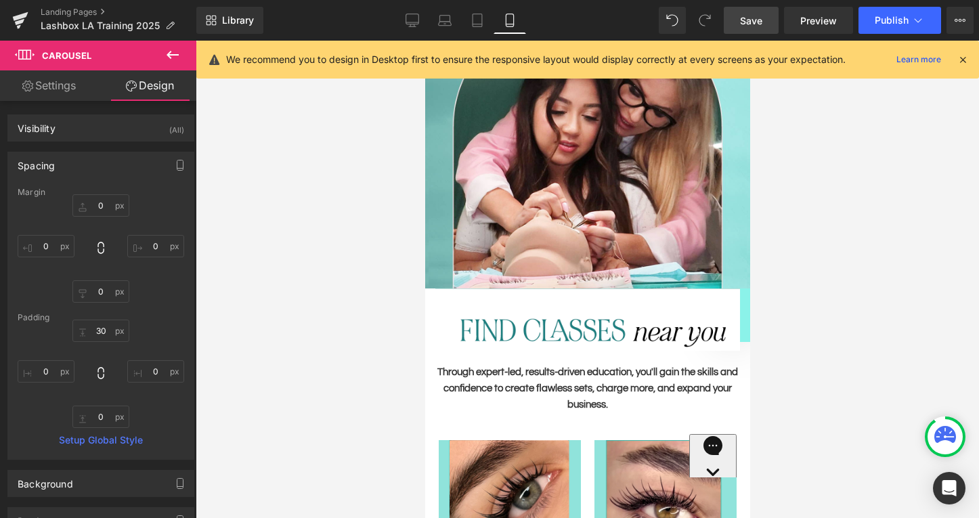
scroll to position [328, 0]
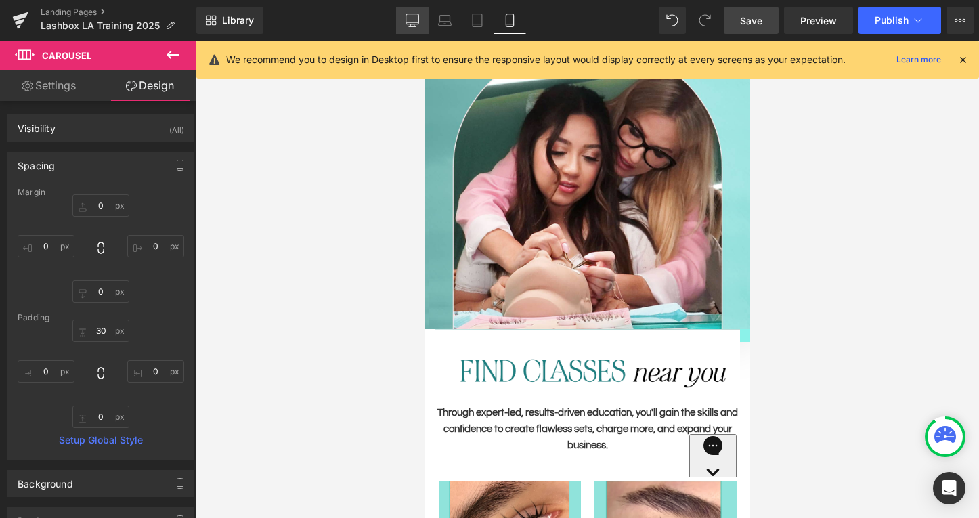
click at [413, 20] on icon at bounding box center [413, 21] width 14 height 14
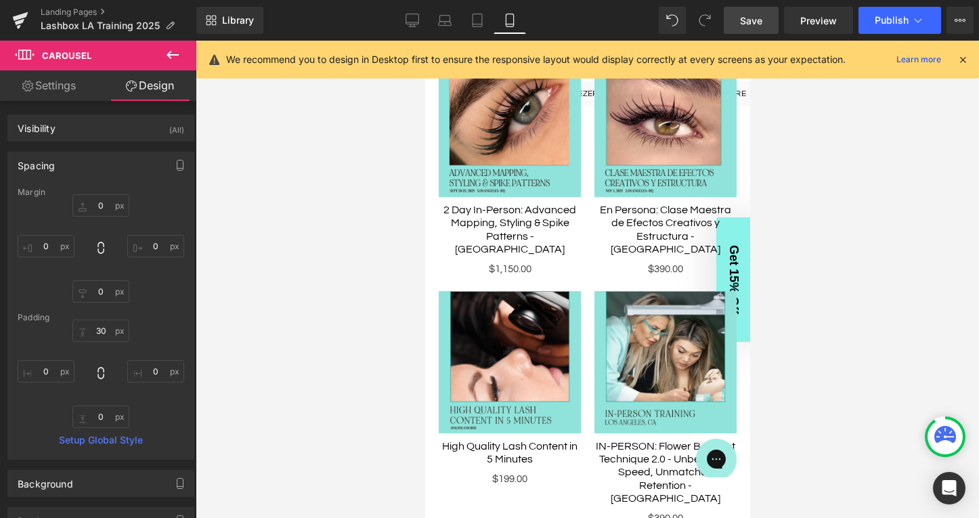
type input "0"
type input "30"
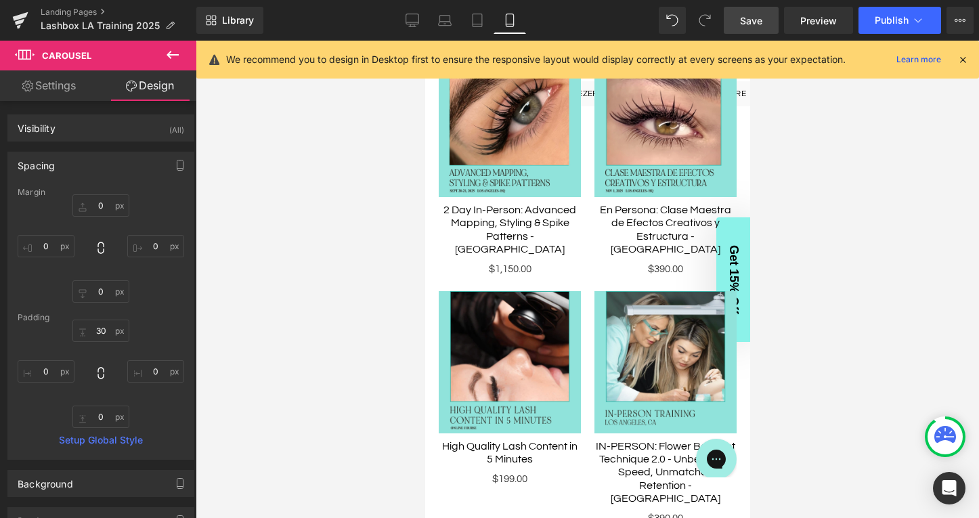
type input "122.443"
type input "0"
type input "122.443"
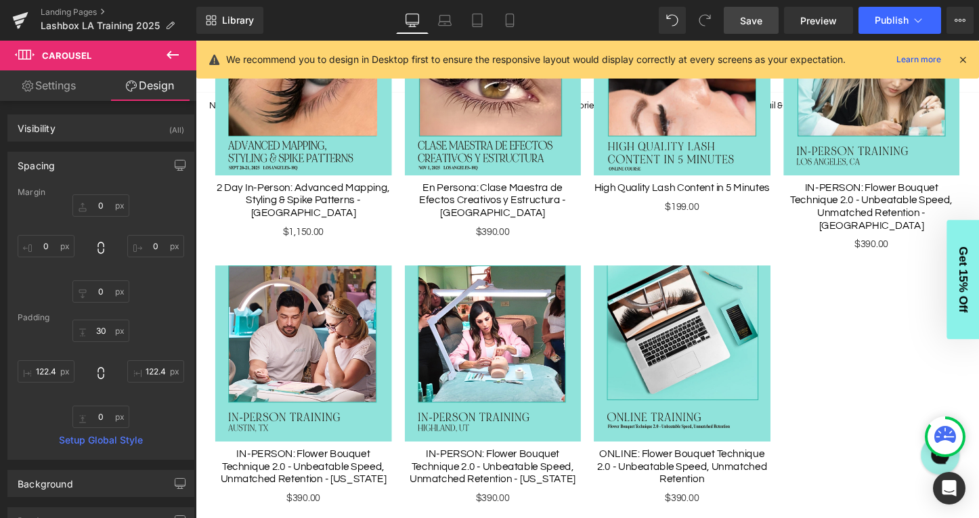
scroll to position [0, 0]
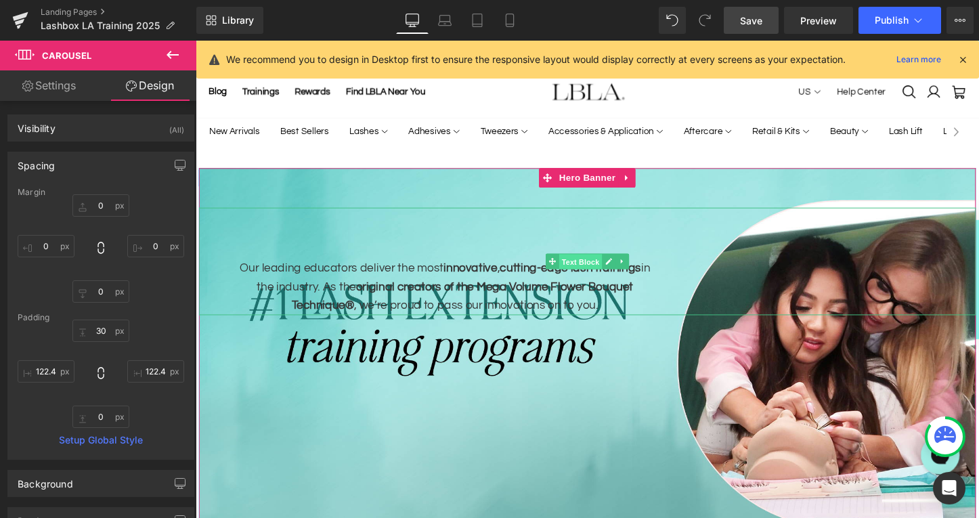
click at [603, 270] on span "Text Block" at bounding box center [598, 272] width 45 height 16
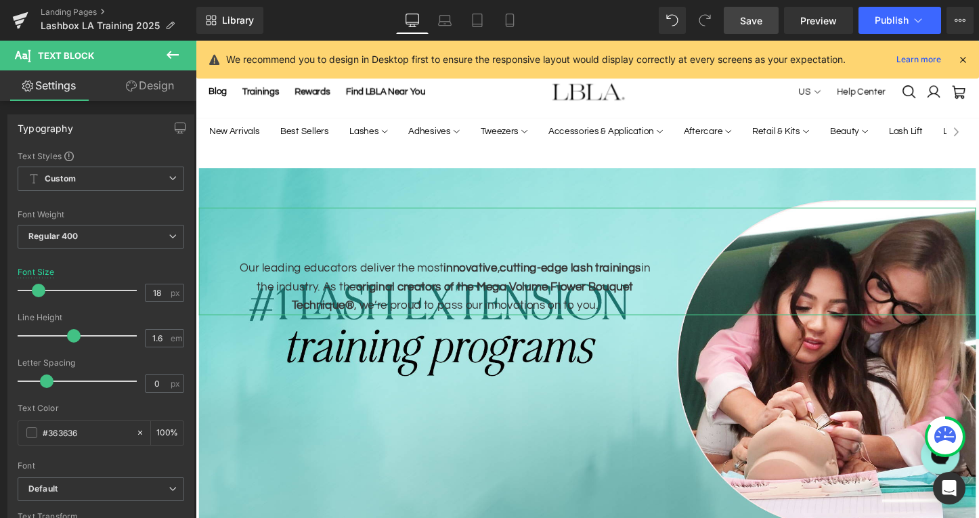
click at [150, 84] on link "Design" at bounding box center [150, 85] width 98 height 30
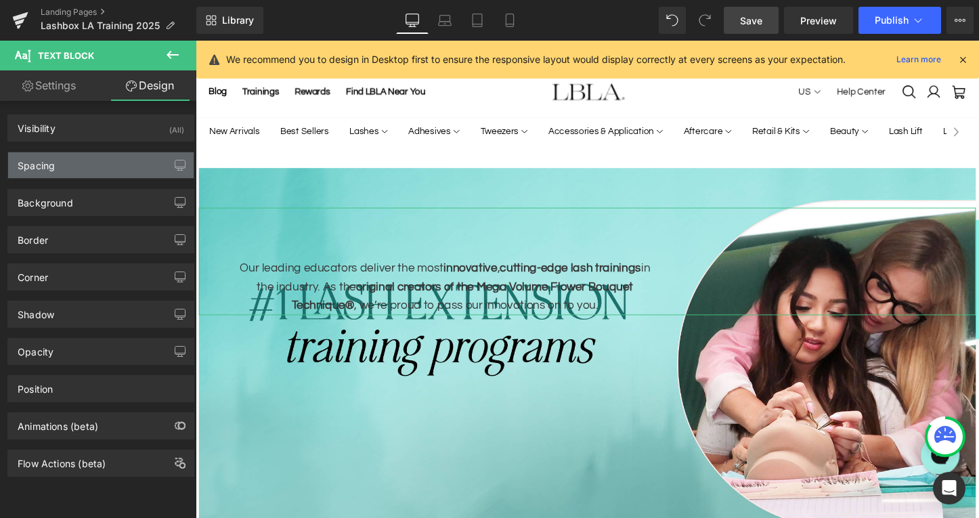
click at [85, 165] on div "Spacing" at bounding box center [101, 165] width 186 height 26
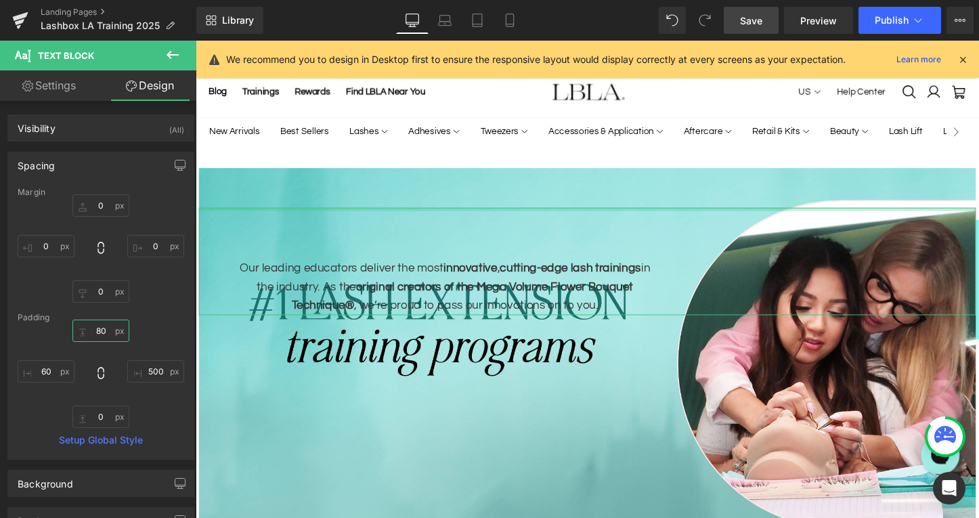
click at [104, 329] on input "80" at bounding box center [100, 331] width 57 height 22
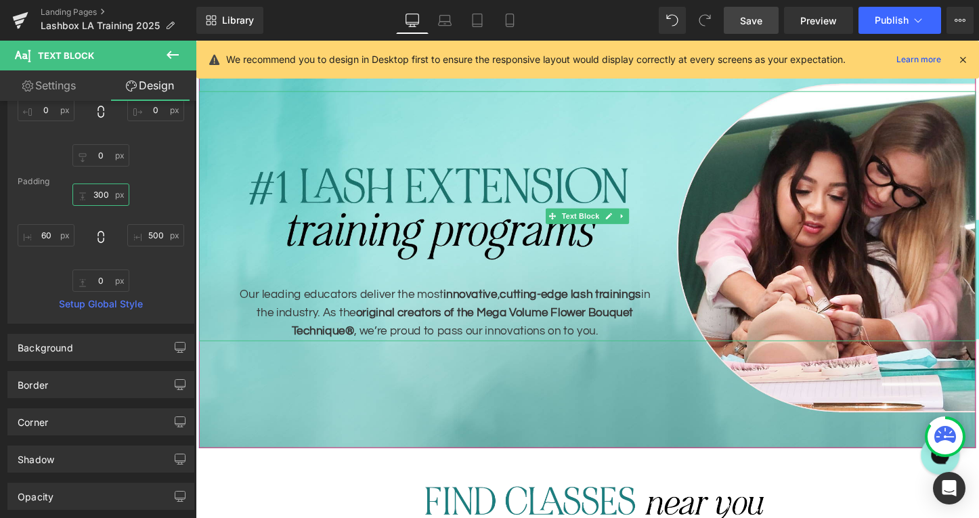
scroll to position [123, 0]
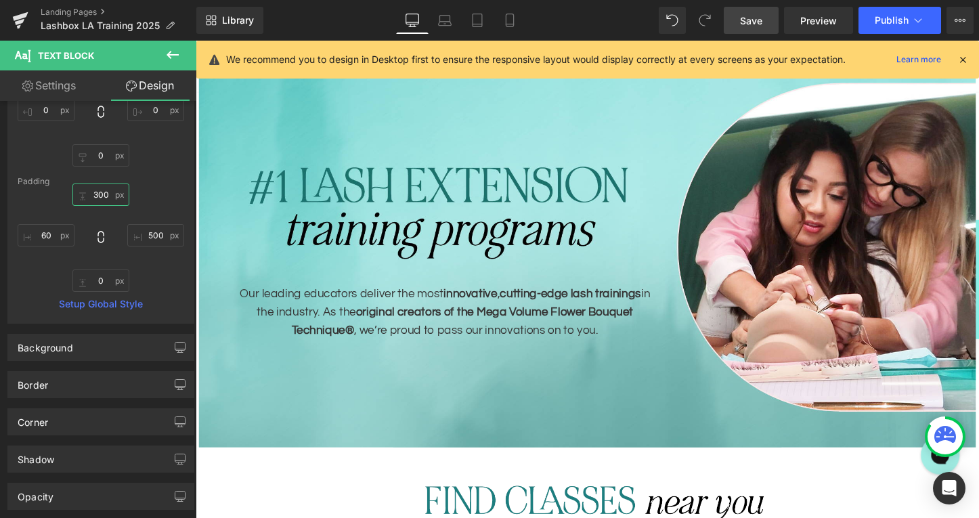
type input "300"
click at [763, 21] on link "Save" at bounding box center [751, 20] width 55 height 27
click at [84, 16] on link "Landing Pages" at bounding box center [119, 12] width 156 height 11
